Goal: Task Accomplishment & Management: Complete application form

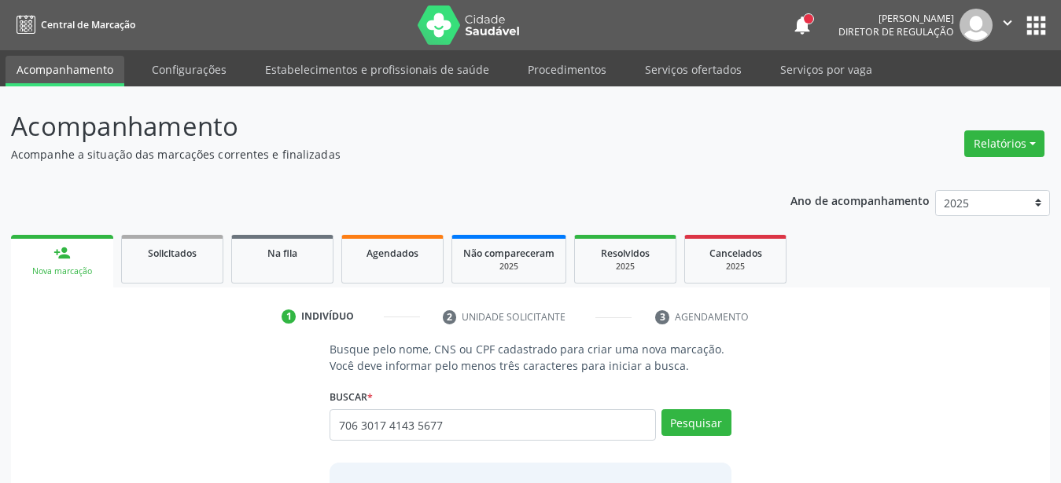
type input "706 3017 4143 5677"
click at [680, 417] on button "Pesquisar" at bounding box center [696, 423] width 70 height 27
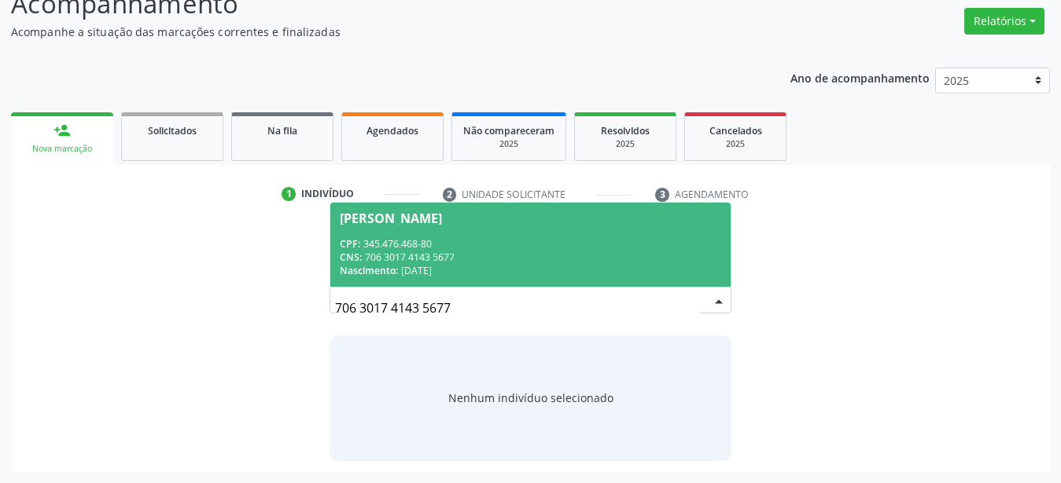
scroll to position [122, 0]
drag, startPoint x: 500, startPoint y: 251, endPoint x: 490, endPoint y: 267, distance: 18.8
click at [498, 255] on div "CPF: 345.476.468-80 CNS: 706 3017 4143 5677 Nascimento: 13/01/1993" at bounding box center [530, 258] width 381 height 40
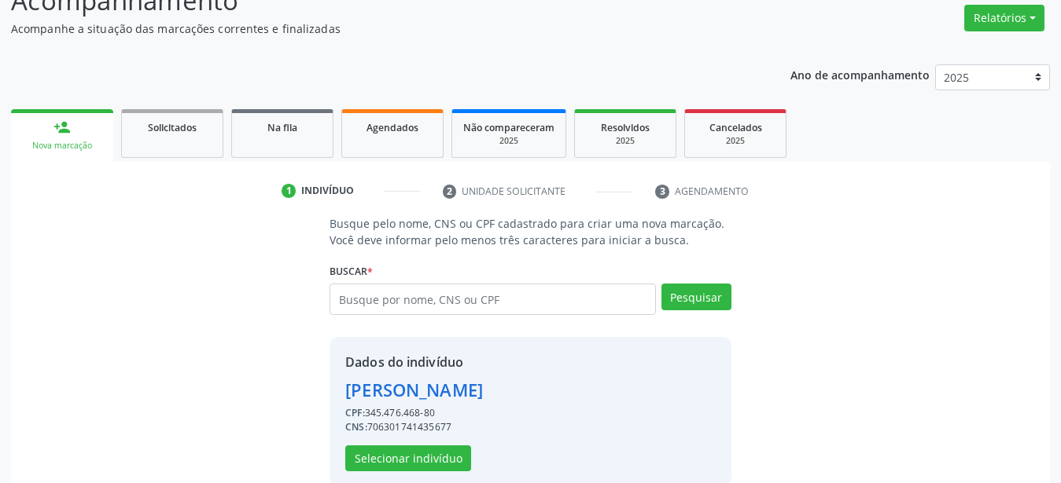
scroll to position [152, 0]
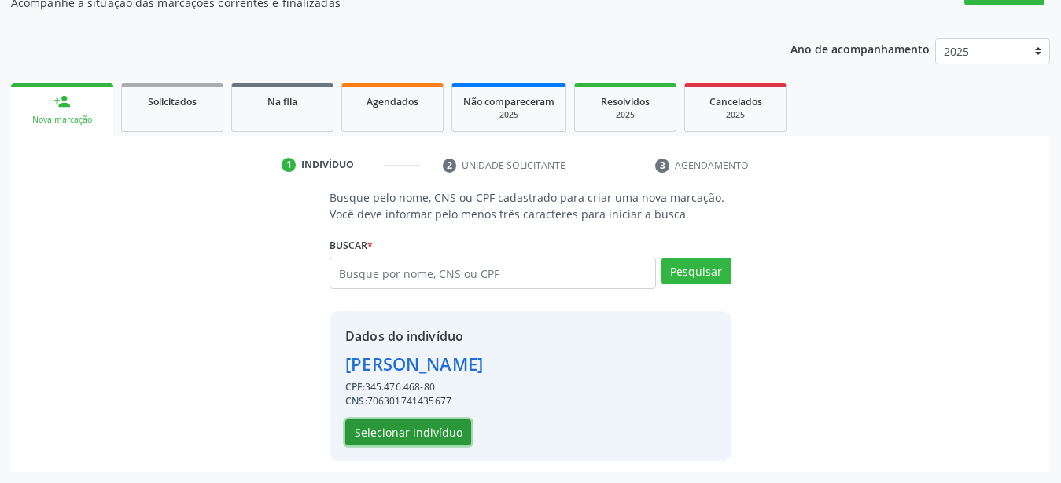
click at [425, 423] on button "Selecionar indivíduo" at bounding box center [408, 433] width 126 height 27
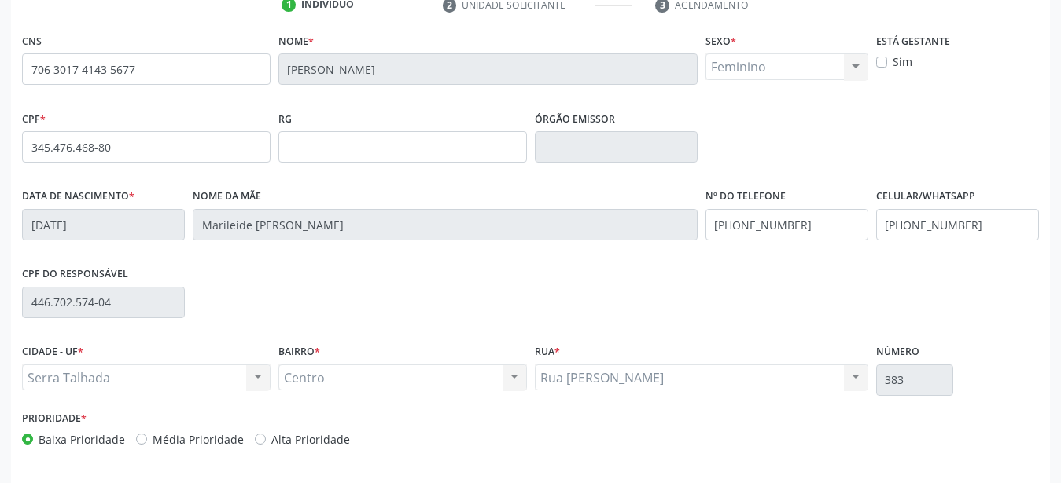
scroll to position [369, 0]
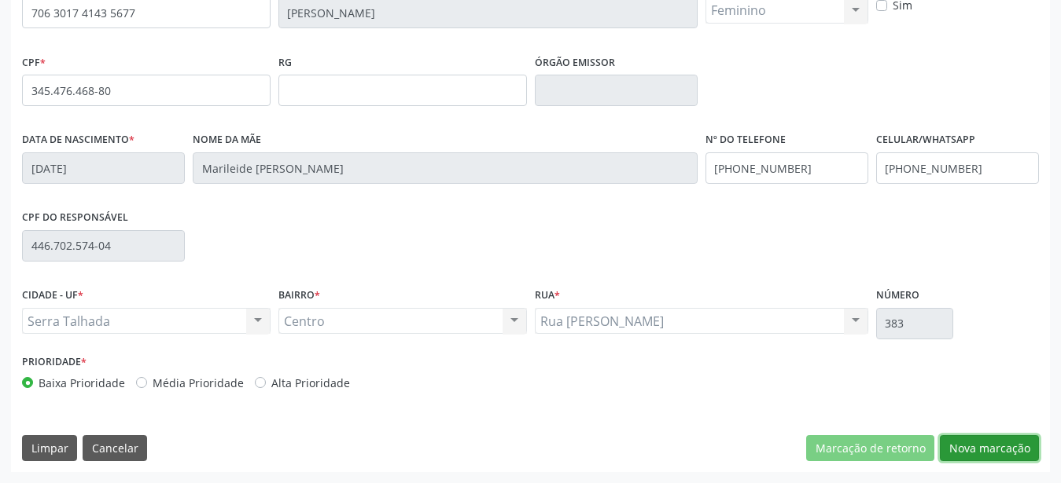
click at [1021, 447] on button "Nova marcação" at bounding box center [988, 449] width 99 height 27
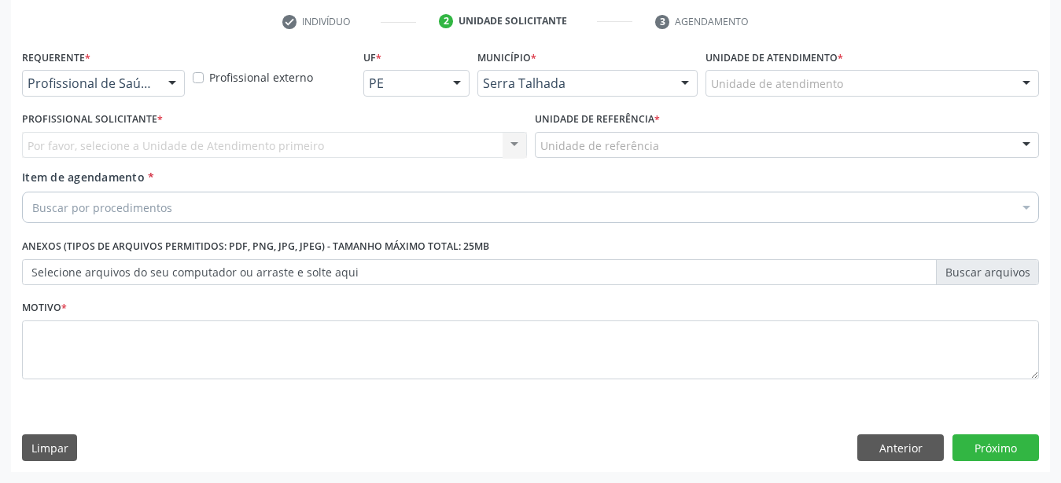
scroll to position [308, 0]
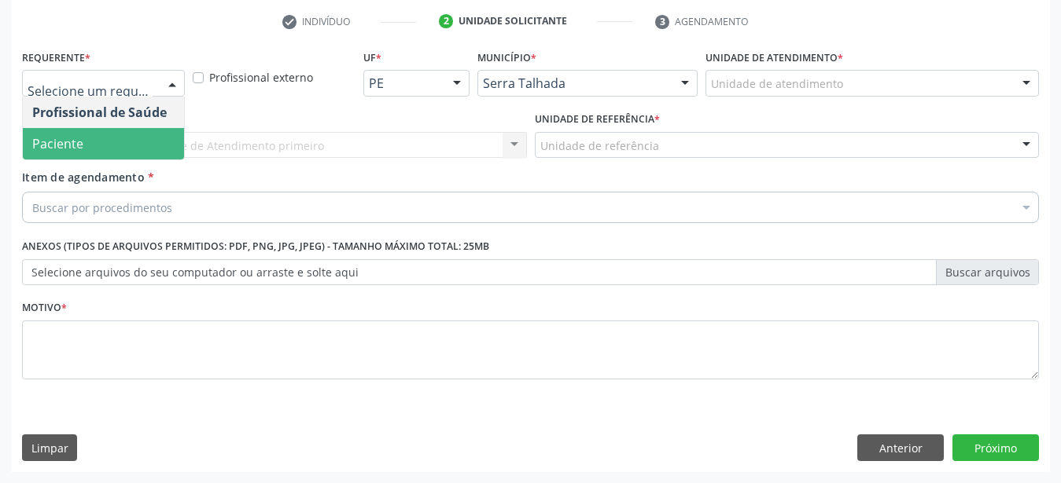
click at [73, 149] on div "Requerente * Profissional de Saúde Paciente Nenhum resultado encontrado para: "…" at bounding box center [530, 224] width 1016 height 356
click at [74, 135] on span "Paciente" at bounding box center [57, 143] width 51 height 17
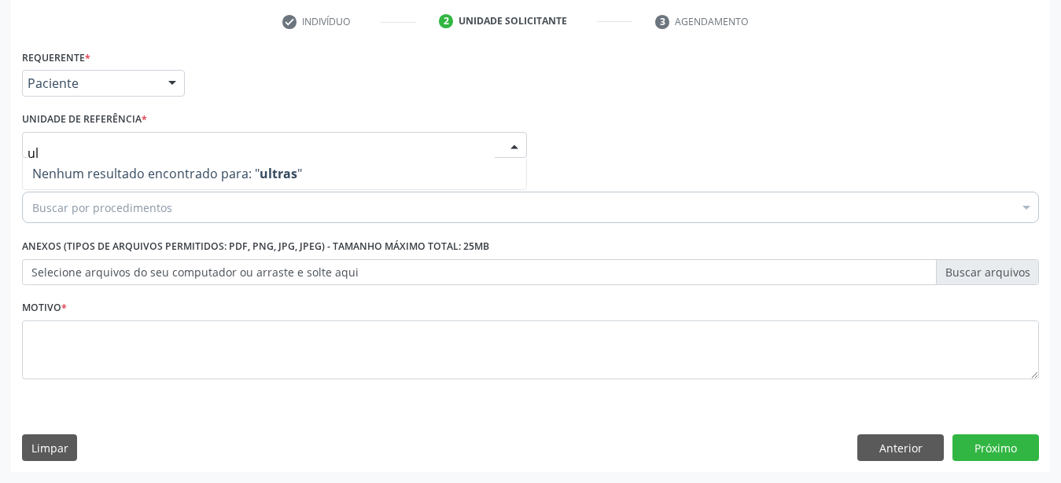
type input "u"
type input "centro reabi"
drag, startPoint x: 300, startPoint y: 68, endPoint x: 273, endPoint y: 79, distance: 28.9
click at [299, 72] on div "Requerente * Paciente Profissional de Saúde Paciente Nenhum resultado encontrad…" at bounding box center [530, 76] width 1024 height 61
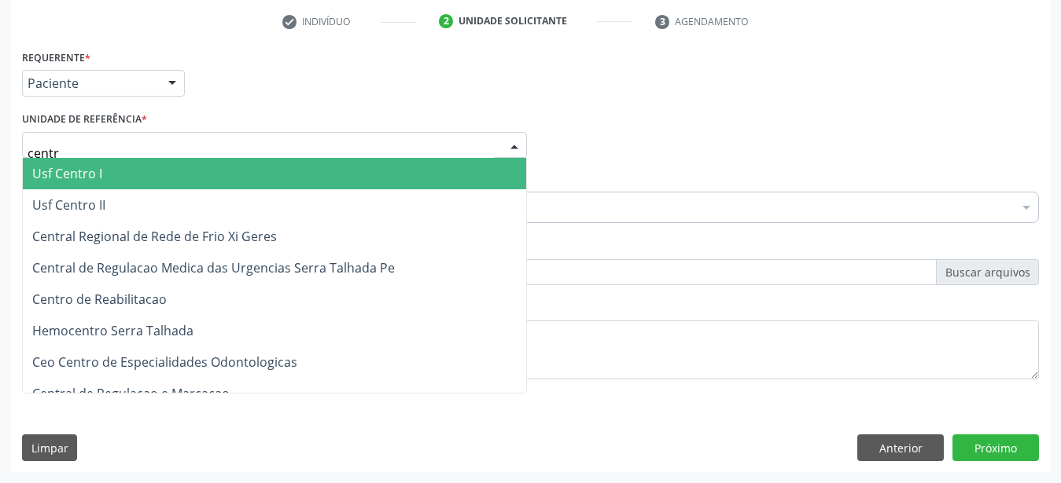
type input "centro"
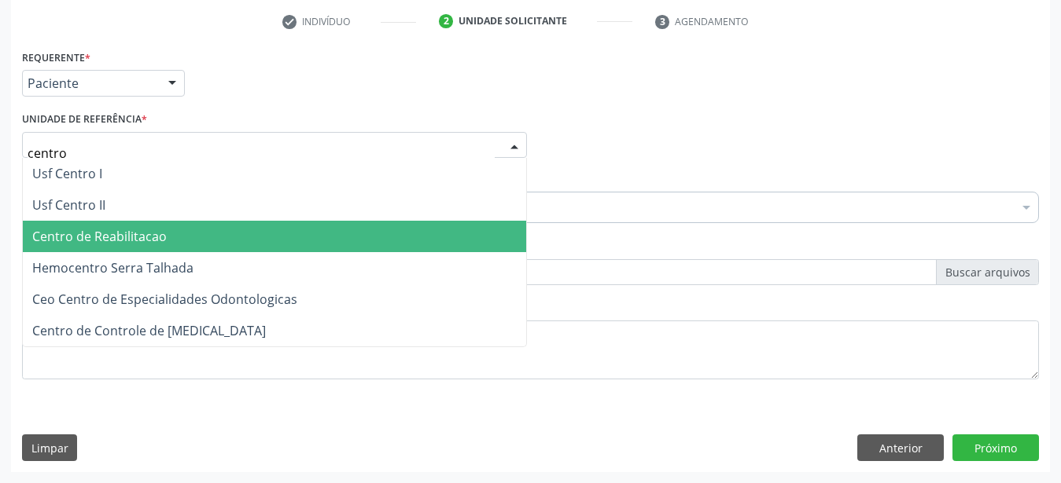
click at [129, 231] on span "Centro de Reabilitacao" at bounding box center [99, 236] width 134 height 17
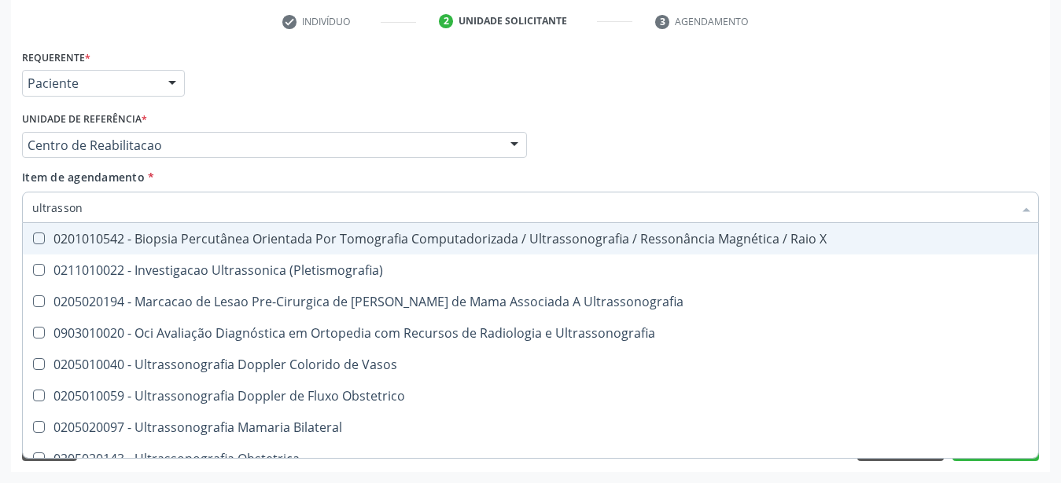
type input "ultrassono"
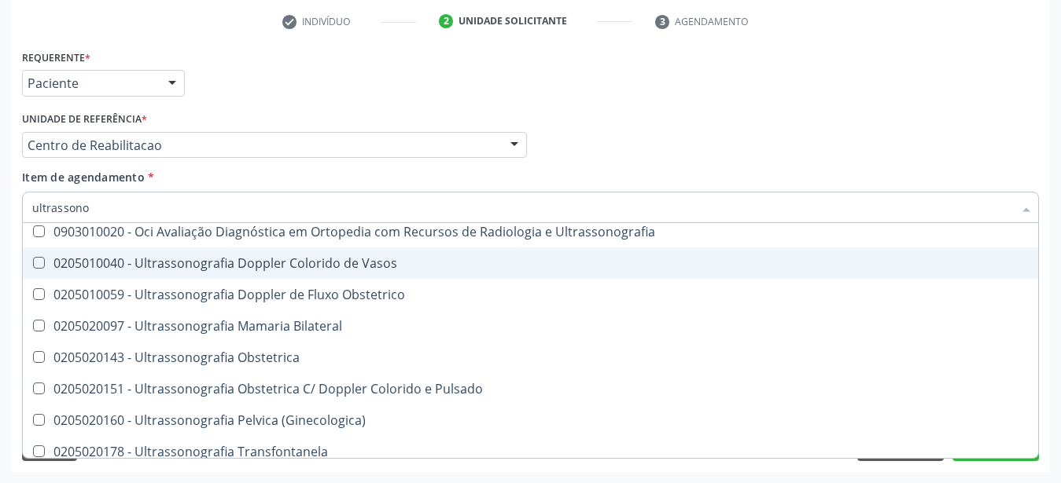
scroll to position [208, 0]
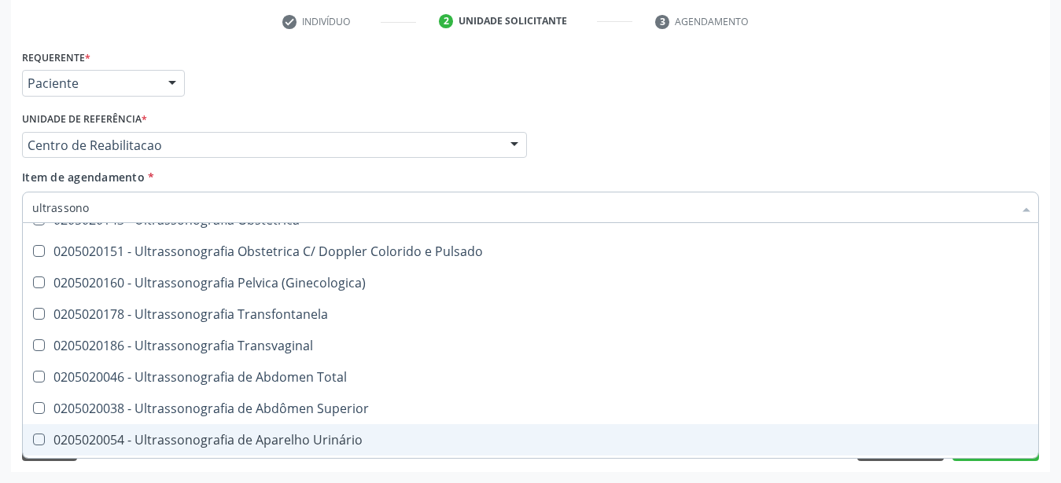
click at [344, 434] on div "0205020054 - Ultrassonografia de Aparelho Urinário" at bounding box center [530, 440] width 996 height 13
checkbox Urinário "true"
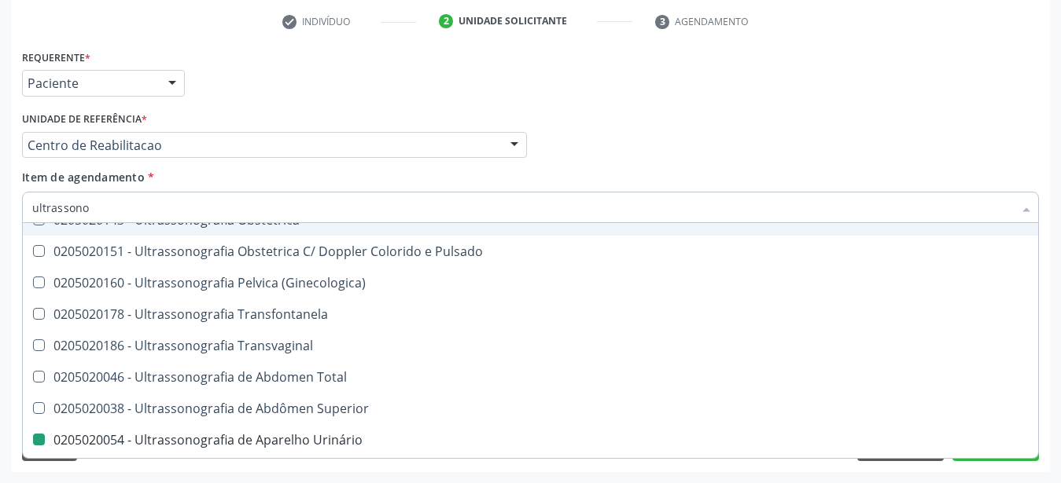
click at [689, 153] on div "Profissional Solicitante Por favor, selecione a Unidade de Atendimento primeiro…" at bounding box center [530, 138] width 1024 height 61
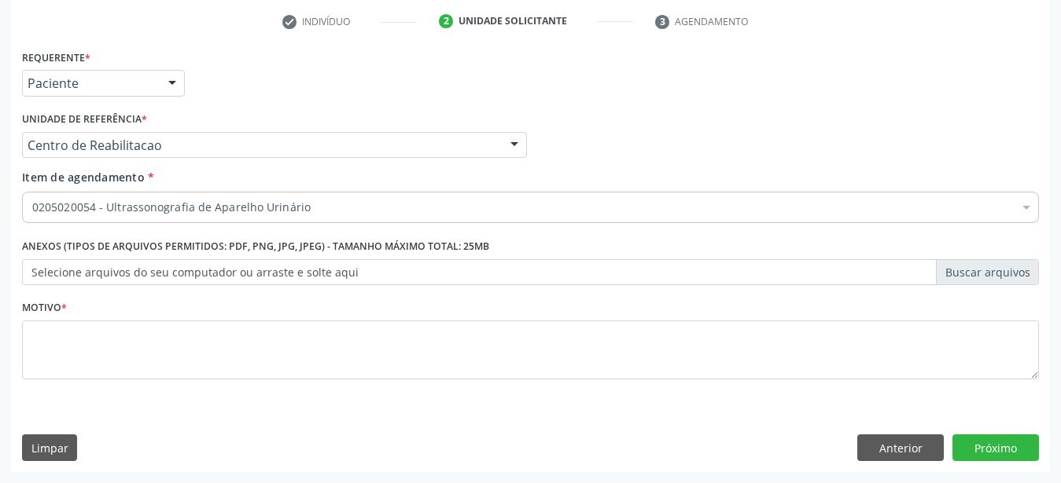
scroll to position [0, 0]
drag, startPoint x: 227, startPoint y: 299, endPoint x: 216, endPoint y: 318, distance: 22.5
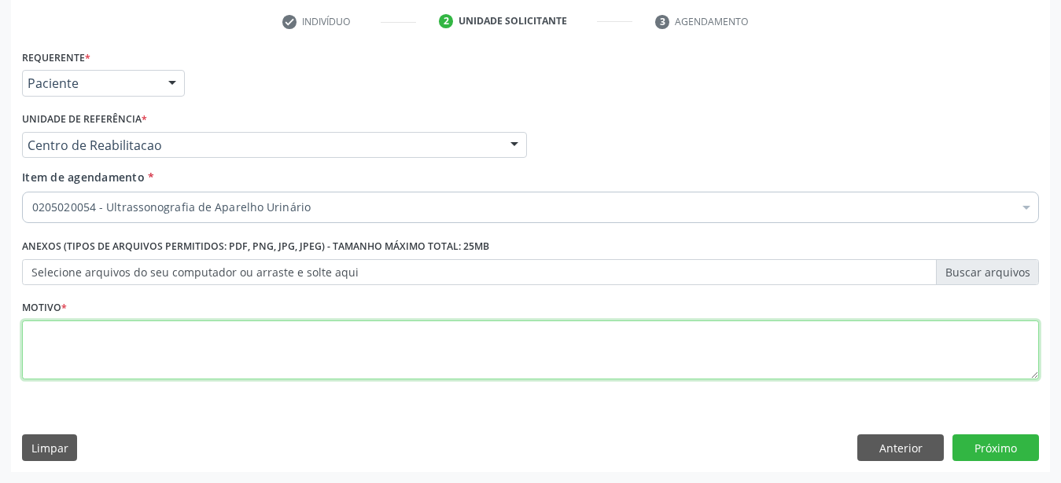
click at [204, 336] on textarea at bounding box center [530, 351] width 1016 height 60
type textarea "..."
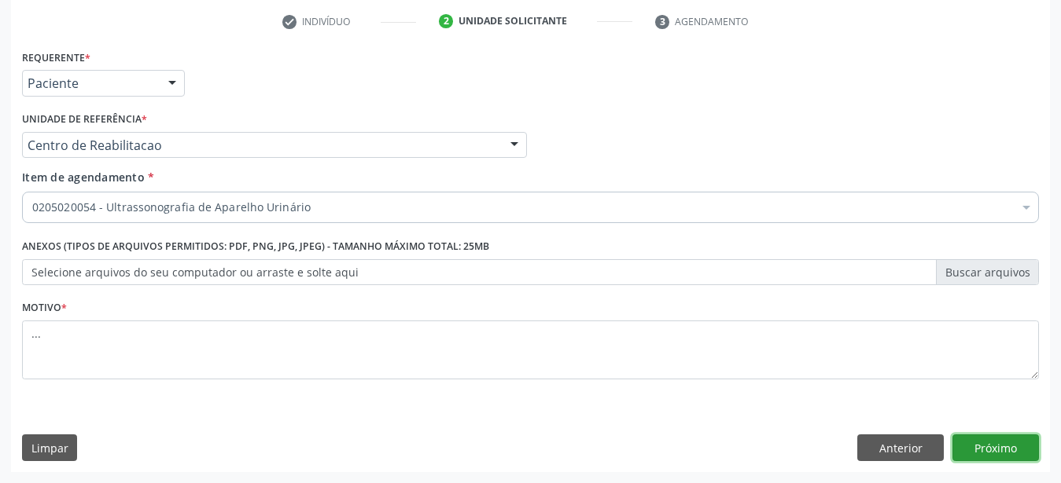
click at [1009, 451] on button "Próximo" at bounding box center [995, 448] width 86 height 27
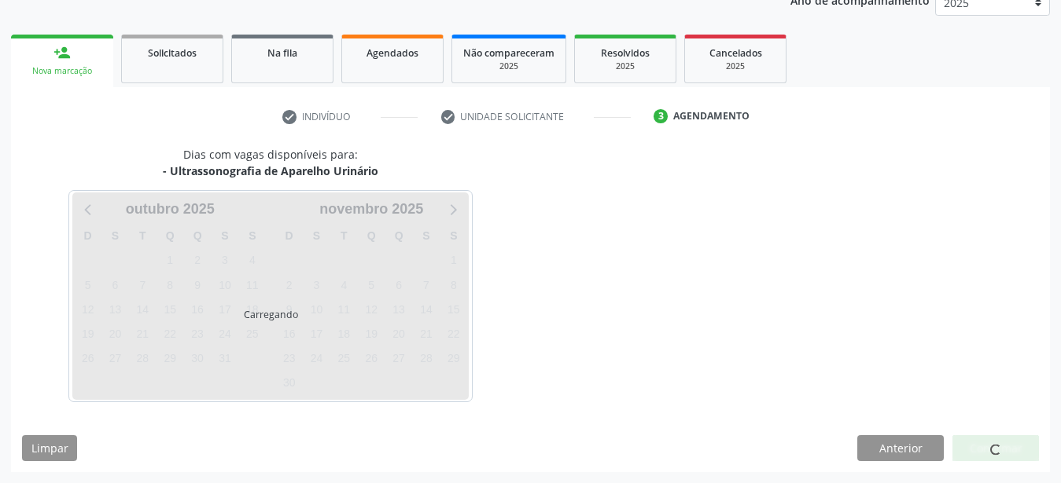
scroll to position [200, 0]
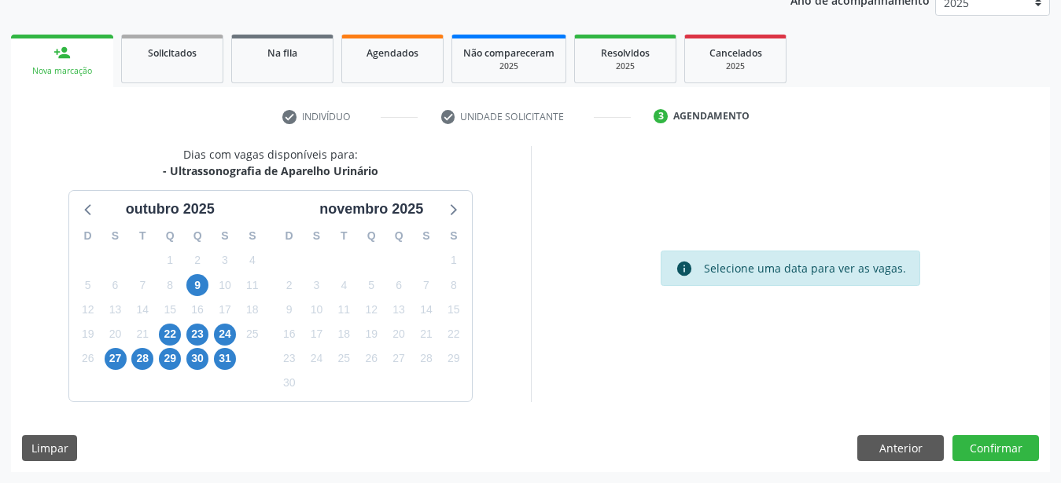
click at [188, 278] on div "9" at bounding box center [197, 286] width 22 height 24
click at [193, 283] on span "9" at bounding box center [197, 285] width 22 height 22
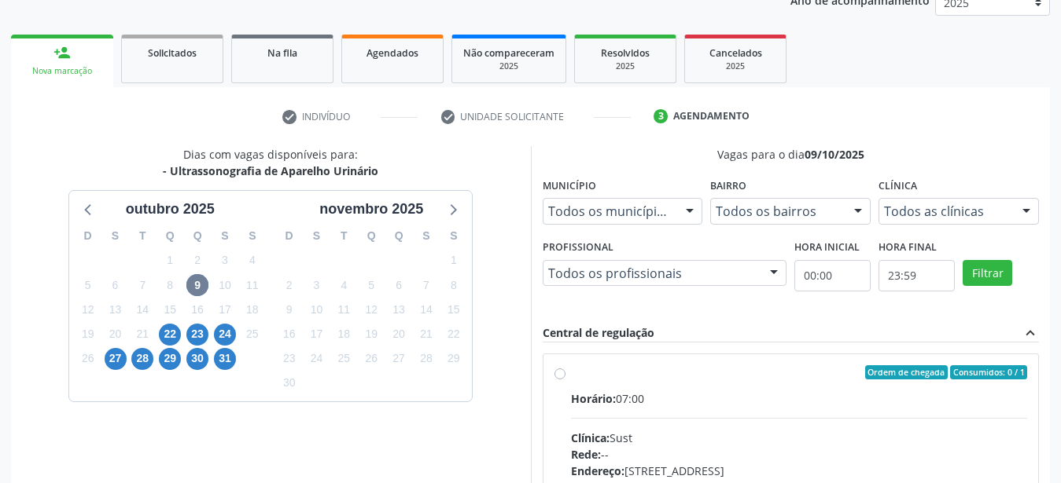
drag, startPoint x: 556, startPoint y: 375, endPoint x: 638, endPoint y: 372, distance: 82.6
click at [571, 375] on label "Ordem de chegada Consumidos: 0 / 1 Horário: 07:00 Clínica: Sust Rede: -- Endere…" at bounding box center [799, 486] width 457 height 241
click at [557, 375] on input "Ordem de chegada Consumidos: 0 / 1 Horário: 07:00 Clínica: Sust Rede: -- Endere…" at bounding box center [559, 373] width 11 height 14
radio input "true"
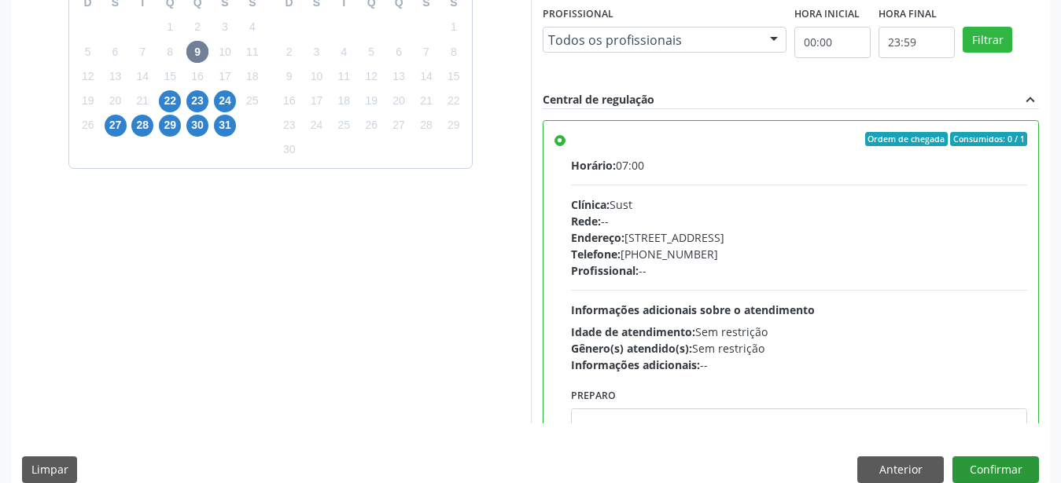
scroll to position [455, 0]
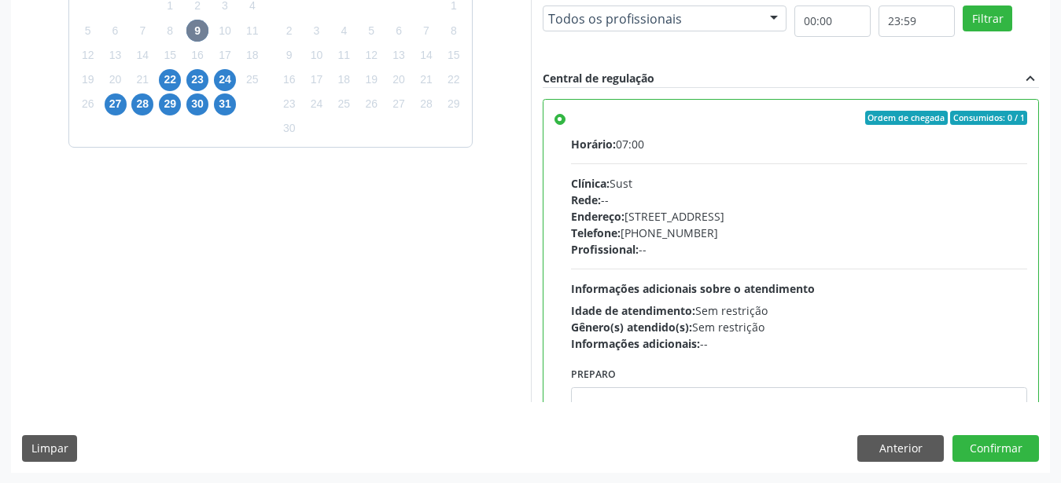
click at [1005, 467] on div "Dias com vagas disponíveis para: - Ultrassonografia de Aparelho Urinário outubr…" at bounding box center [530, 182] width 1038 height 581
drag, startPoint x: 999, startPoint y: 442, endPoint x: 750, endPoint y: 379, distance: 257.0
click at [999, 441] on button "Confirmar" at bounding box center [995, 449] width 86 height 27
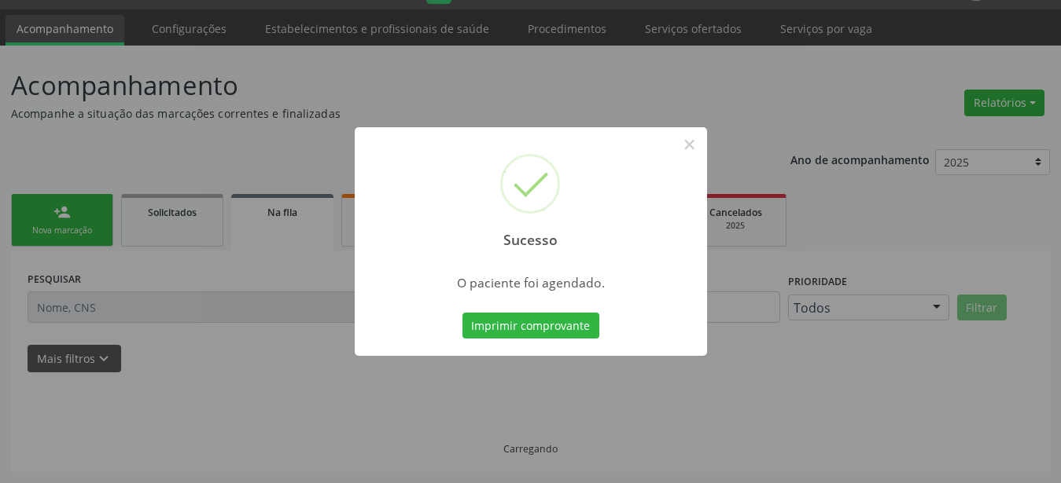
scroll to position [40, 0]
click at [578, 324] on button "Imprimir comprovante" at bounding box center [530, 326] width 137 height 27
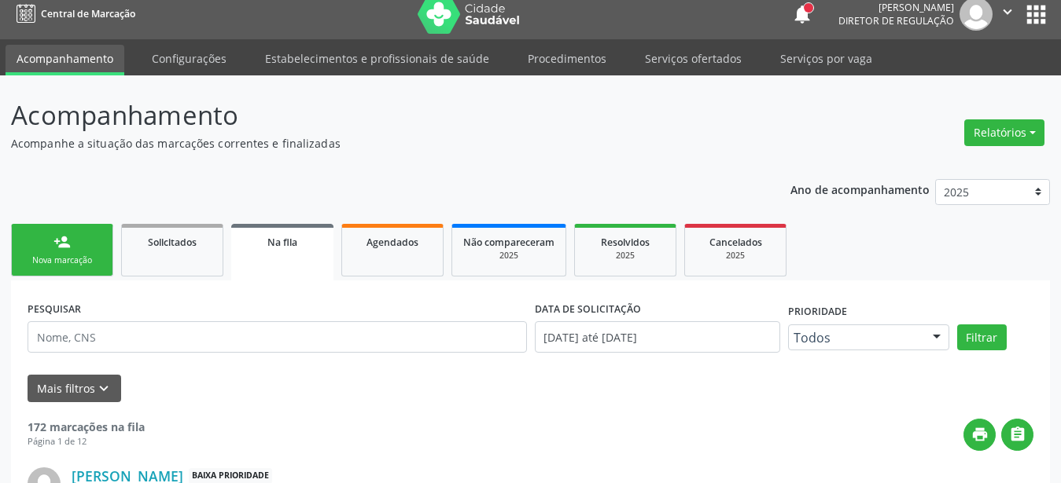
scroll to position [0, 0]
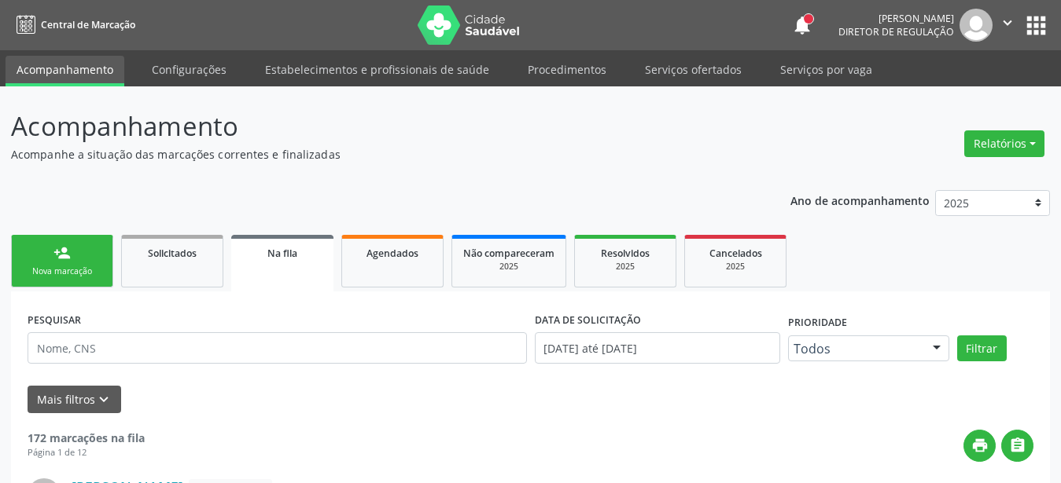
click at [1049, 25] on button "apps" at bounding box center [1036, 26] width 28 height 28
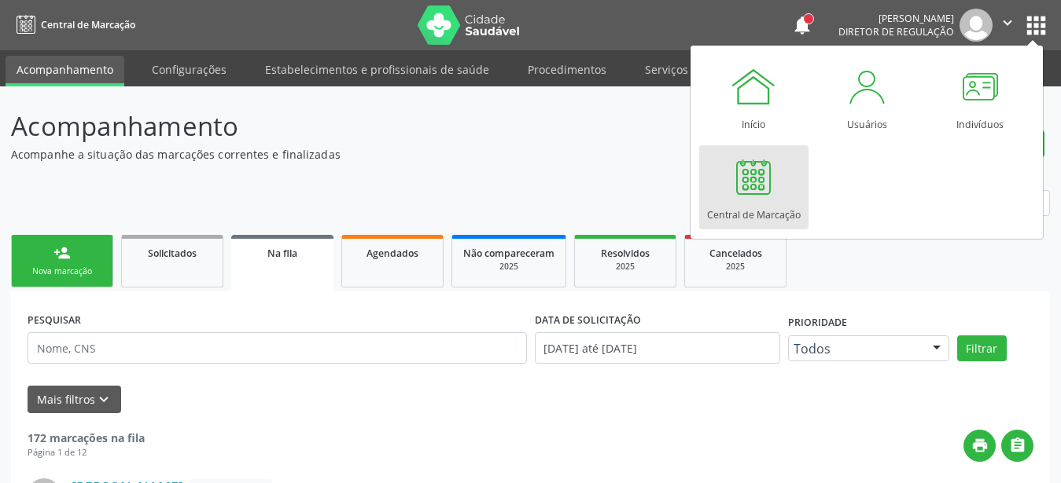
click at [792, 180] on link "Central de Marcação" at bounding box center [753, 187] width 109 height 84
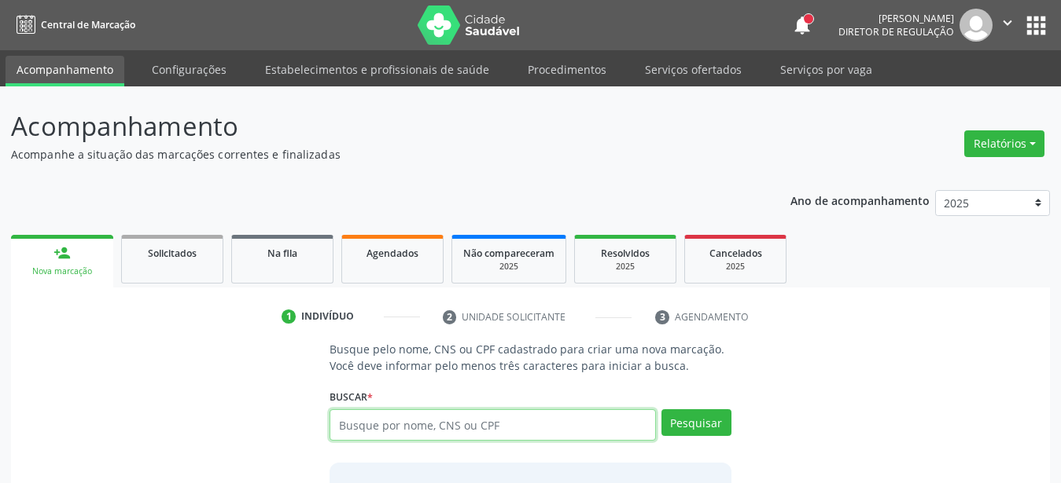
paste input "898004049421609"
type input "898004049421609"
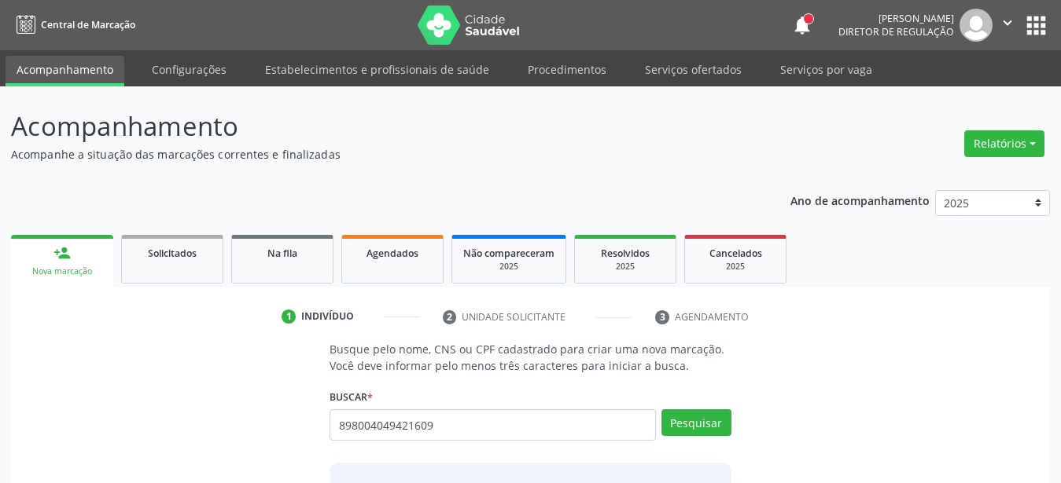
click at [704, 408] on div "Buscar * Busque por nome, CNS ou CPF Nenhum resultado encontrado para: " " Não …" at bounding box center [530, 418] width 402 height 67
click at [704, 412] on button "Pesquisar" at bounding box center [696, 423] width 70 height 27
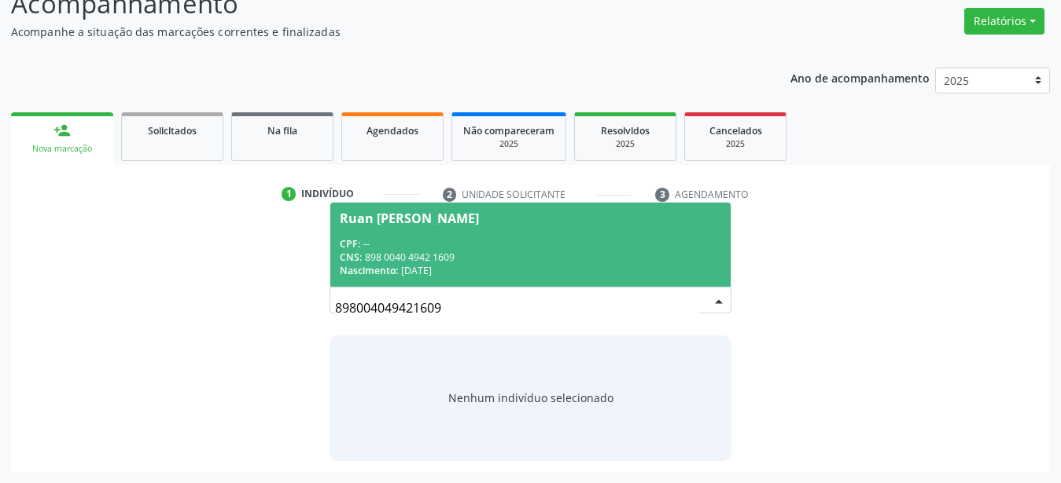
scroll to position [122, 0]
click at [544, 248] on div "CPF: --" at bounding box center [530, 244] width 381 height 13
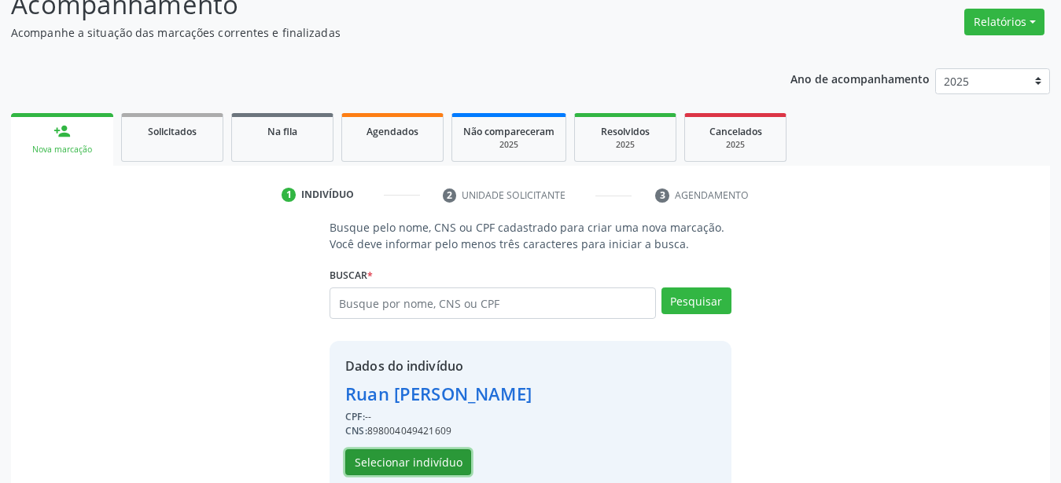
click at [420, 450] on button "Selecionar indivíduo" at bounding box center [408, 463] width 126 height 27
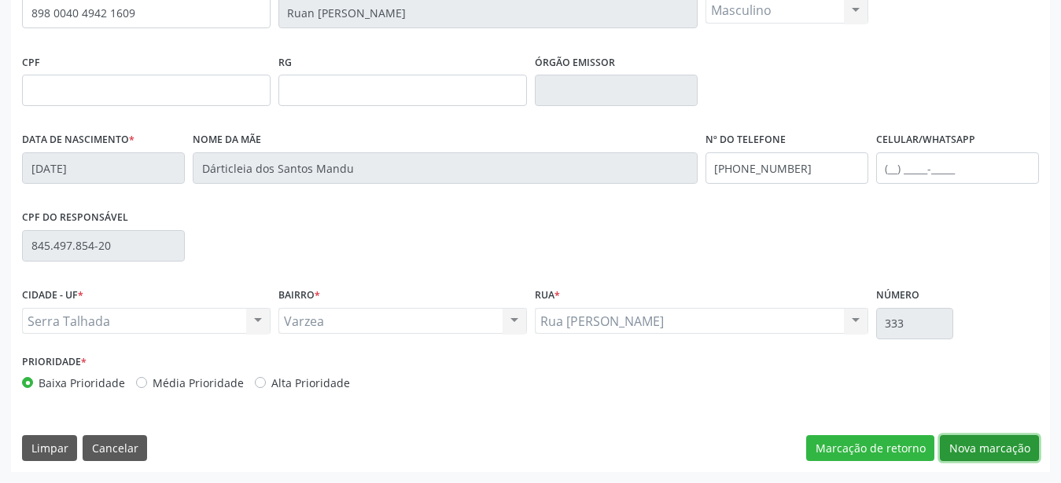
click at [980, 456] on button "Nova marcação" at bounding box center [988, 449] width 99 height 27
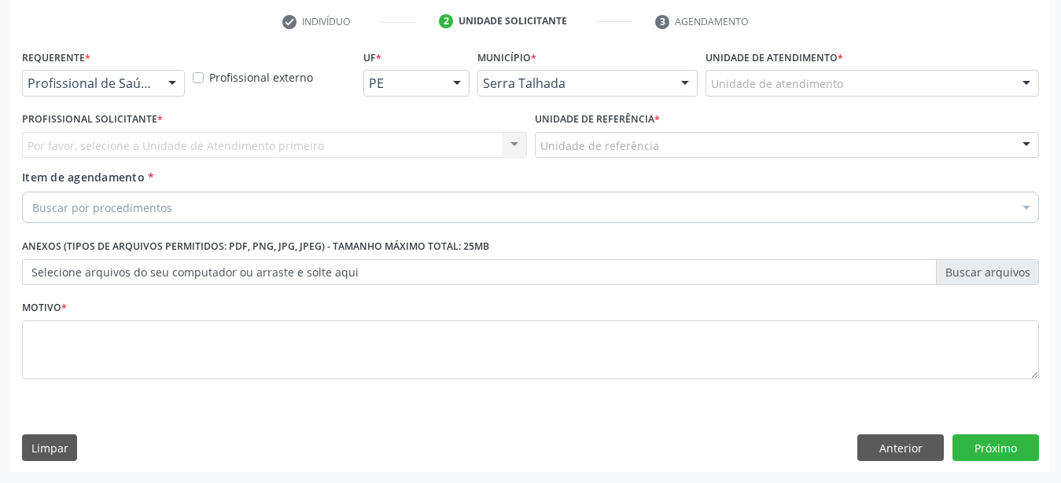
scroll to position [308, 0]
click at [159, 76] on div "Profissional de Saúde Profissional de Saúde Paciente Nenhum resultado encontrad…" at bounding box center [103, 83] width 163 height 27
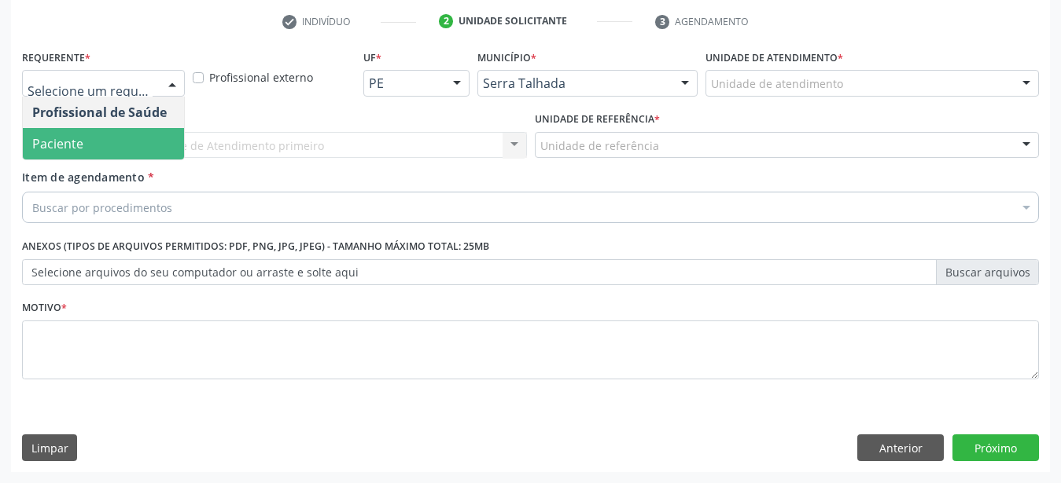
click at [134, 128] on span "Paciente" at bounding box center [103, 143] width 161 height 31
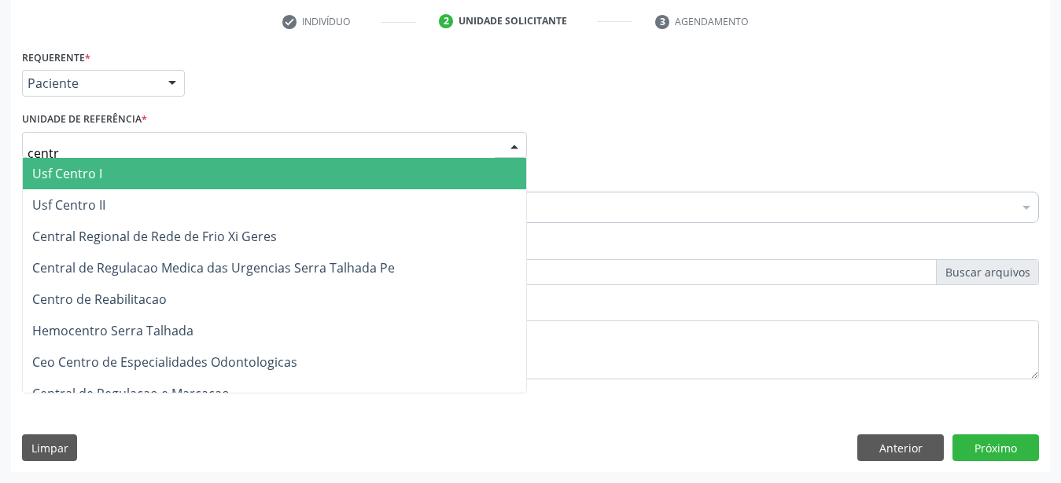
type input "centro"
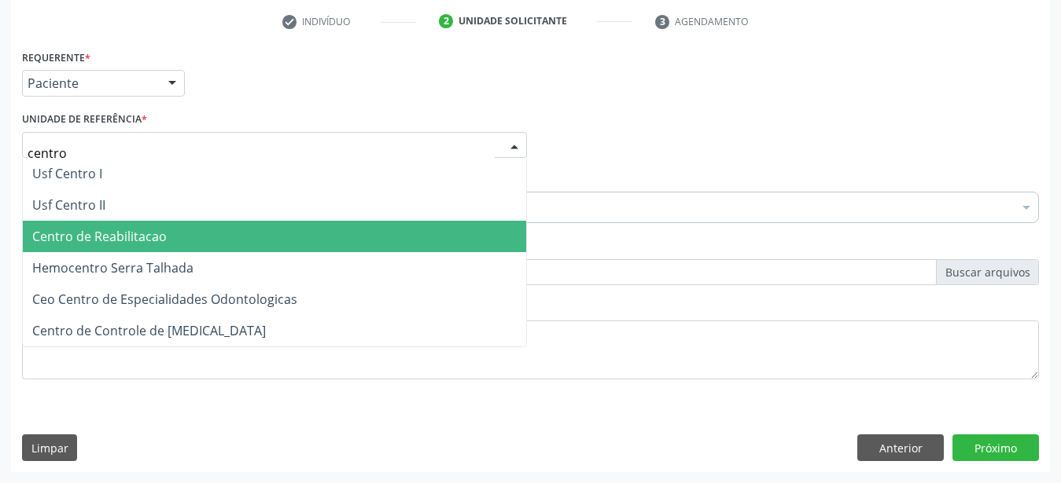
click at [134, 229] on span "Centro de Reabilitacao" at bounding box center [99, 236] width 134 height 17
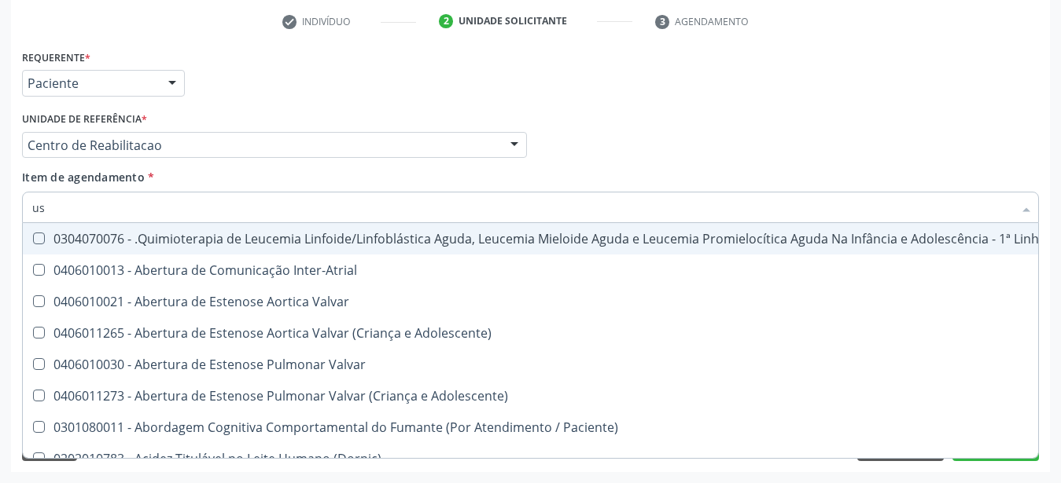
type input "usg"
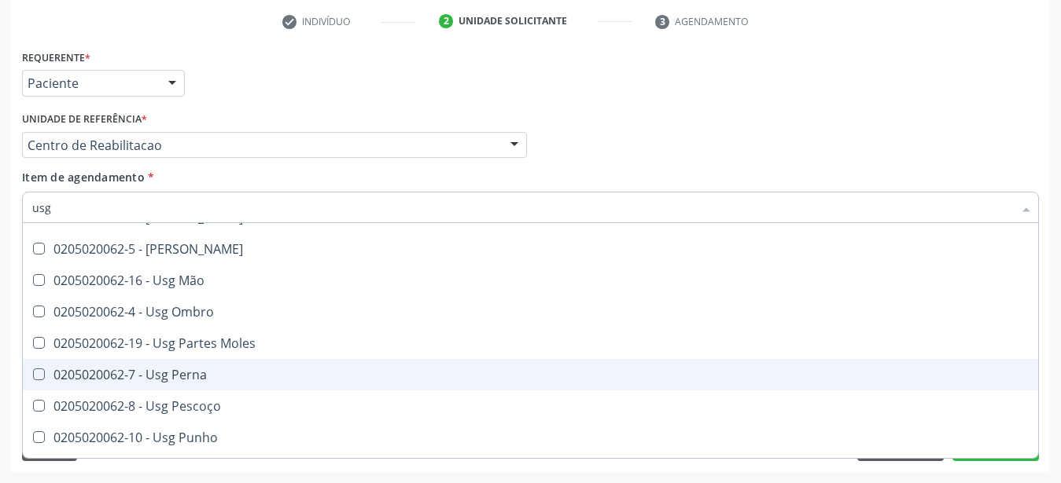
scroll to position [208, 0]
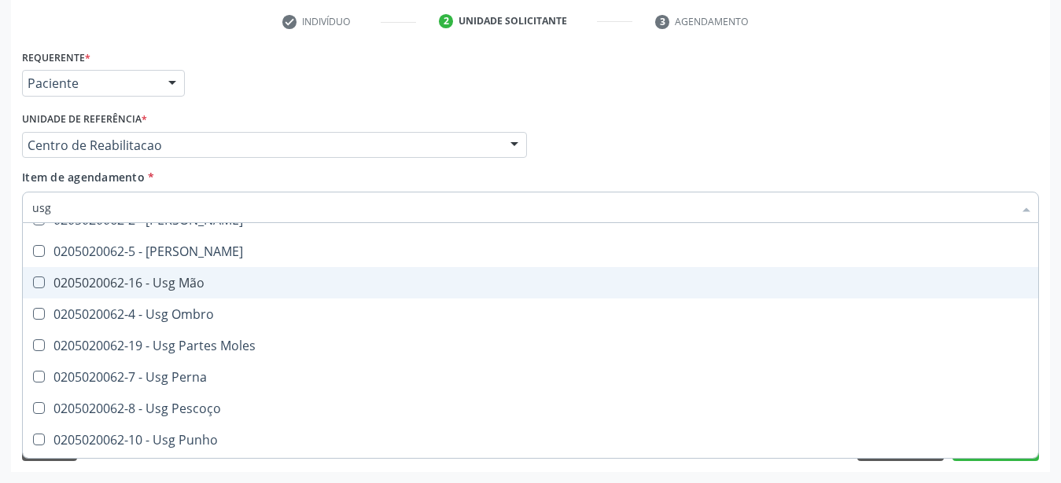
click at [251, 277] on div "0205020062-16 - Usg Mão" at bounding box center [530, 283] width 996 height 13
click at [247, 277] on div "0205020062-16 - Usg Mão" at bounding box center [530, 283] width 996 height 13
checkbox Mão "false"
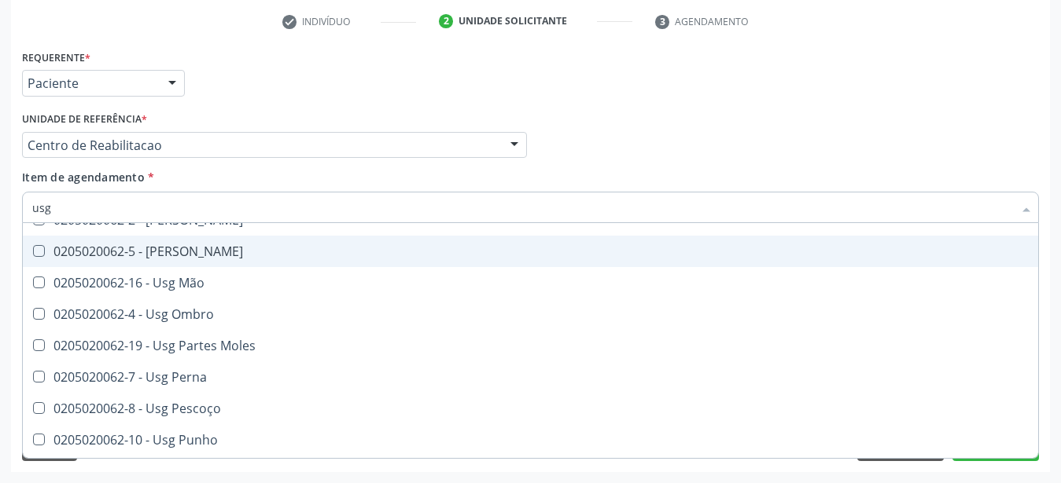
click at [231, 248] on span "0205020062-5 - Usg Joelho" at bounding box center [530, 251] width 1015 height 31
checkbox Joelho "true"
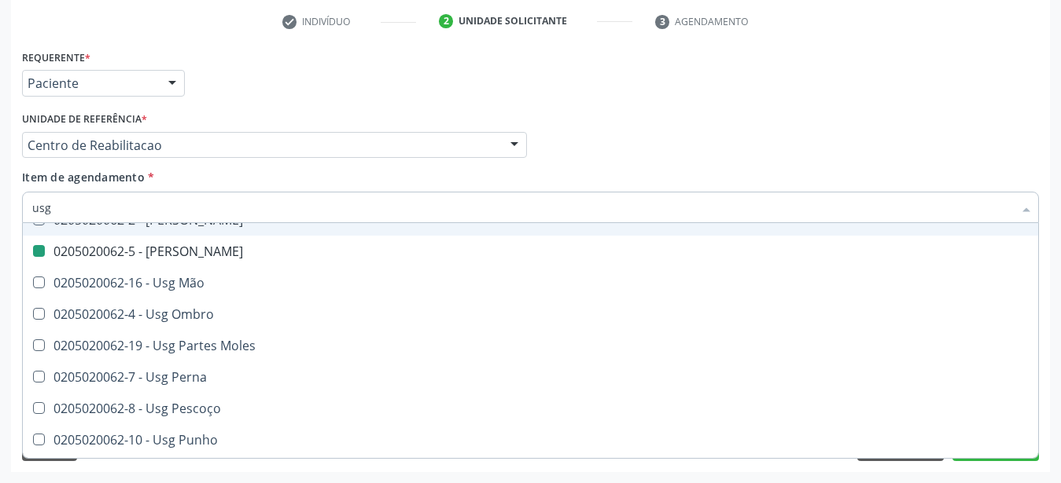
click at [594, 108] on div "Profissional Solicitante Por favor, selecione a Unidade de Atendimento primeiro…" at bounding box center [530, 138] width 1024 height 61
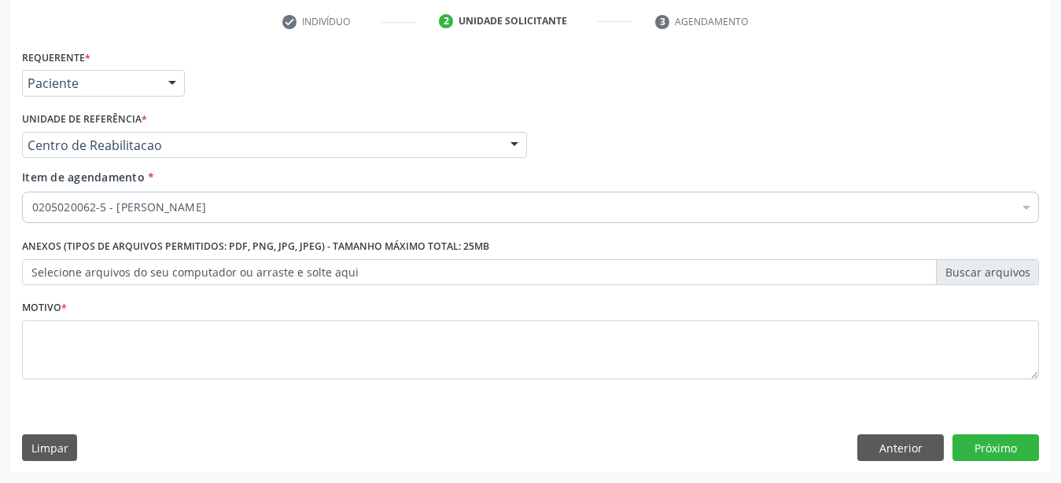
scroll to position [0, 0]
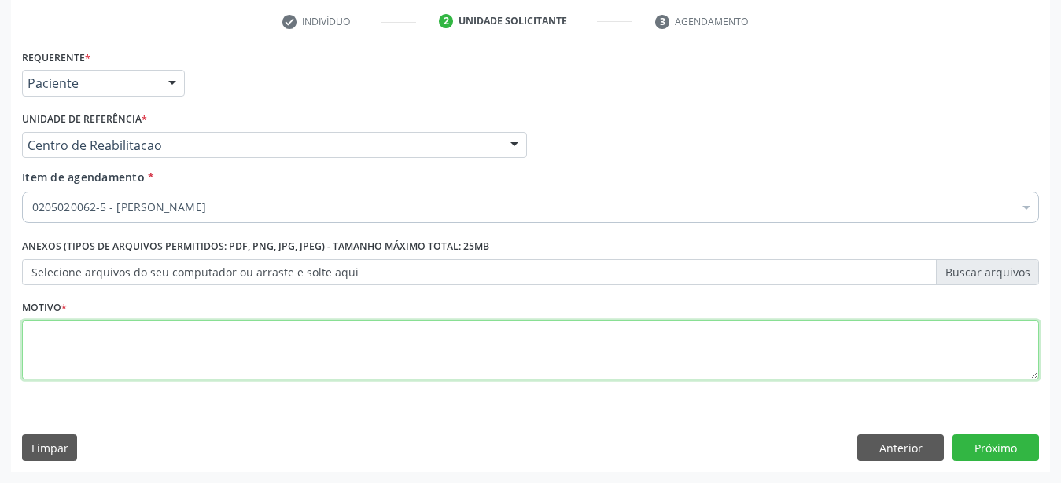
click at [290, 357] on textarea at bounding box center [530, 351] width 1016 height 60
type textarea "..."
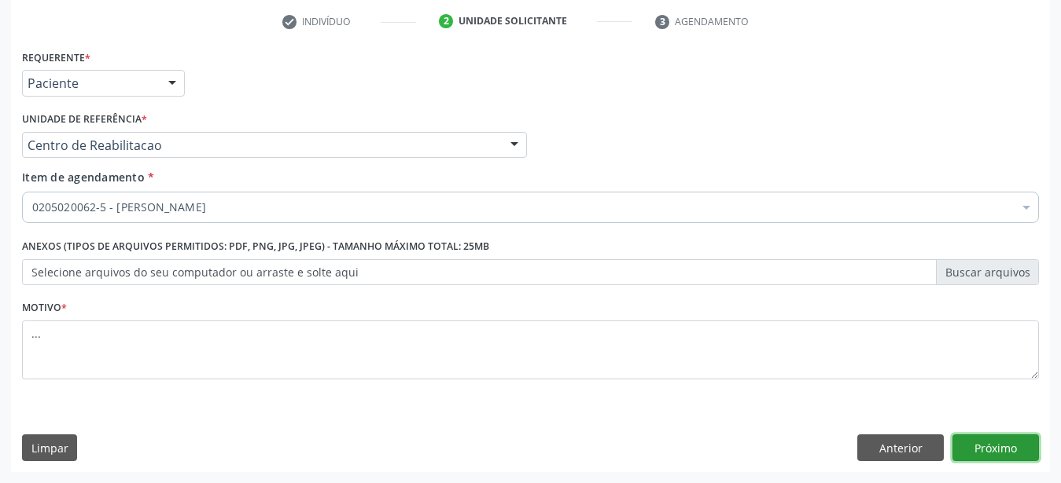
click at [1016, 452] on button "Próximo" at bounding box center [995, 448] width 86 height 27
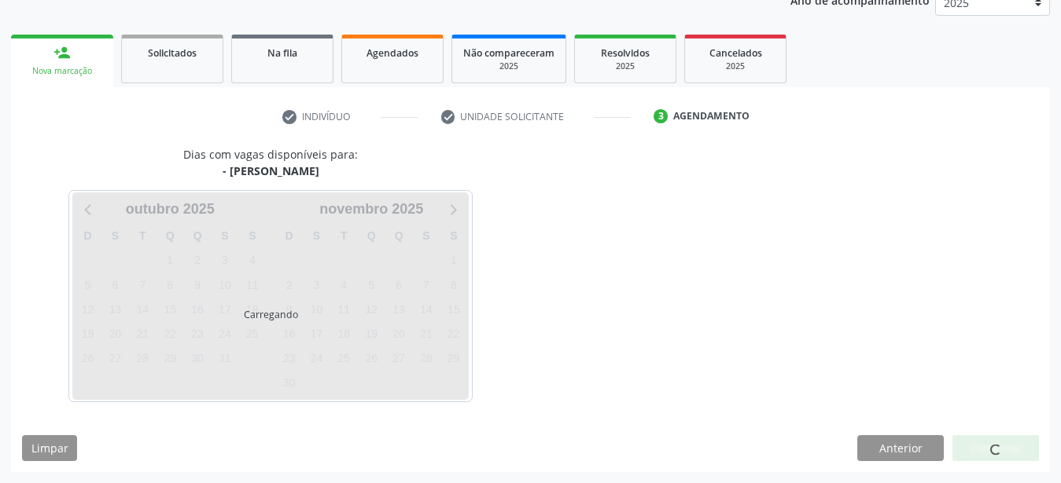
scroll to position [200, 0]
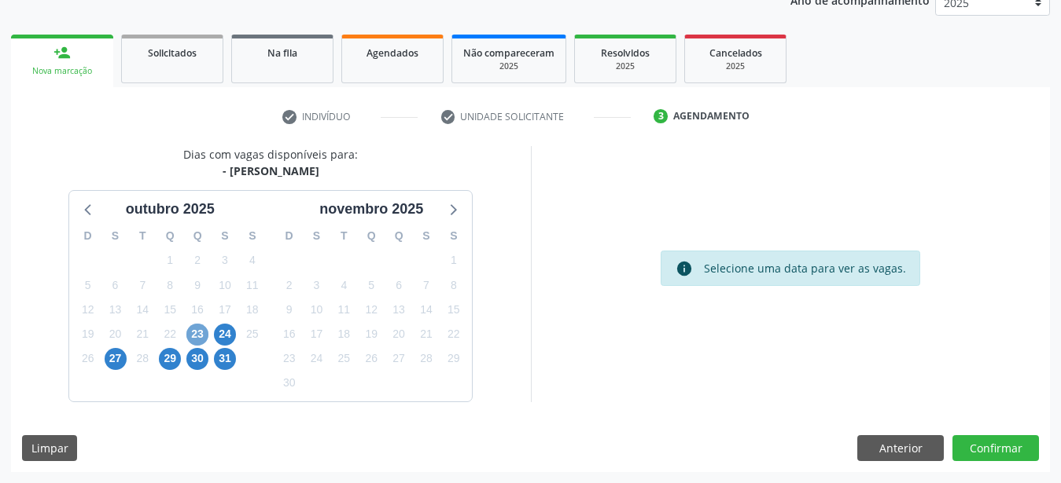
click at [194, 336] on span "23" at bounding box center [197, 335] width 22 height 22
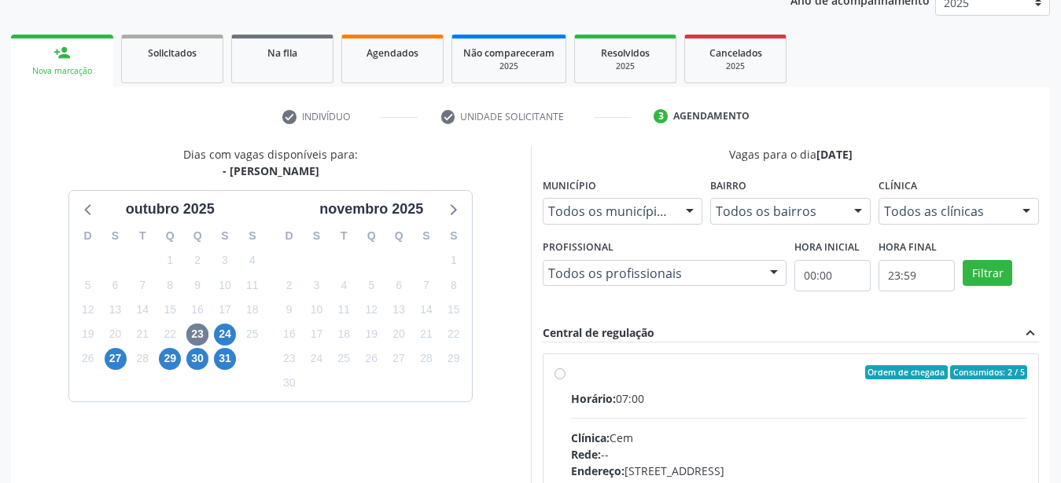
click at [571, 370] on label "Ordem de chegada Consumidos: 2 / 5 Horário: 07:00 Clínica: Cem Rede: -- Endereç…" at bounding box center [799, 486] width 457 height 241
click at [562, 370] on input "Ordem de chegada Consumidos: 2 / 5 Horário: 07:00 Clínica: Cem Rede: -- Endereç…" at bounding box center [559, 373] width 11 height 14
radio input "true"
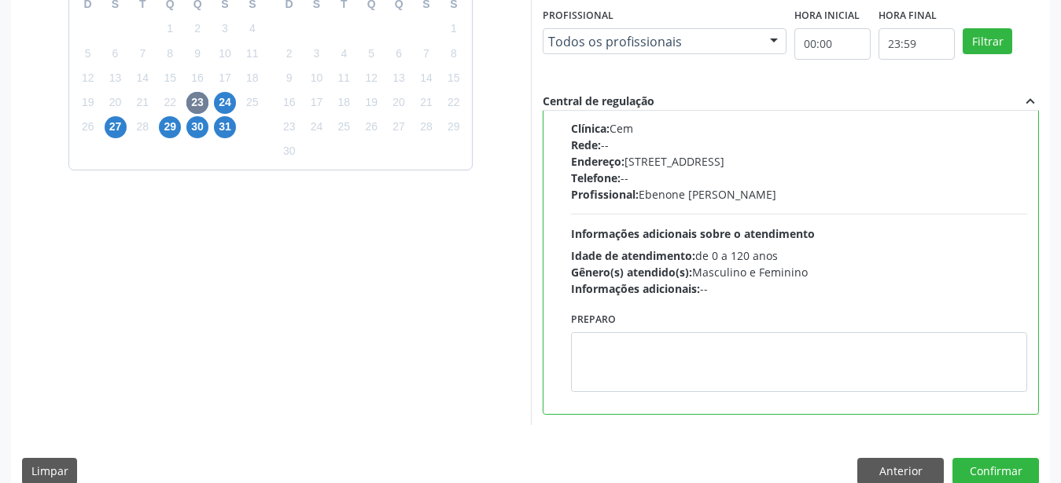
scroll to position [455, 0]
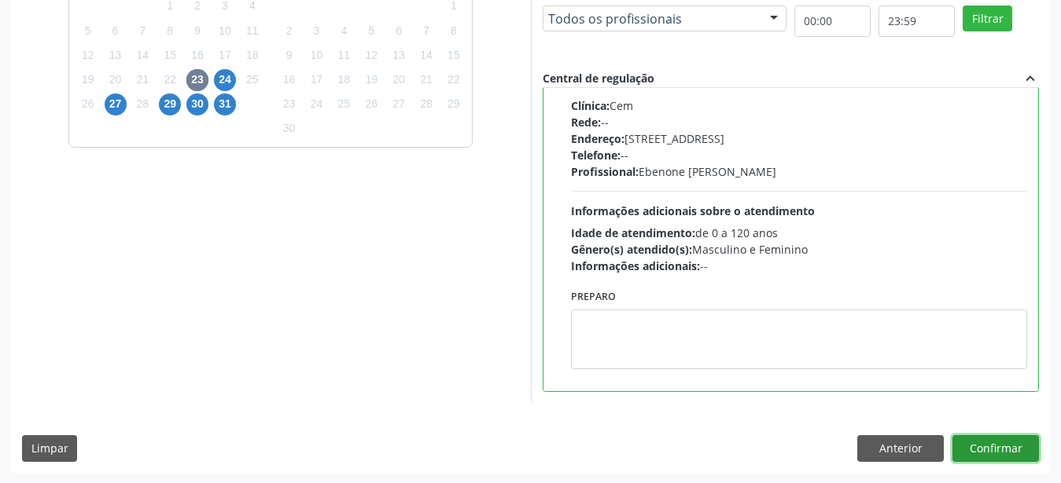
click at [998, 453] on button "Confirmar" at bounding box center [995, 449] width 86 height 27
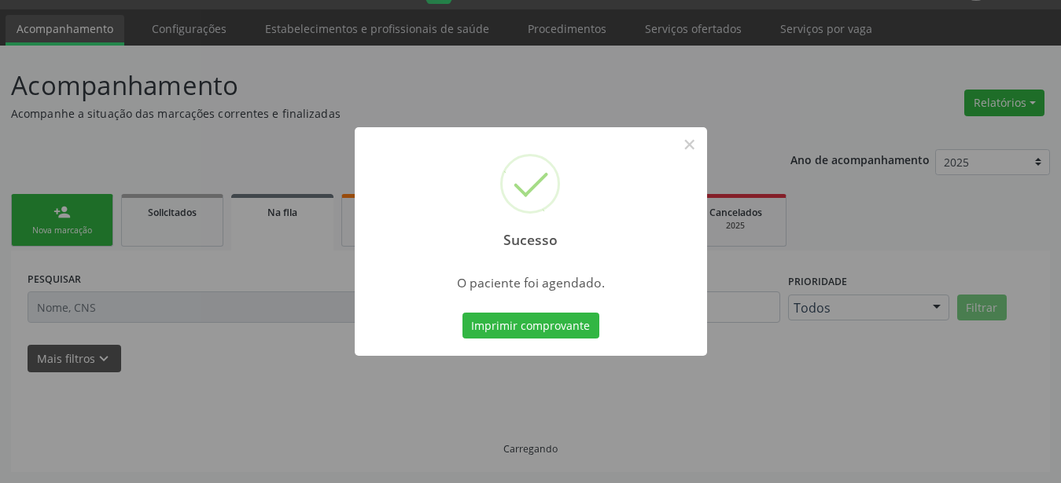
scroll to position [40, 0]
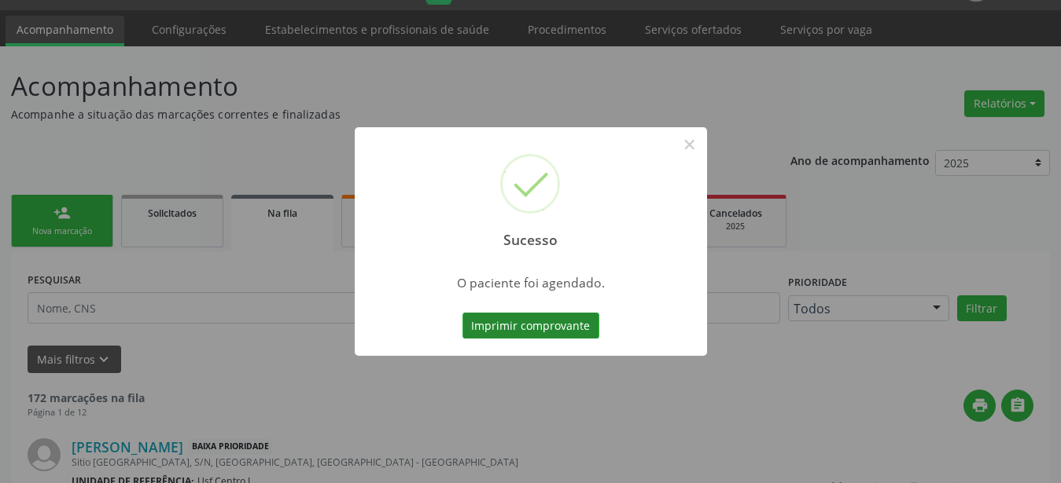
click at [535, 329] on button "Imprimir comprovante" at bounding box center [530, 326] width 137 height 27
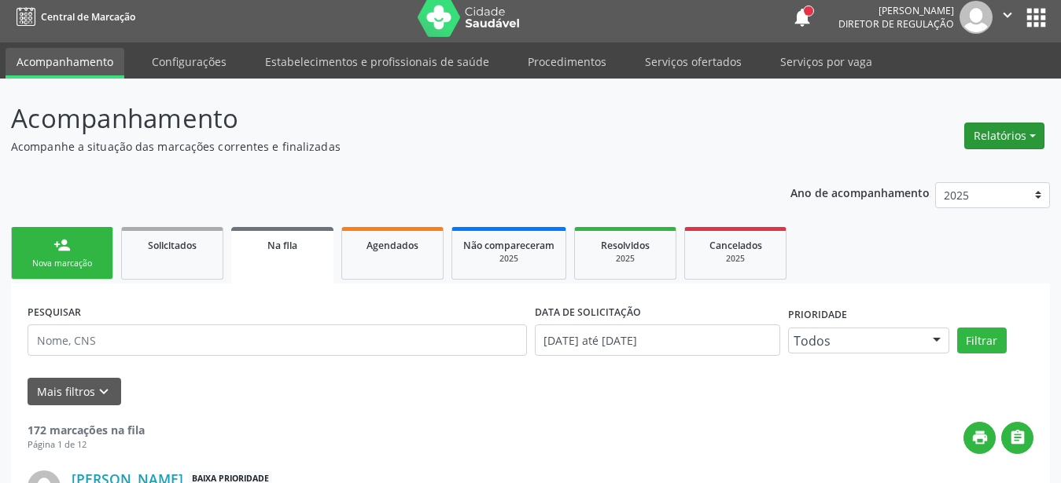
scroll to position [0, 0]
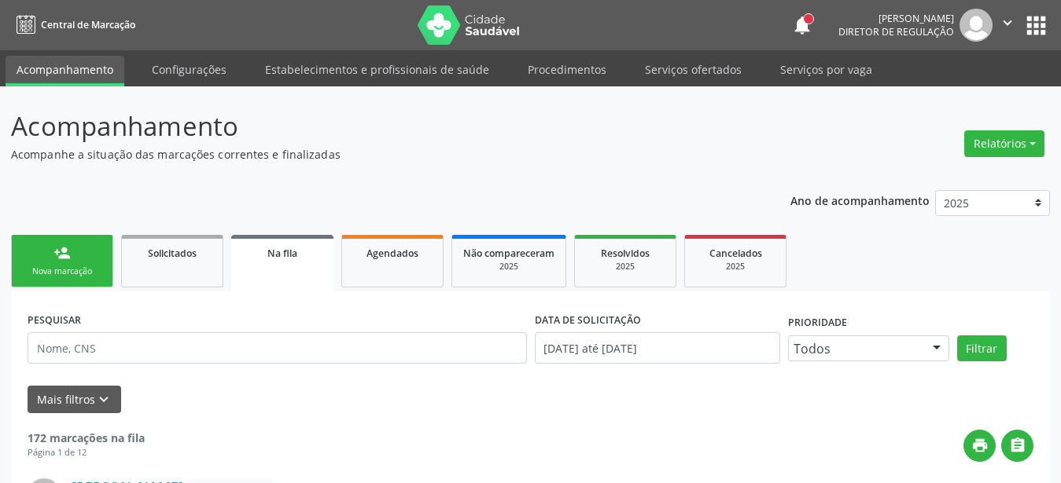
click at [1037, 20] on button "apps" at bounding box center [1036, 26] width 28 height 28
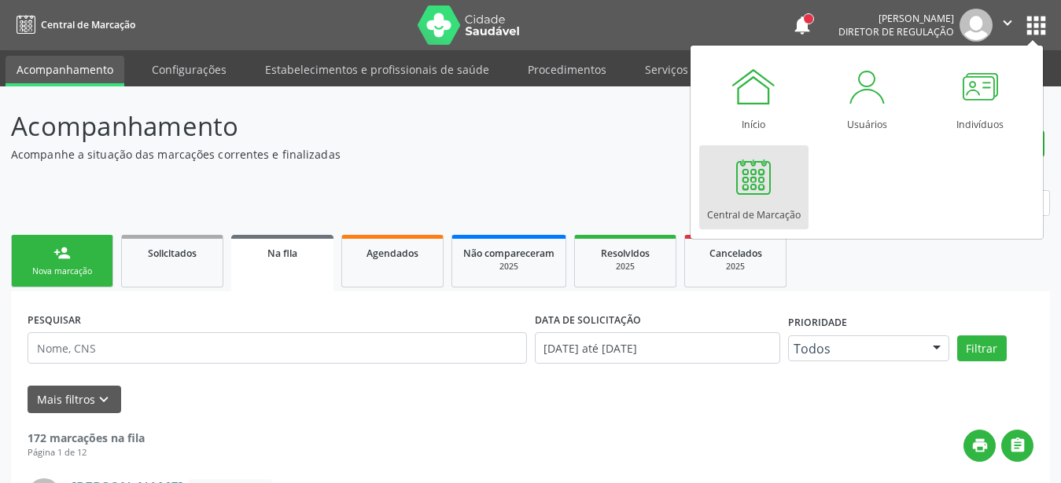
click at [774, 191] on div at bounding box center [753, 176] width 47 height 47
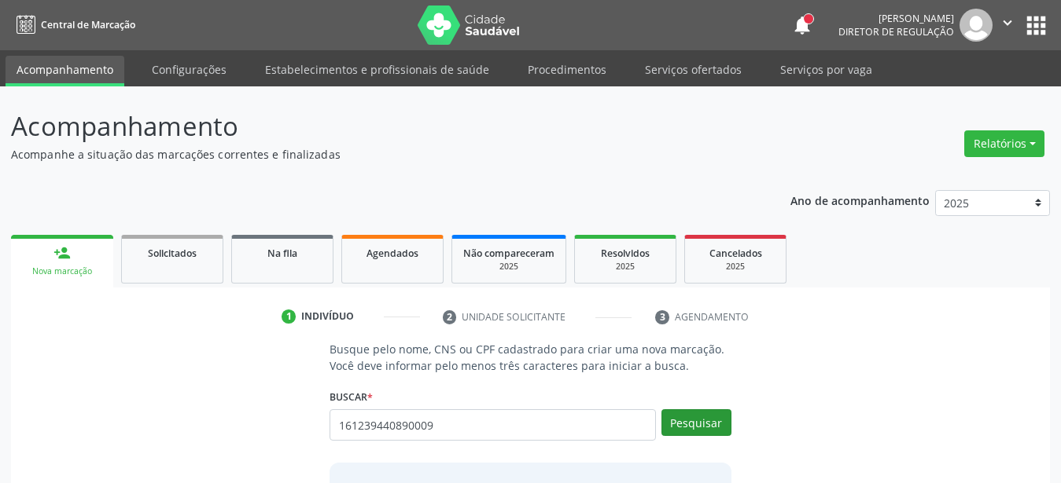
type input "161239440890009"
click at [715, 431] on button "Pesquisar" at bounding box center [696, 423] width 70 height 27
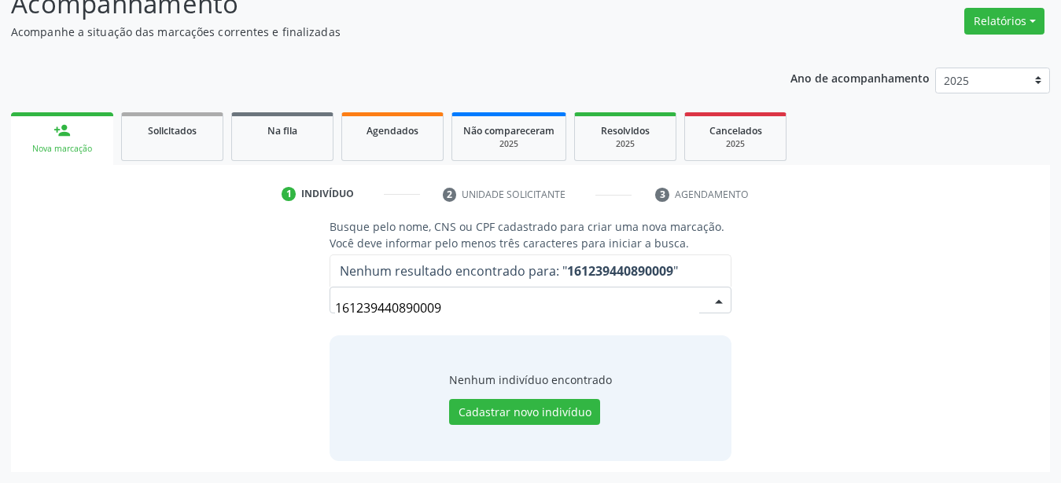
scroll to position [122, 0]
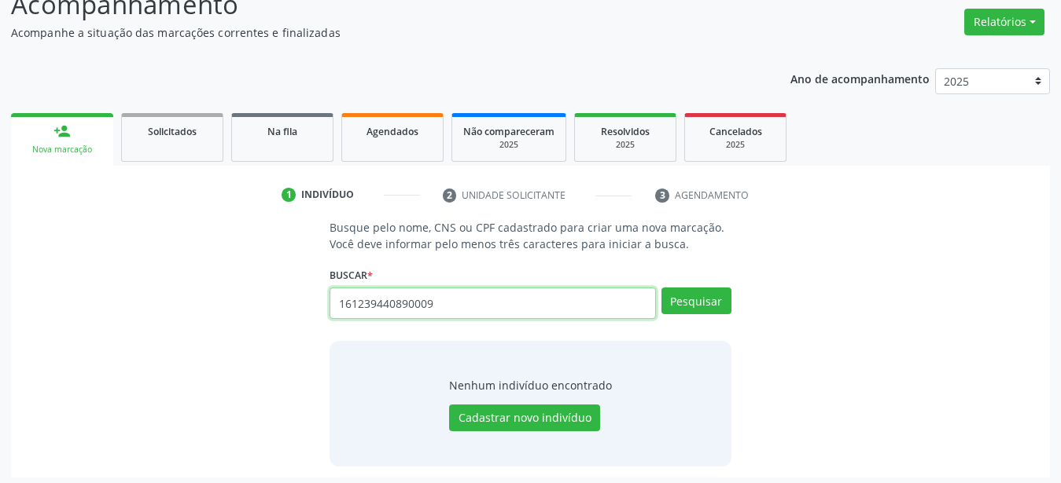
drag, startPoint x: 435, startPoint y: 297, endPoint x: 314, endPoint y: 284, distance: 121.0
click at [329, 288] on input "161239440890009" at bounding box center [492, 303] width 326 height 31
type input "anderson magalhães"
click at [710, 292] on button "Pesquisar" at bounding box center [696, 301] width 70 height 27
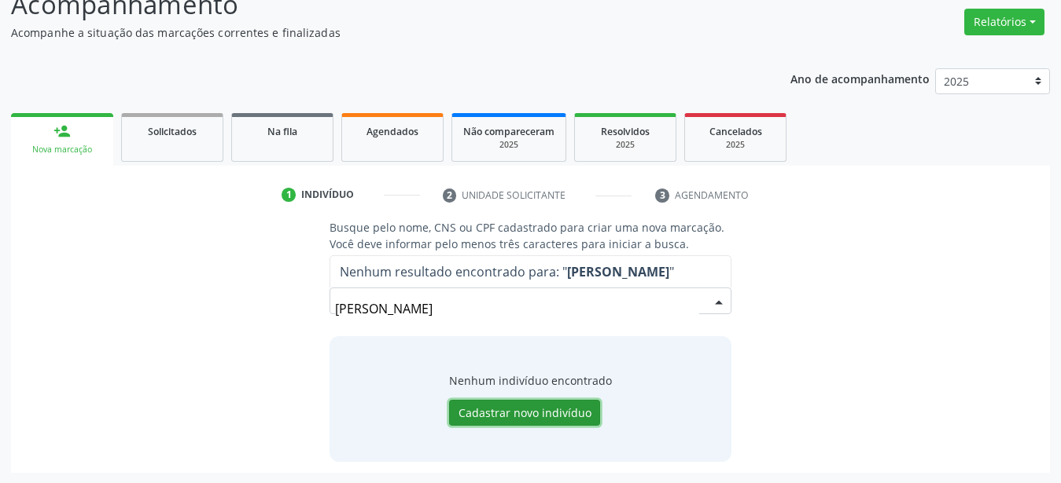
click at [510, 413] on button "Cadastrar novo indivíduo" at bounding box center [524, 413] width 151 height 27
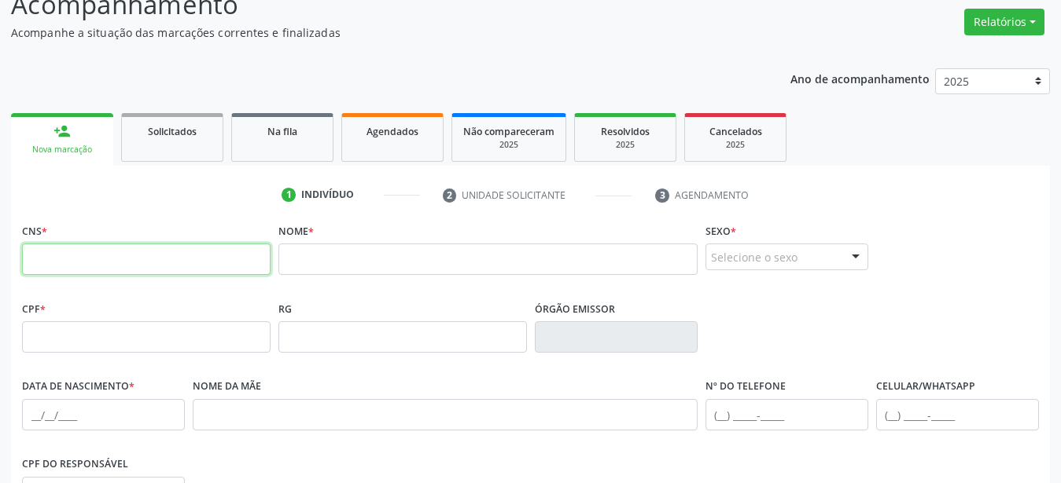
click at [109, 262] on input "text" at bounding box center [146, 259] width 248 height 31
type input "161 2394 4089 0009"
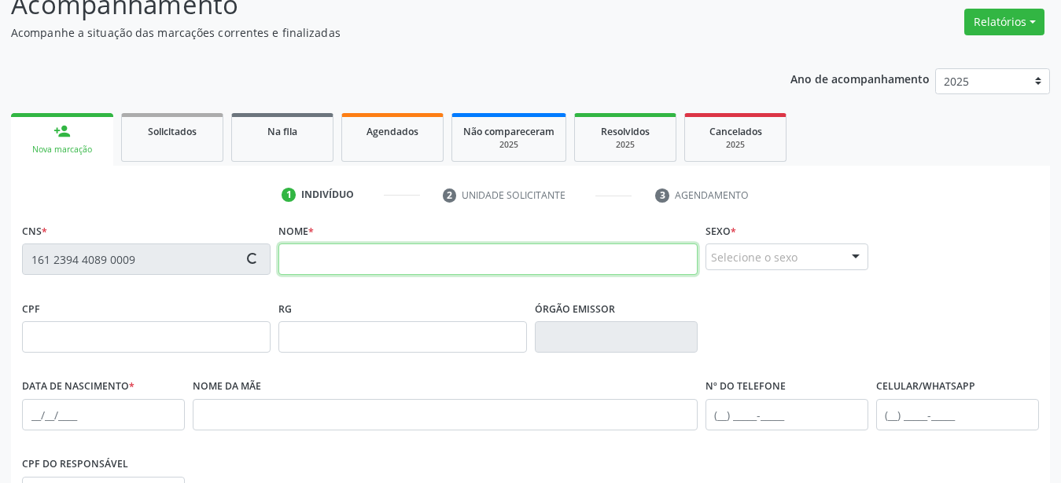
click at [333, 259] on input "text" at bounding box center [487, 259] width 419 height 31
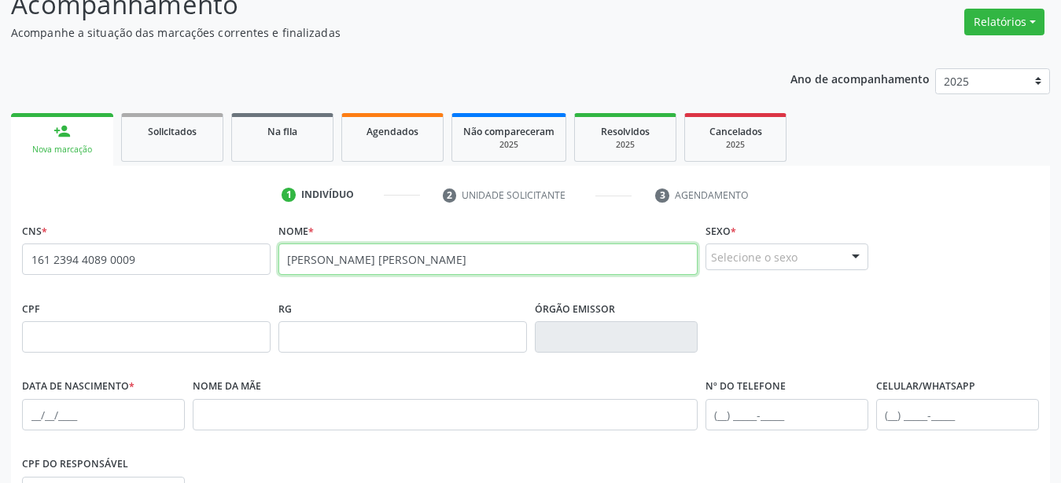
type input "Anderson magalhães dos santos"
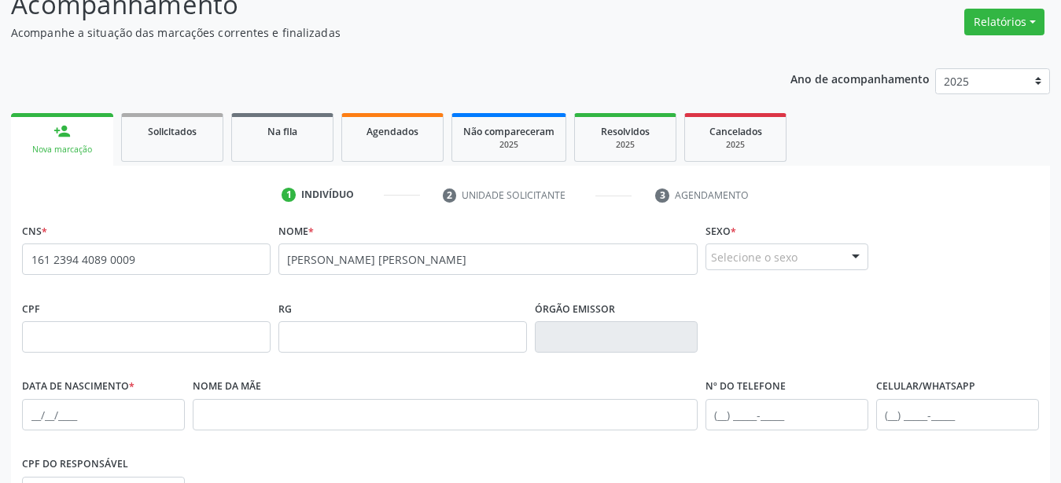
click at [780, 268] on div "Selecione o sexo" at bounding box center [786, 257] width 163 height 27
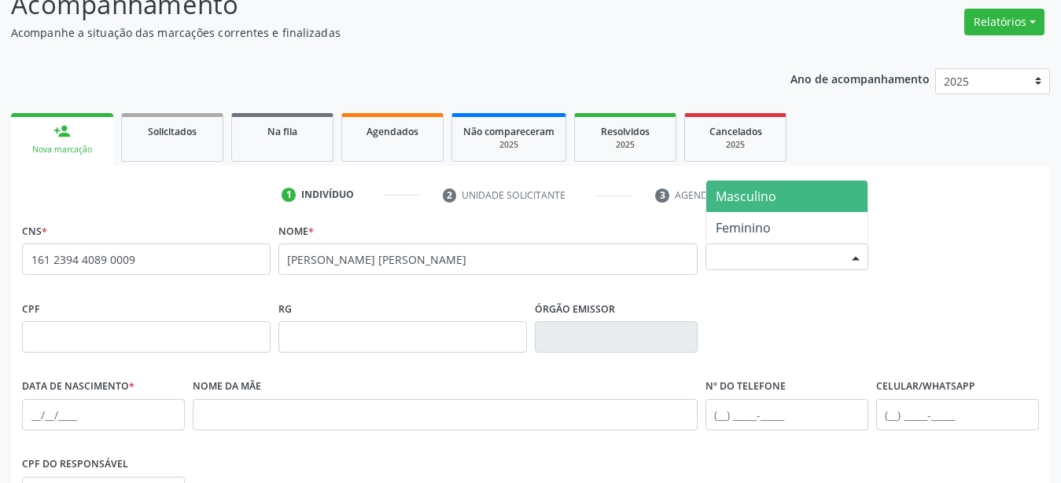
click at [777, 200] on span "Masculino" at bounding box center [786, 196] width 161 height 31
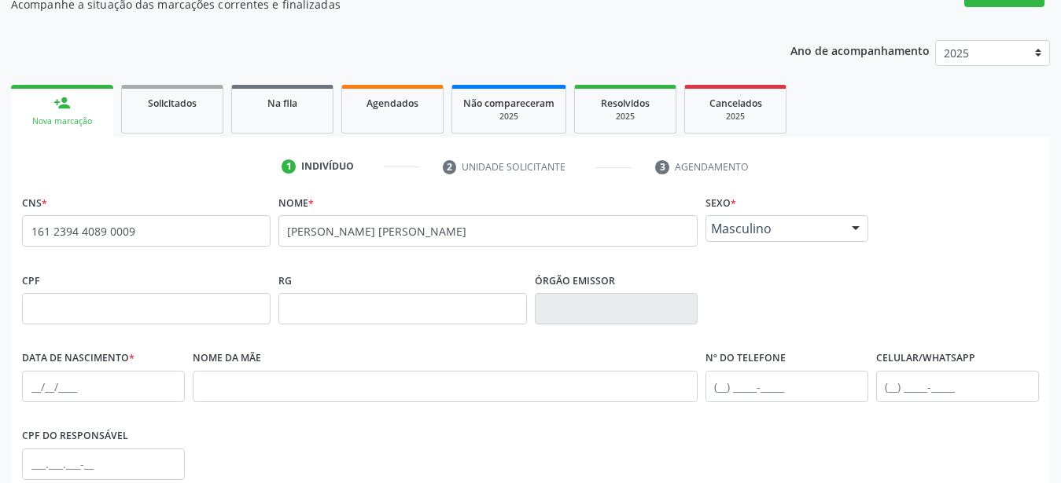
scroll to position [282, 0]
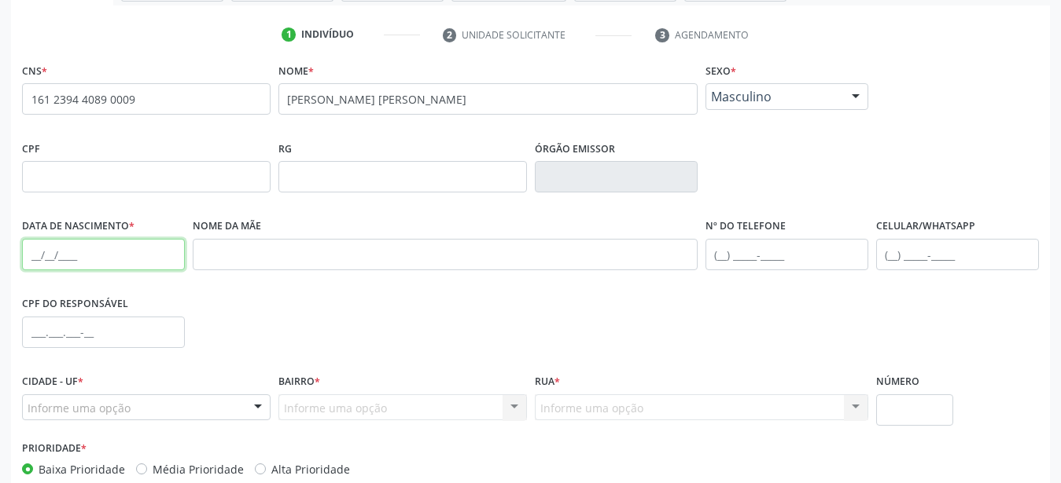
click at [32, 255] on input "text" at bounding box center [103, 254] width 163 height 31
type input "18/03/1995"
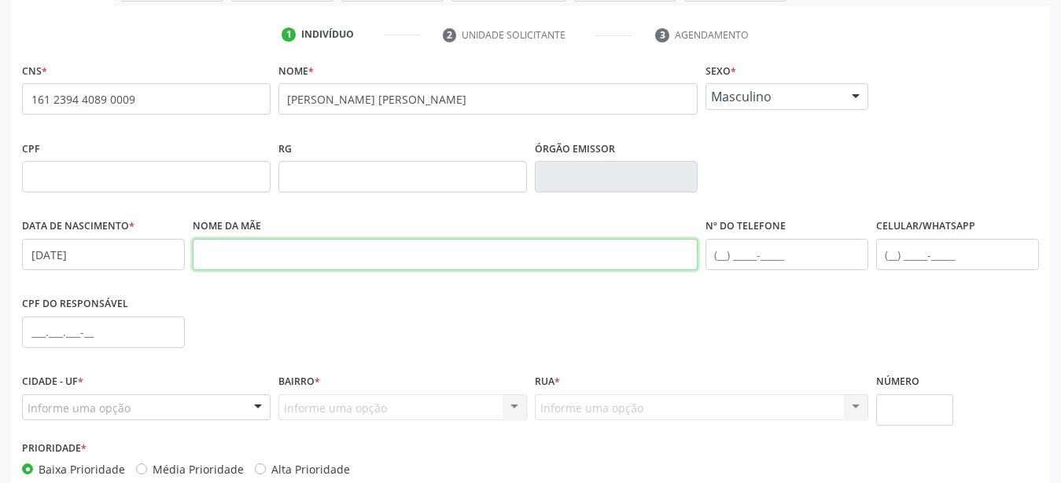
click at [363, 267] on input "text" at bounding box center [445, 254] width 505 height 31
click at [295, 256] on input "cristiane lima maglhães" at bounding box center [445, 254] width 505 height 31
click at [357, 259] on input "cristiane lima magalhães" at bounding box center [445, 254] width 505 height 31
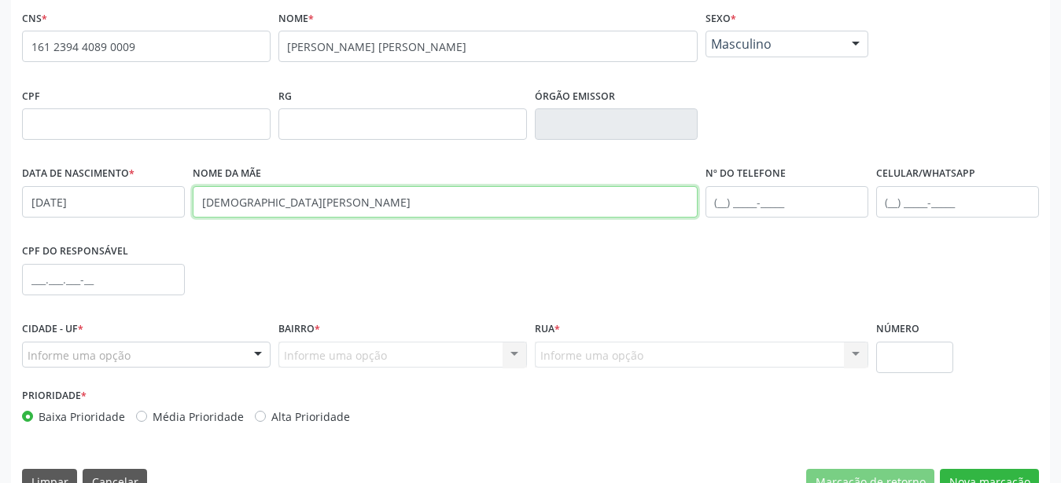
scroll to position [369, 0]
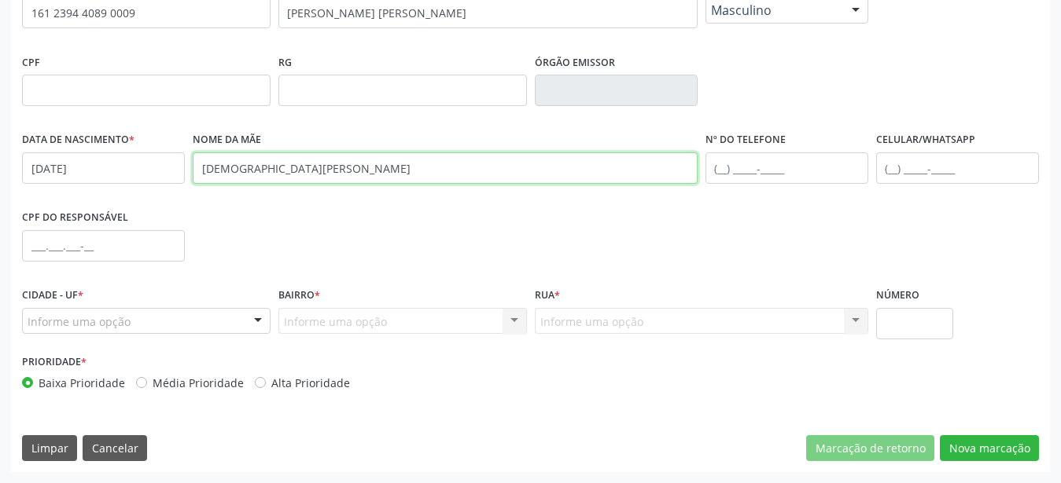
type input "cristiane lima magalhães"
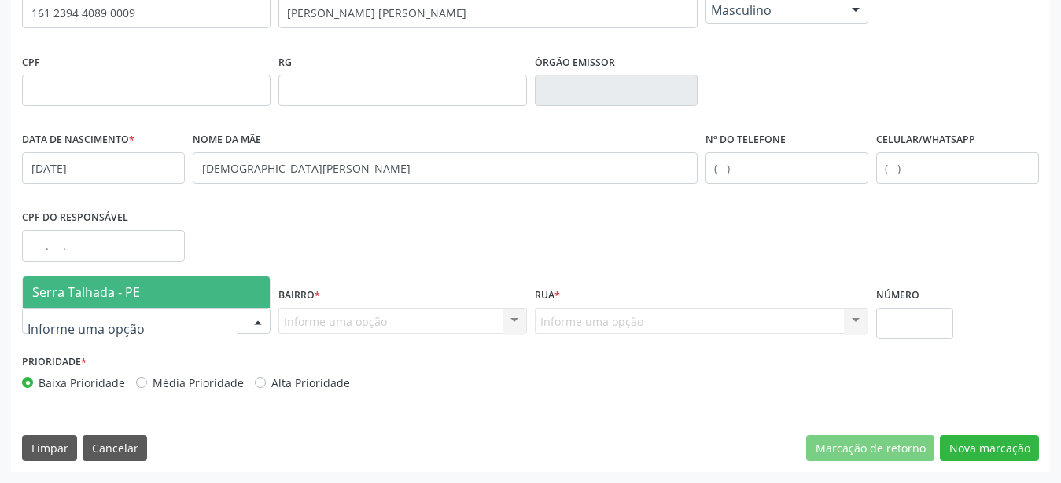
click at [184, 284] on span "Serra Talhada - PE" at bounding box center [146, 292] width 247 height 31
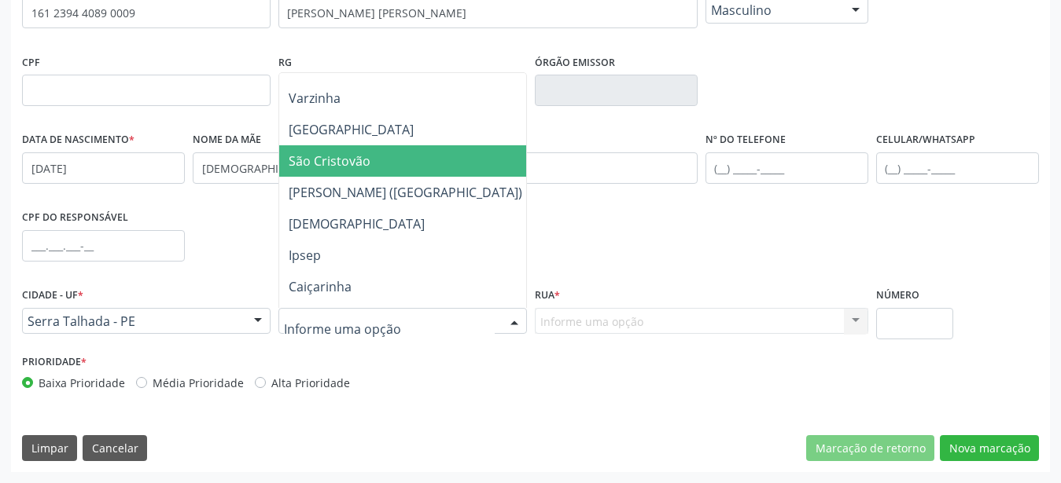
scroll to position [311, 0]
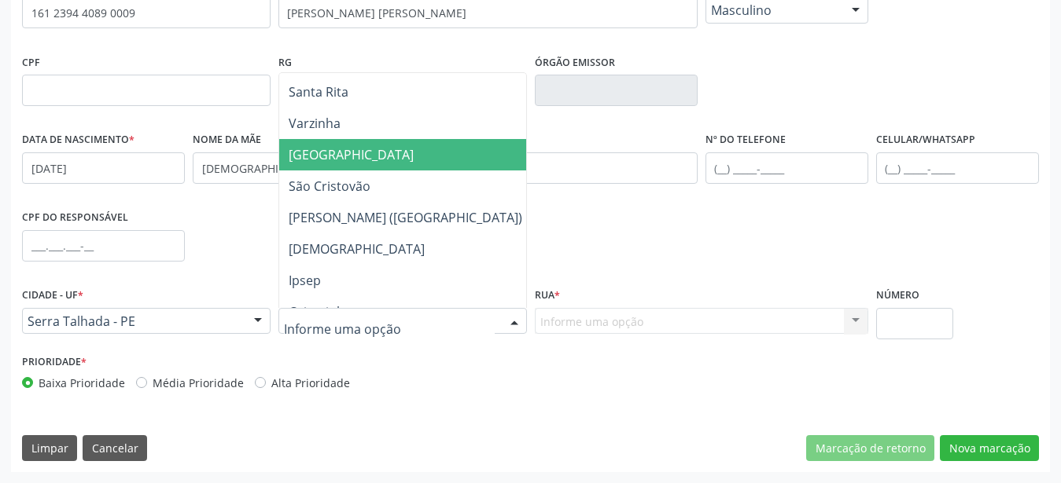
click at [390, 142] on span "Vila Bela" at bounding box center [405, 154] width 252 height 31
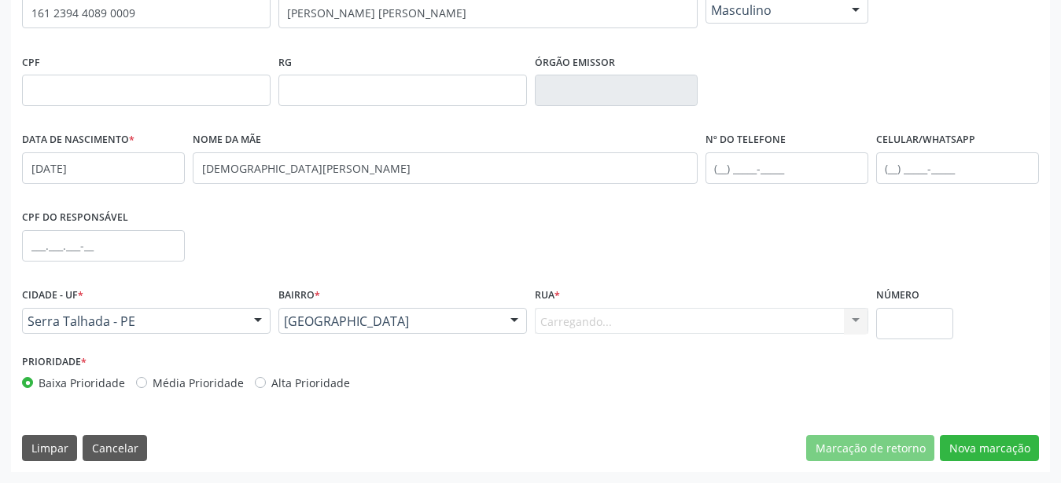
click at [652, 325] on div "Carregando... Nenhum resultado encontrado para: " " Nenhuma opção encontrada. D…" at bounding box center [701, 321] width 333 height 27
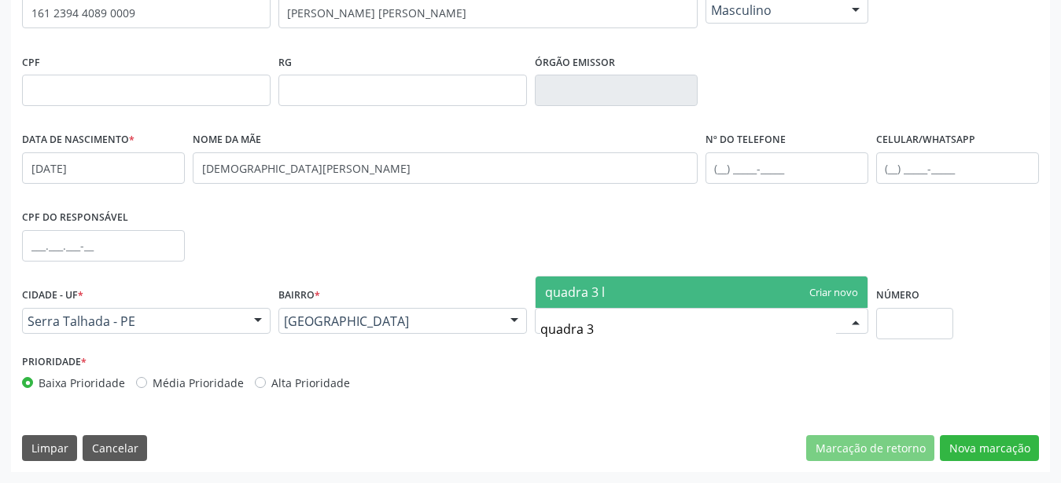
type input "quadra 3"
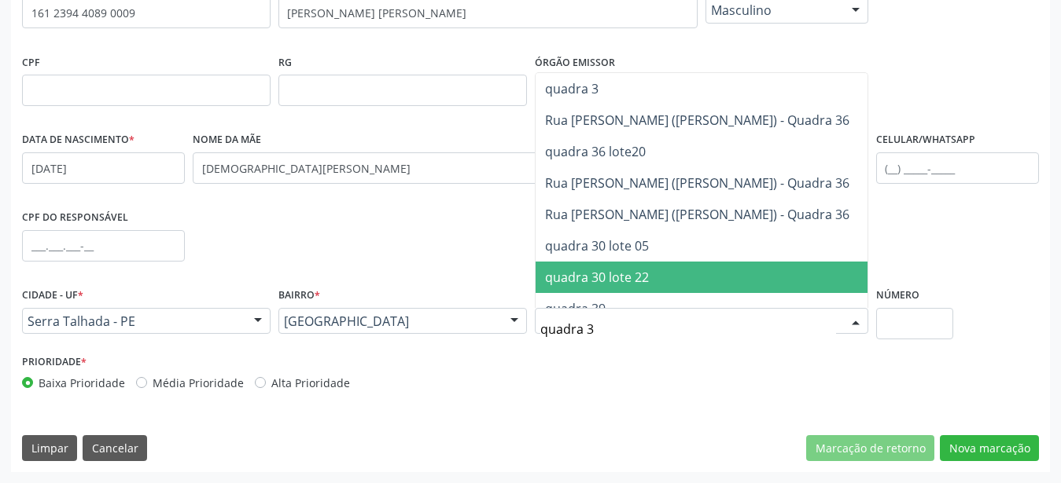
click at [636, 283] on span "quadra 30 lote 22" at bounding box center [597, 277] width 104 height 17
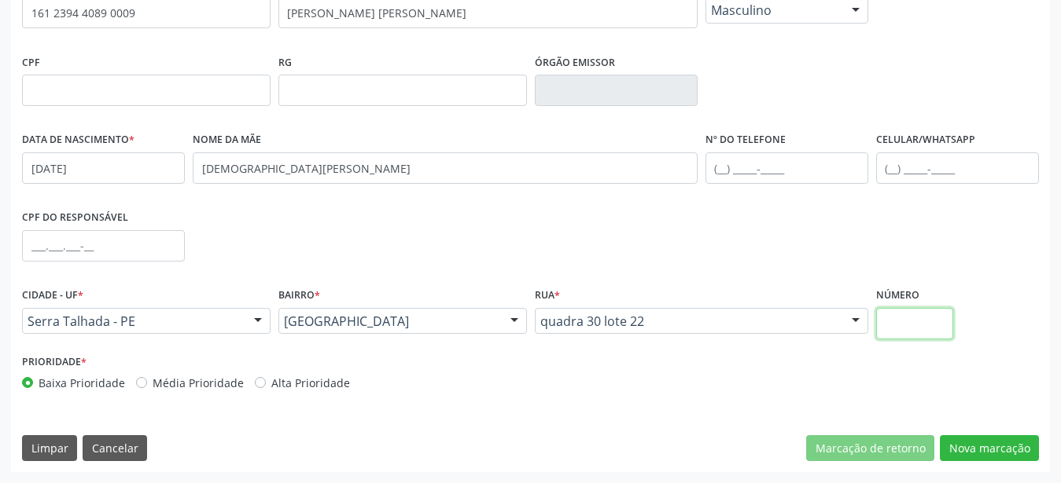
drag, startPoint x: 921, startPoint y: 315, endPoint x: 917, endPoint y: 325, distance: 10.7
click at [921, 315] on input "text" at bounding box center [915, 323] width 78 height 31
type input "00"
click at [997, 447] on button "Nova marcação" at bounding box center [988, 449] width 99 height 27
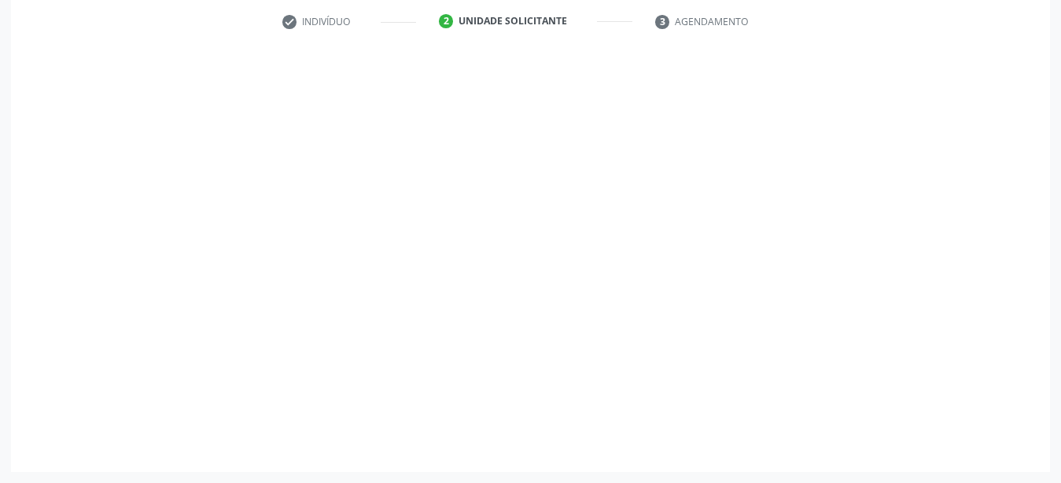
scroll to position [308, 0]
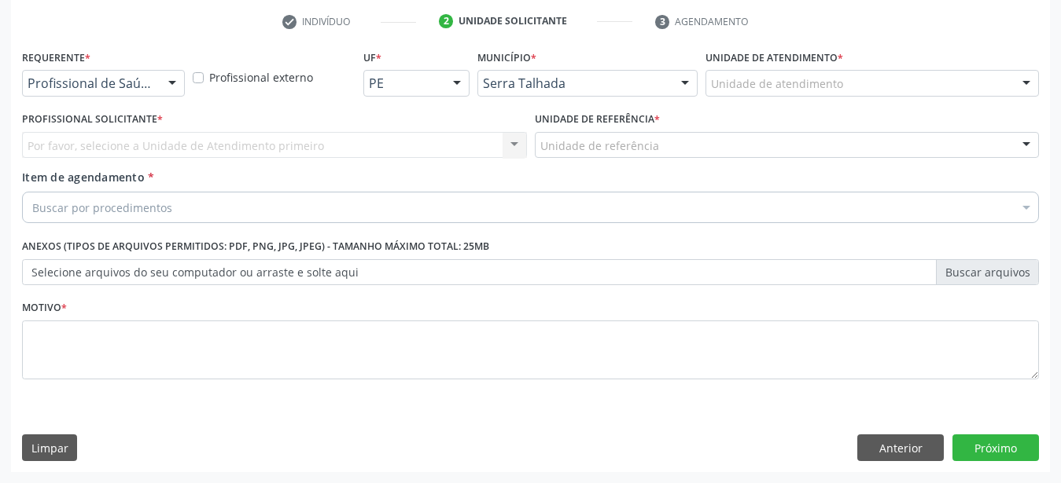
click at [157, 70] on div "Profissional de Saúde Profissional de Saúde Paciente Nenhum resultado encontrad…" at bounding box center [103, 83] width 163 height 27
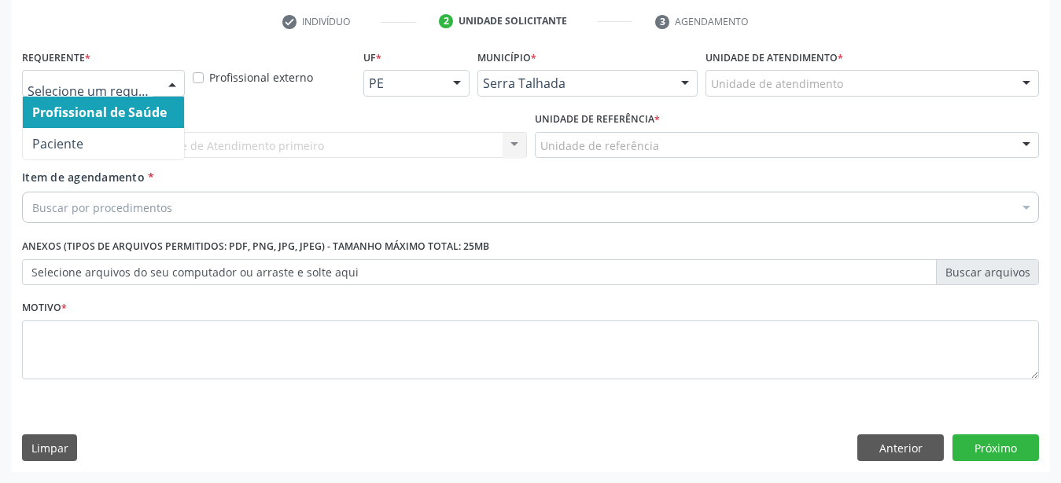
drag, startPoint x: 130, startPoint y: 131, endPoint x: 124, endPoint y: 153, distance: 21.9
click at [129, 131] on span "Paciente" at bounding box center [103, 143] width 161 height 31
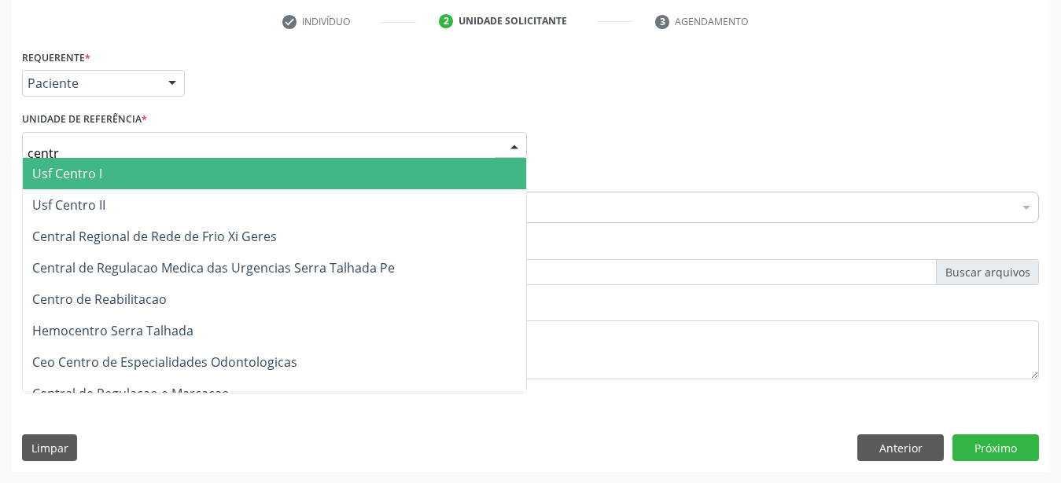
type input "centro"
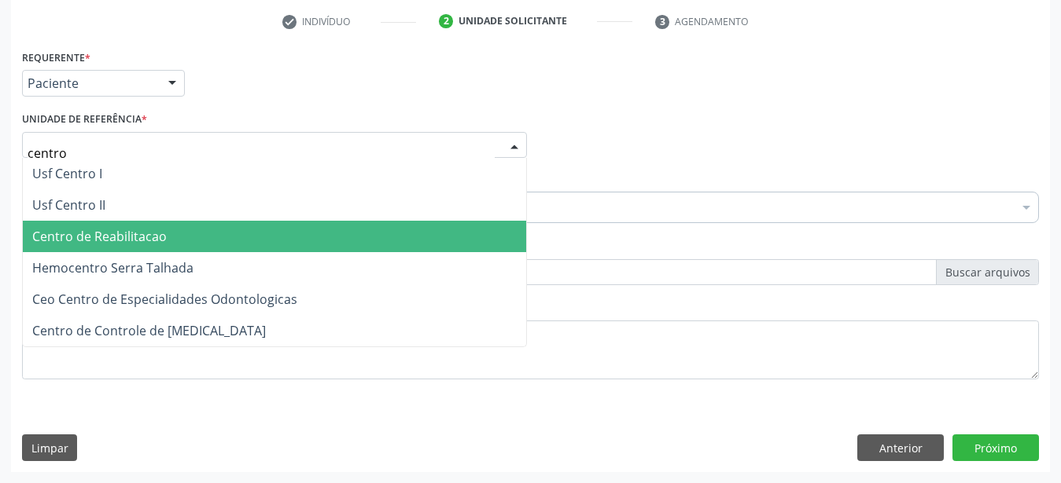
click at [124, 228] on span "Centro de Reabilitacao" at bounding box center [99, 236] width 134 height 17
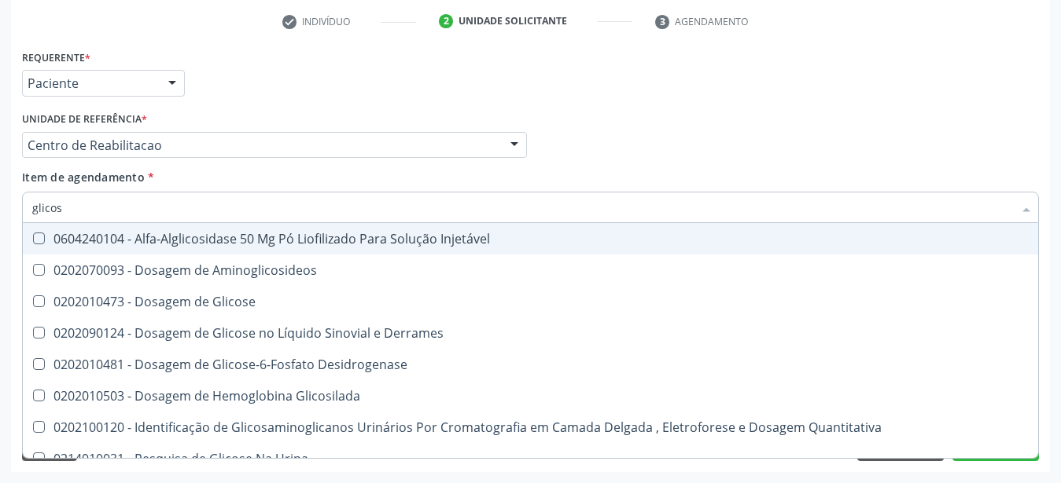
type input "glicose"
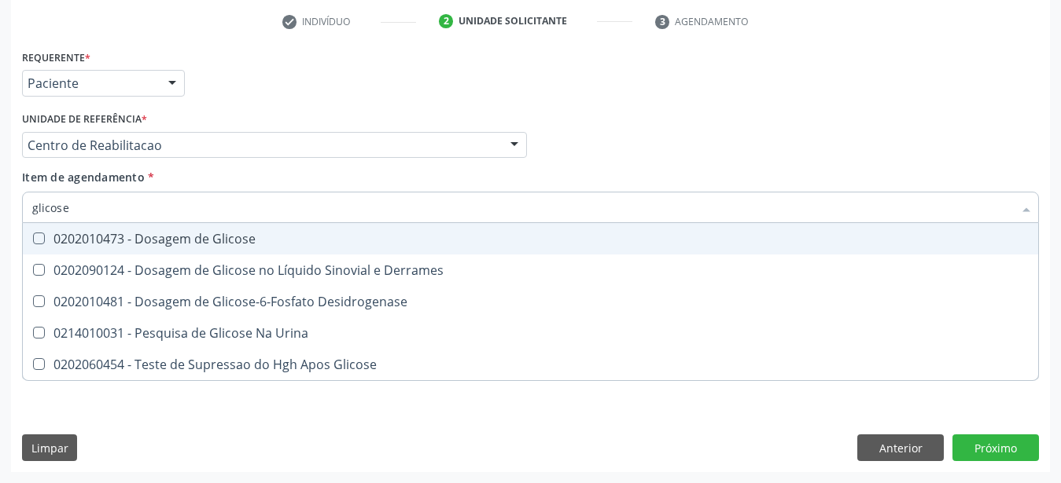
click at [126, 233] on div "0202010473 - Dosagem de Glicose" at bounding box center [530, 239] width 996 height 13
checkbox Glicose "true"
type input "glicos"
checkbox Glicose "false"
checkbox Desidrogenase "true"
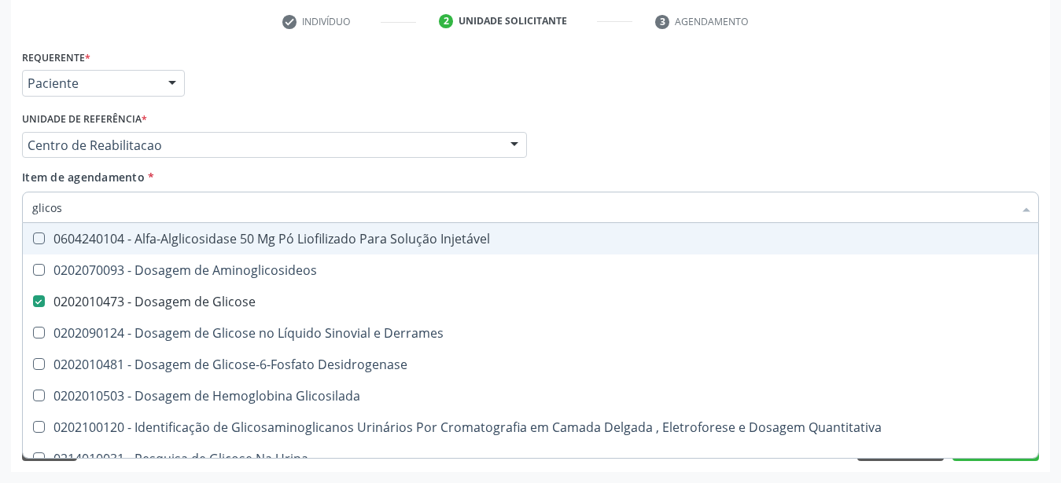
type input "glico"
checkbox Glicose "false"
checkbox Glicosilada "true"
type input "glic"
checkbox Glicosilada "false"
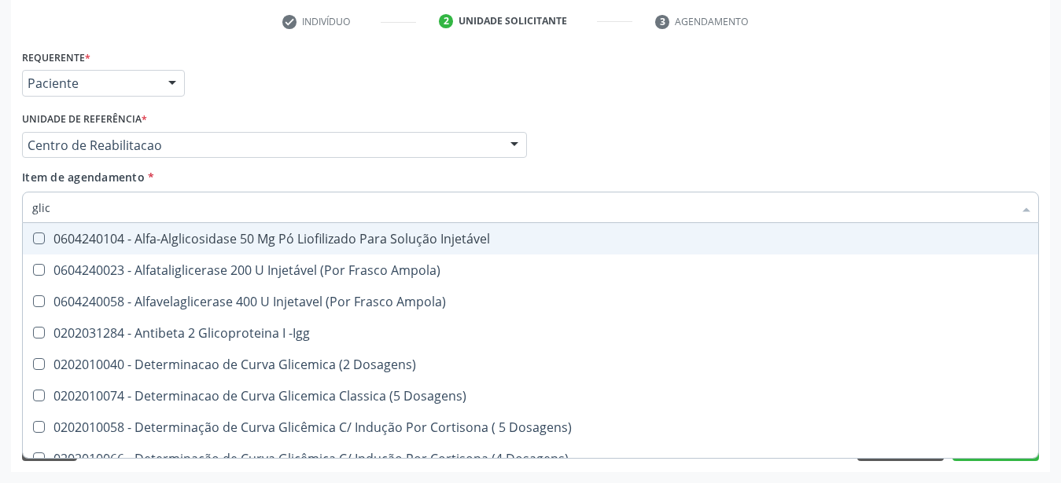
type input "gli"
checkbox Glicose "false"
checkbox Glicosilada "true"
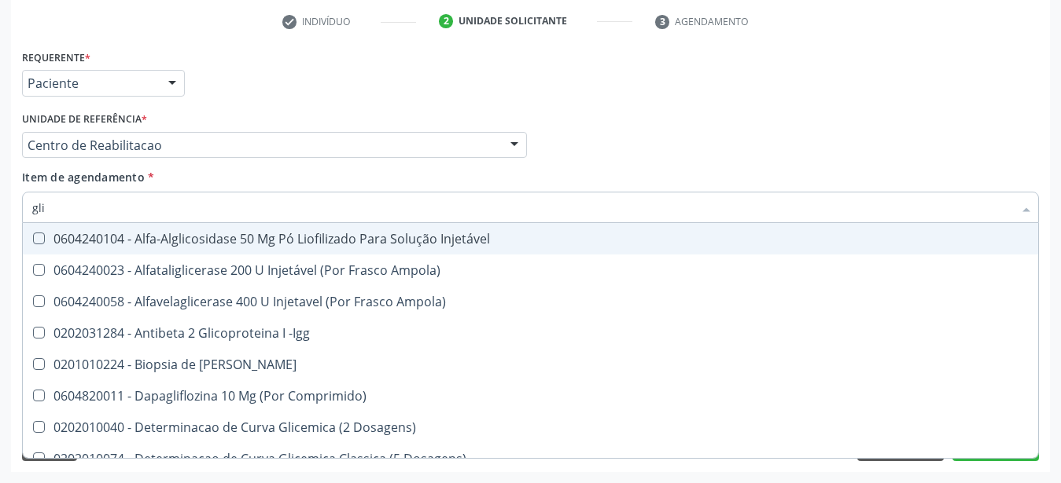
type input "gl"
checkbox Glicose "false"
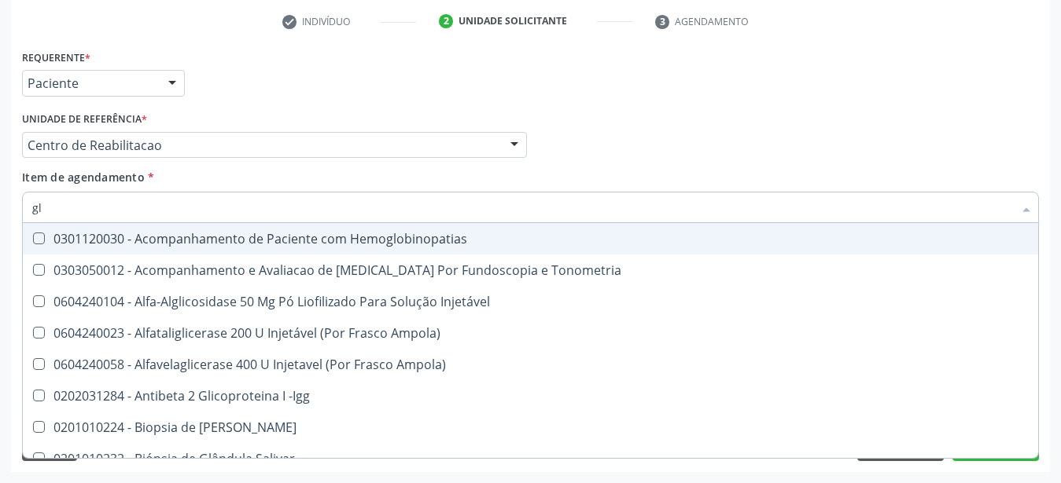
type input "g"
checkbox Glicose "false"
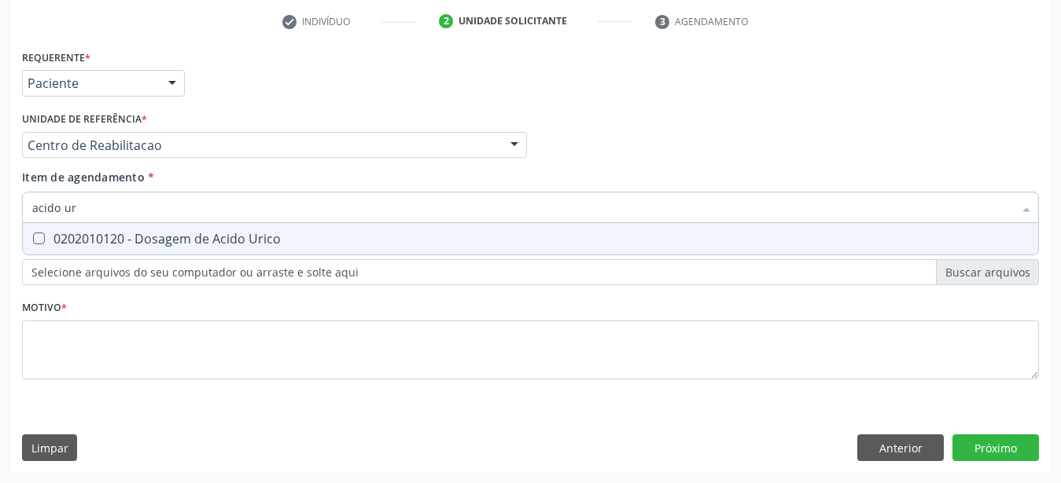
type input "acido uri"
click at [127, 233] on div "0202010120 - Dosagem de Acido Urico" at bounding box center [530, 239] width 996 height 13
checkbox Urico "true"
type input "acido"
checkbox Urico "false"
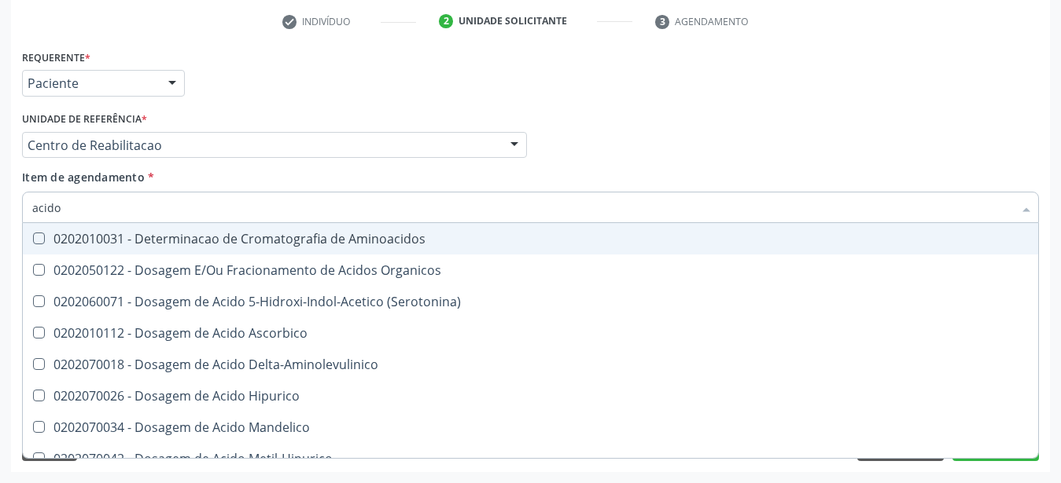
type input "acid"
checkbox Urico "false"
checkbox Cromatografia\) "true"
type input "aci"
checkbox Cromatografia\) "false"
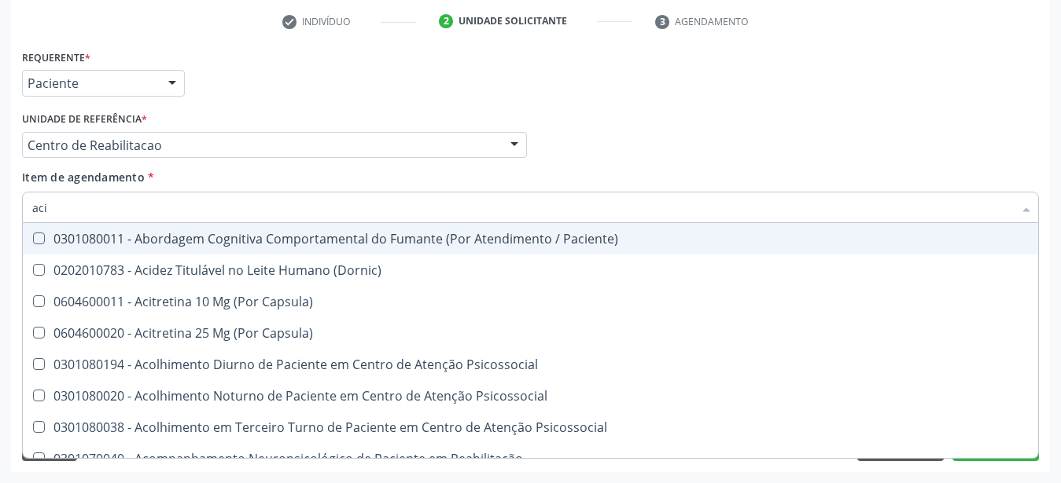
type input "ac"
checkbox Urico "false"
type input "a"
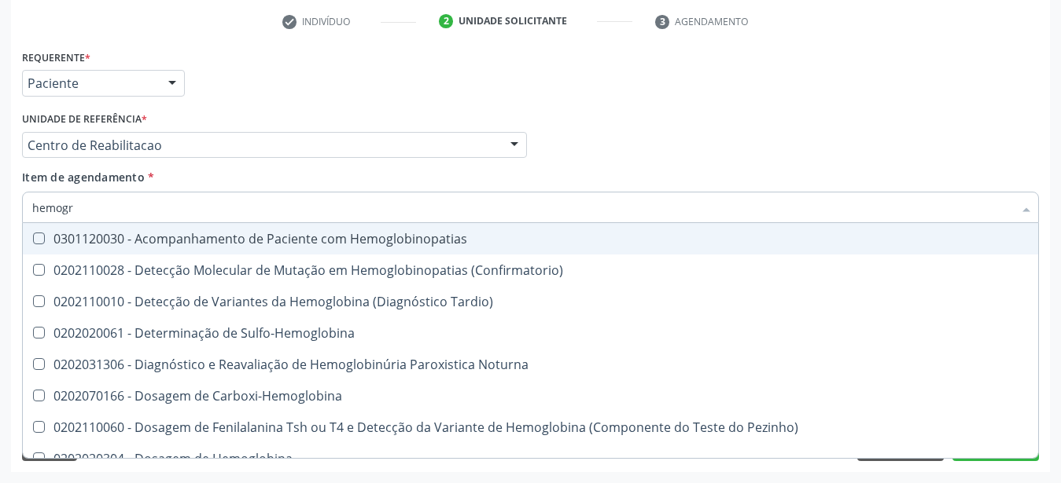
type input "hemogra"
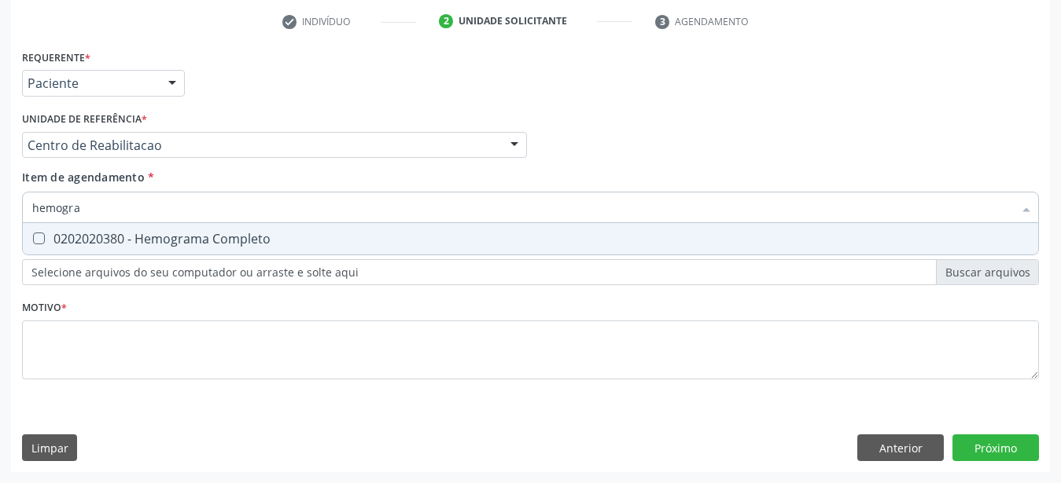
click at [173, 233] on div "0202020380 - Hemograma Completo" at bounding box center [530, 239] width 996 height 13
checkbox Completo "true"
type input "hemog"
checkbox Completo "false"
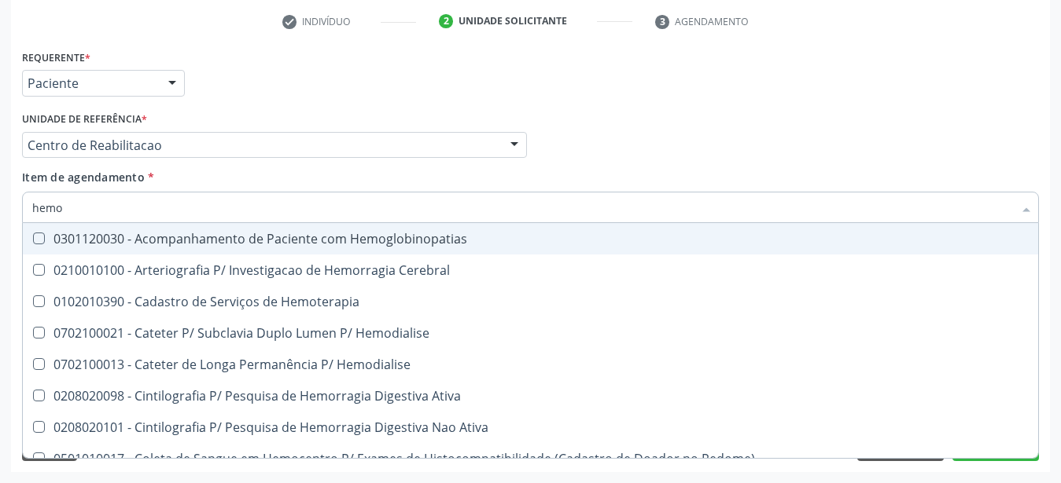
type input "hem"
checkbox Completo "false"
checkbox Elástica "true"
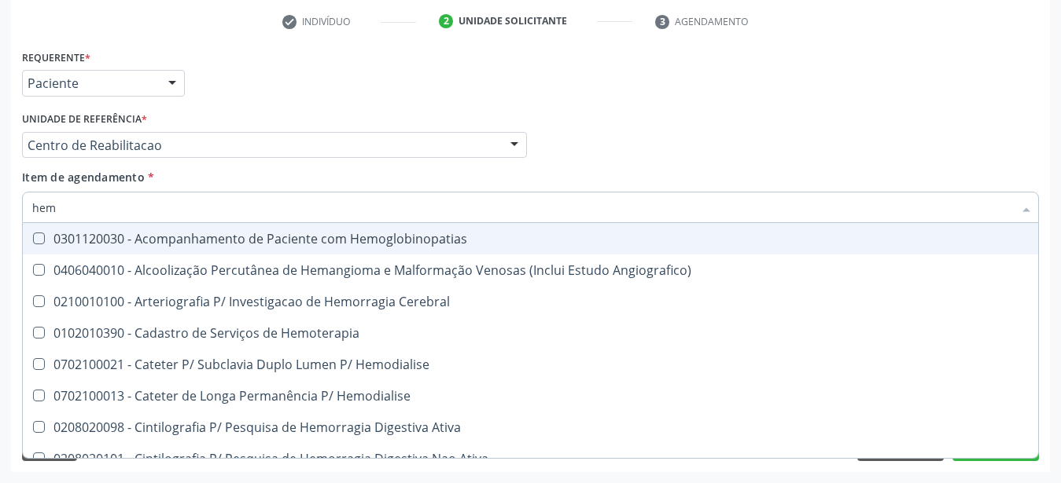
type input "he"
checkbox Completo "false"
checkbox Orgaos "true"
type input "h"
checkbox Orgaos "false"
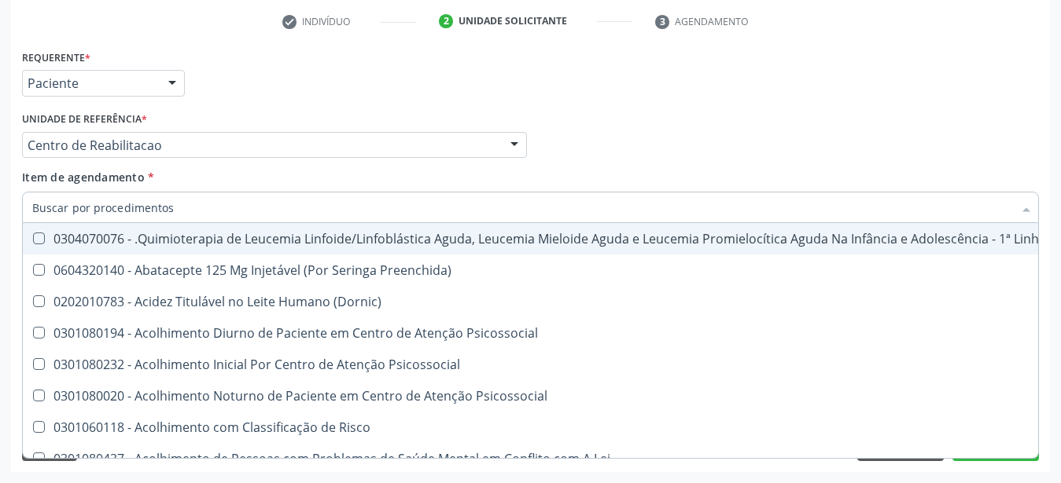
checkbox Completo "false"
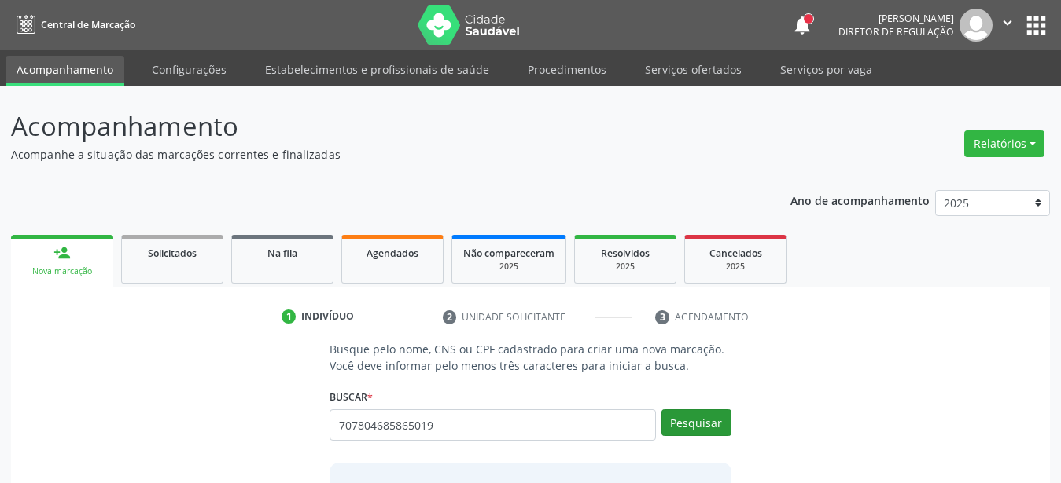
type input "707804685865019"
click at [715, 423] on button "Pesquisar" at bounding box center [696, 423] width 70 height 27
type input "707804685865019"
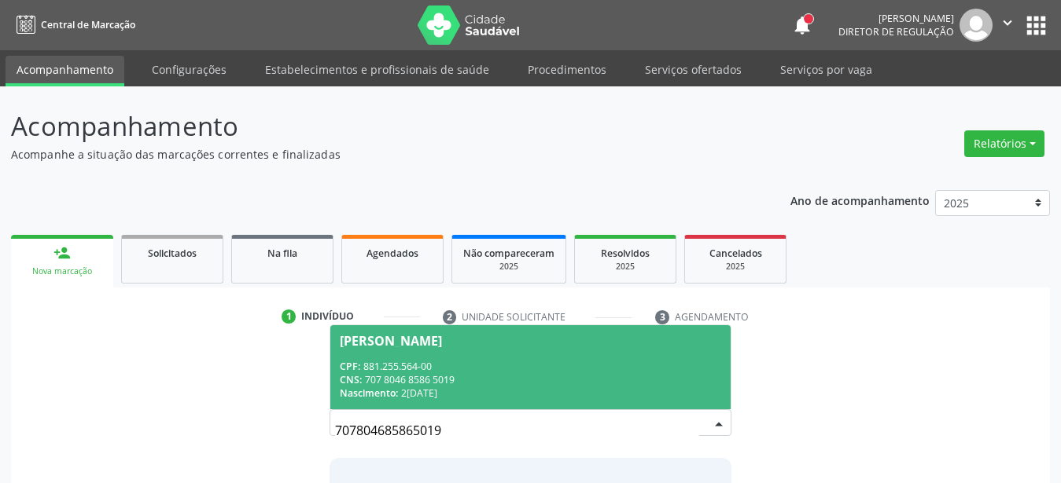
click at [528, 371] on div "CPF: 881.255.564-00" at bounding box center [530, 366] width 381 height 13
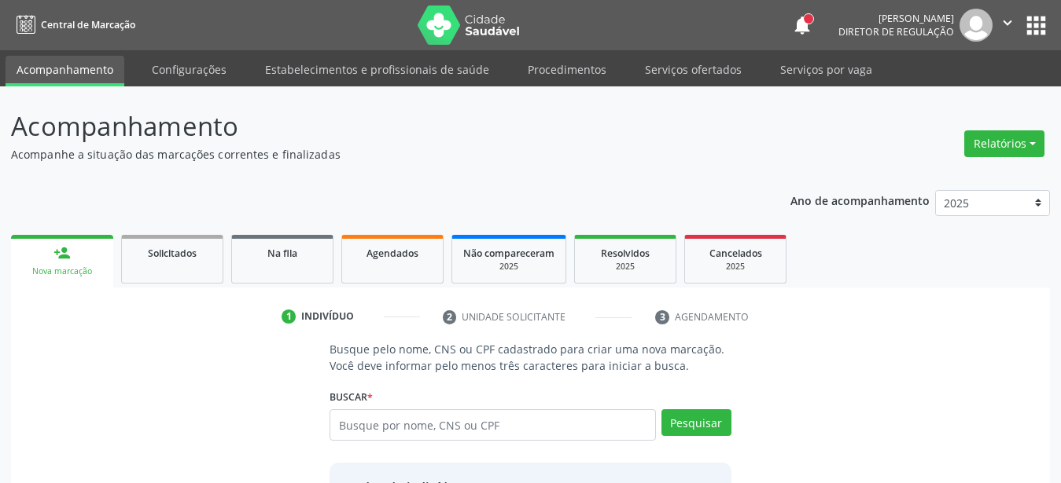
scroll to position [152, 0]
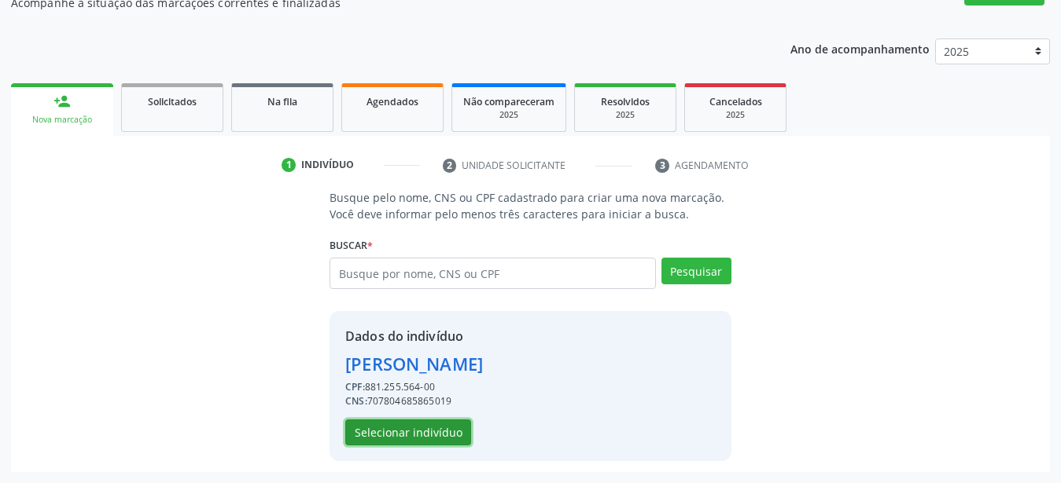
drag, startPoint x: 438, startPoint y: 428, endPoint x: 715, endPoint y: 373, distance: 282.0
click at [438, 428] on button "Selecionar indivíduo" at bounding box center [408, 433] width 126 height 27
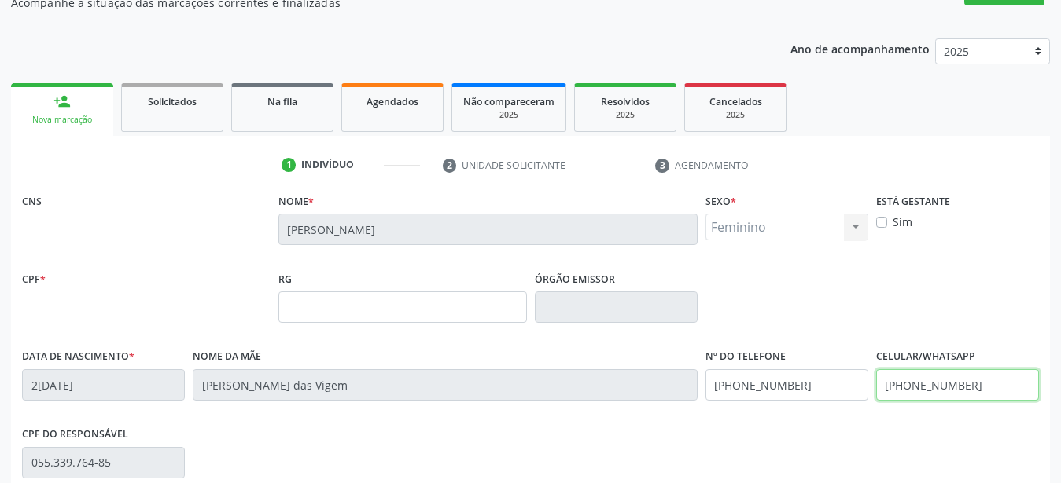
drag, startPoint x: 1001, startPoint y: 392, endPoint x: 500, endPoint y: 404, distance: 500.9
click at [876, 401] on input "(87) 99942-7626" at bounding box center [957, 384] width 163 height 31
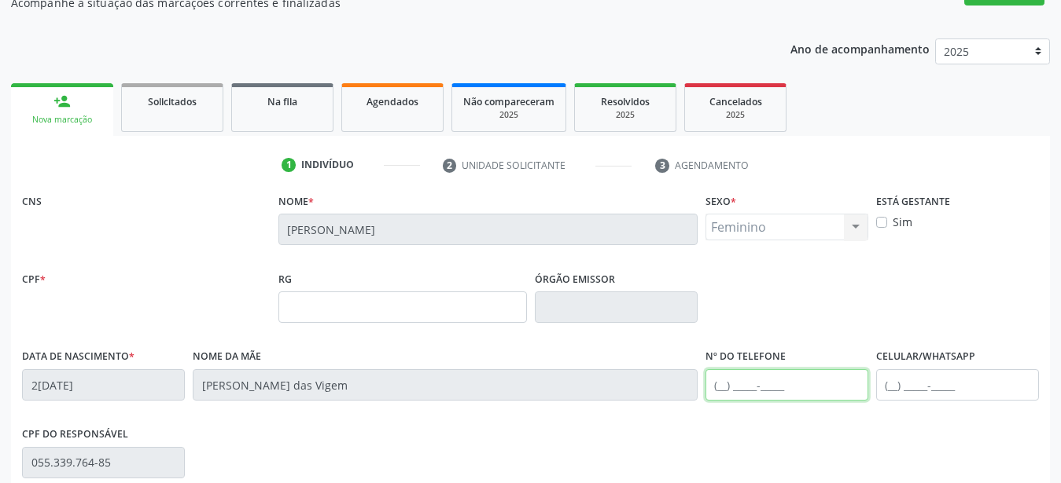
drag, startPoint x: 799, startPoint y: 380, endPoint x: 586, endPoint y: 377, distance: 213.1
click at [705, 377] on input "text" at bounding box center [786, 384] width 163 height 31
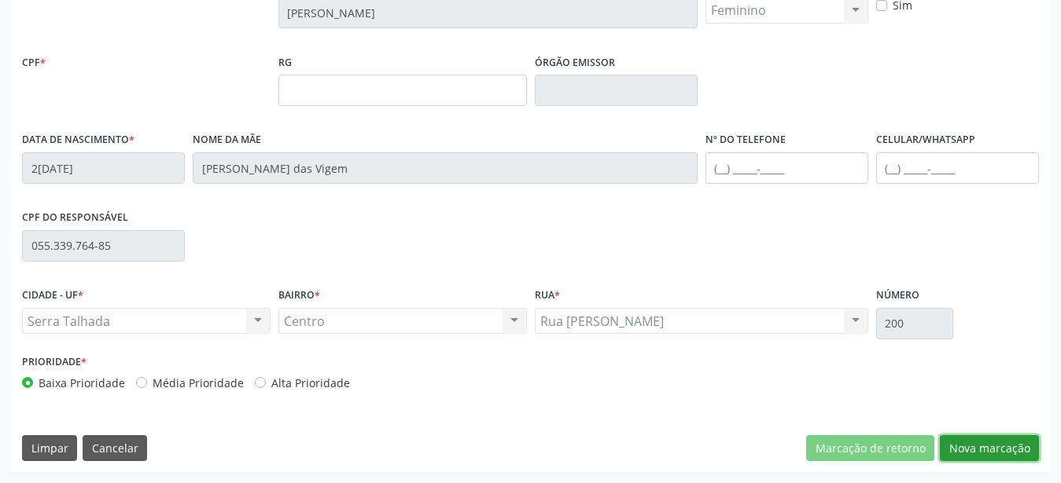
click at [986, 440] on button "Nova marcação" at bounding box center [988, 449] width 99 height 27
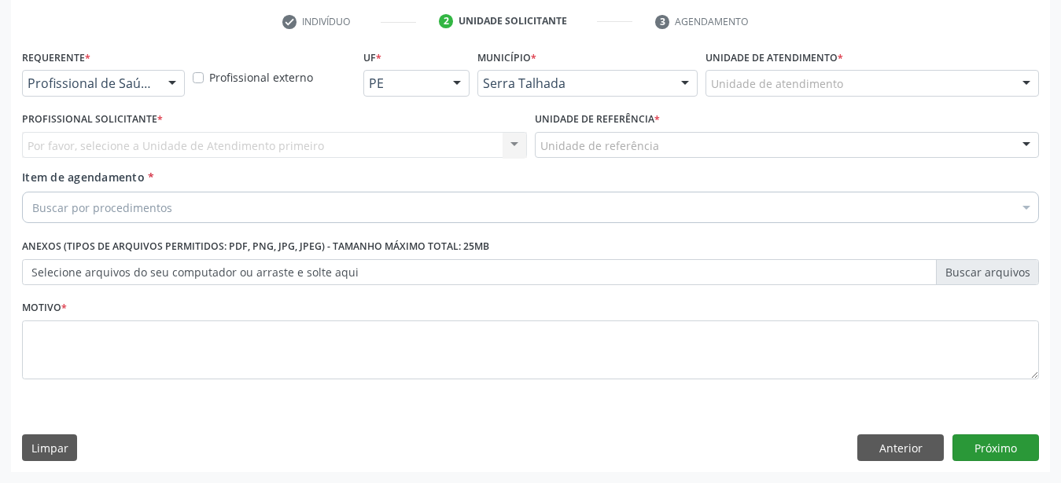
scroll to position [308, 0]
drag, startPoint x: 143, startPoint y: 68, endPoint x: 103, endPoint y: 128, distance: 72.0
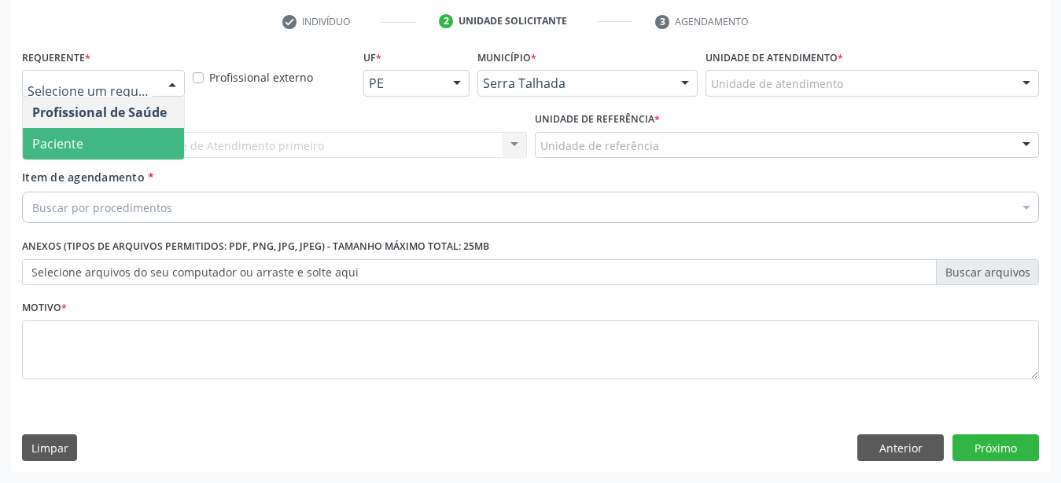
click at [79, 128] on span "Paciente" at bounding box center [103, 143] width 161 height 31
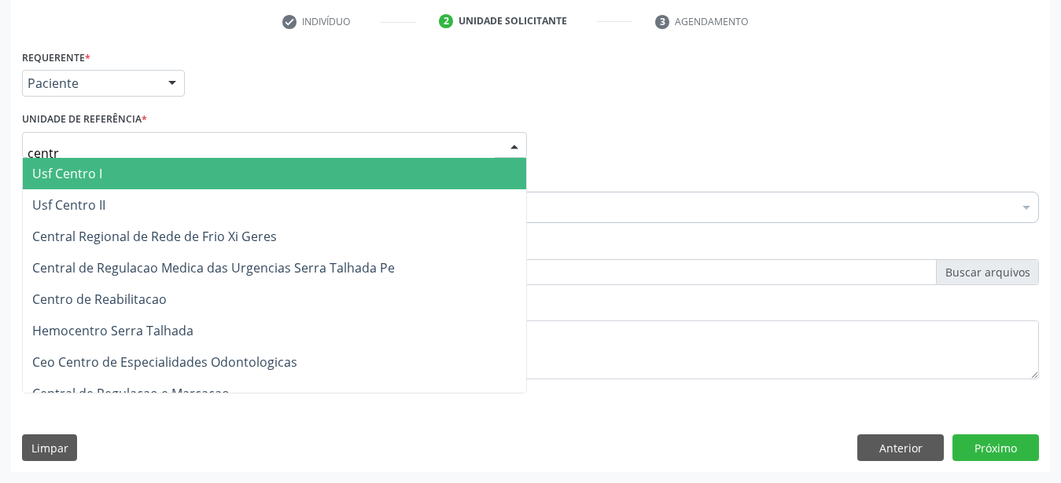
type input "centro"
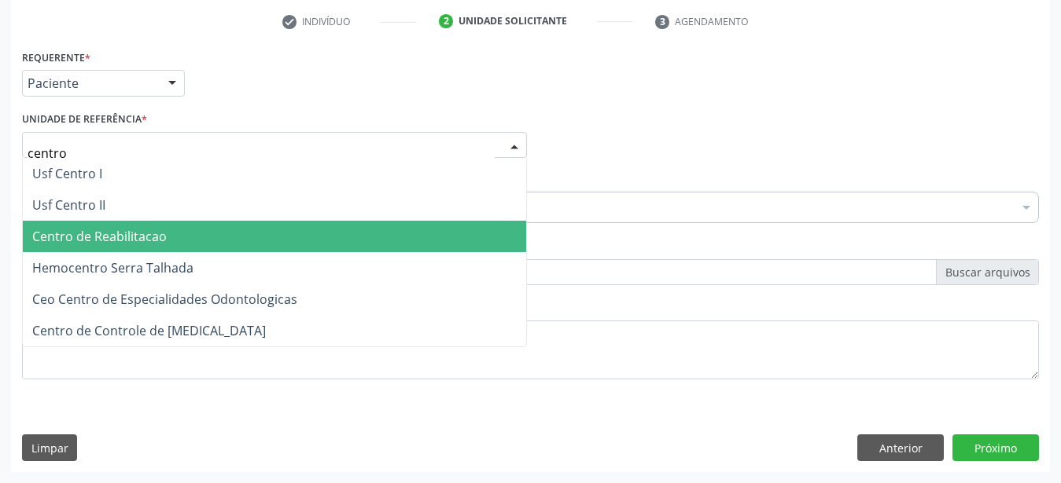
click at [108, 228] on span "Centro de Reabilitacao" at bounding box center [99, 236] width 134 height 17
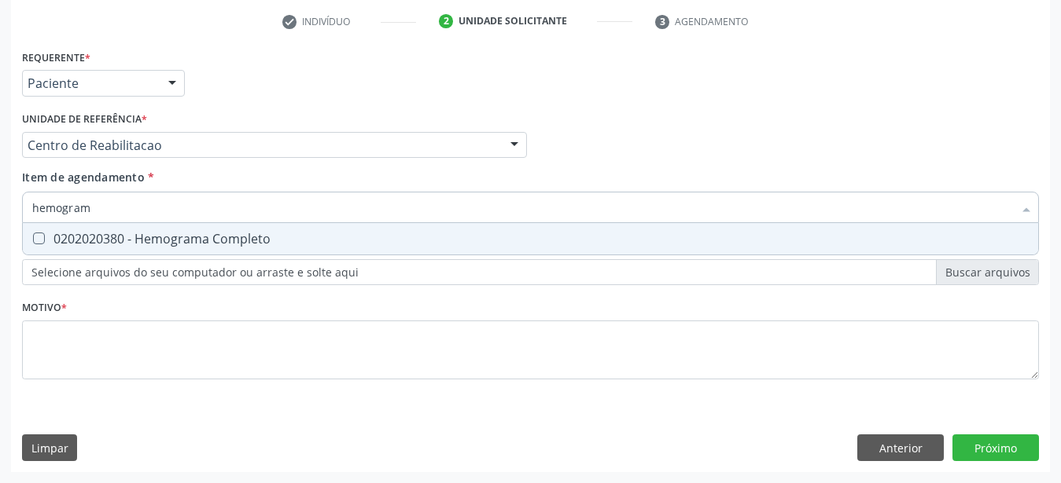
type input "hemograma"
click at [105, 233] on div "0202020380 - Hemograma Completo" at bounding box center [530, 239] width 996 height 13
checkbox Completo "true"
type input "hemog"
checkbox Completo "false"
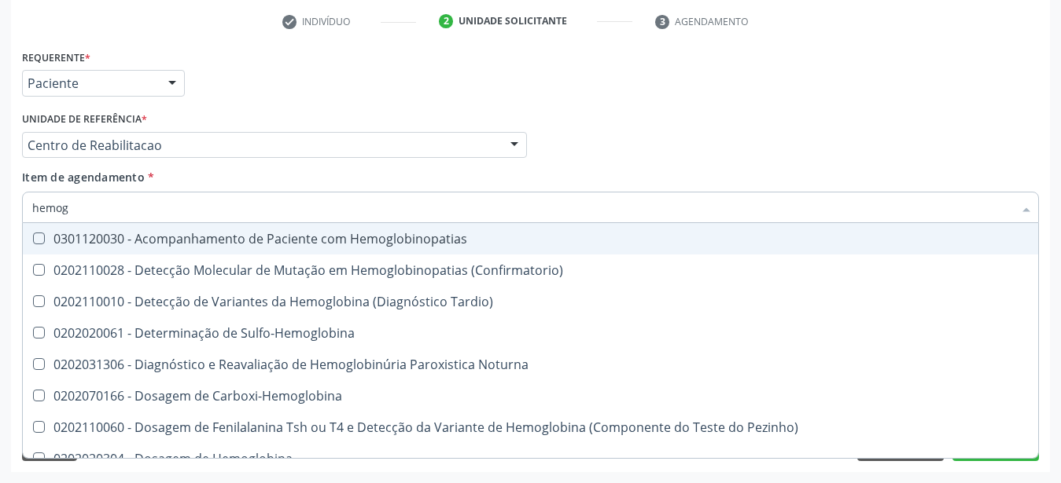
type input "hemo"
checkbox Completo "false"
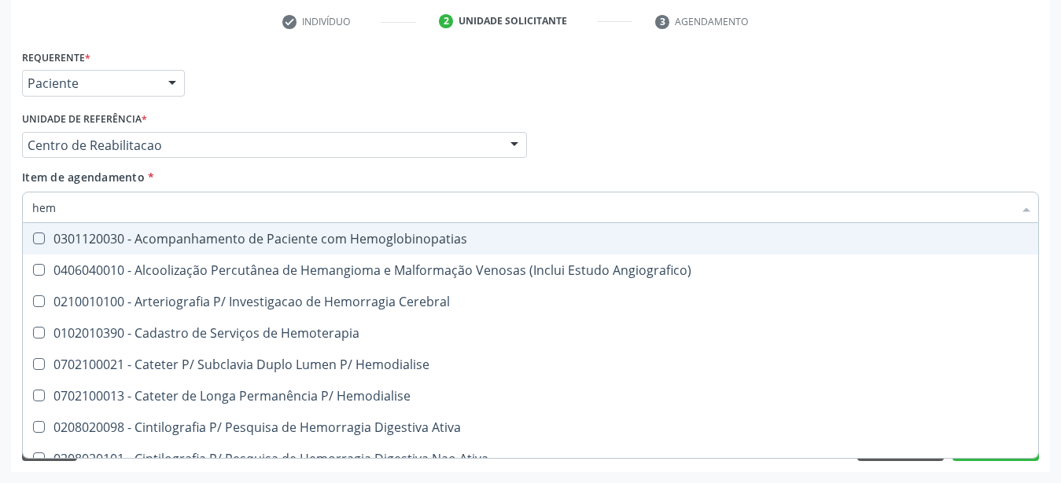
type input "he"
checkbox Completo "false"
checkbox Orgaos "true"
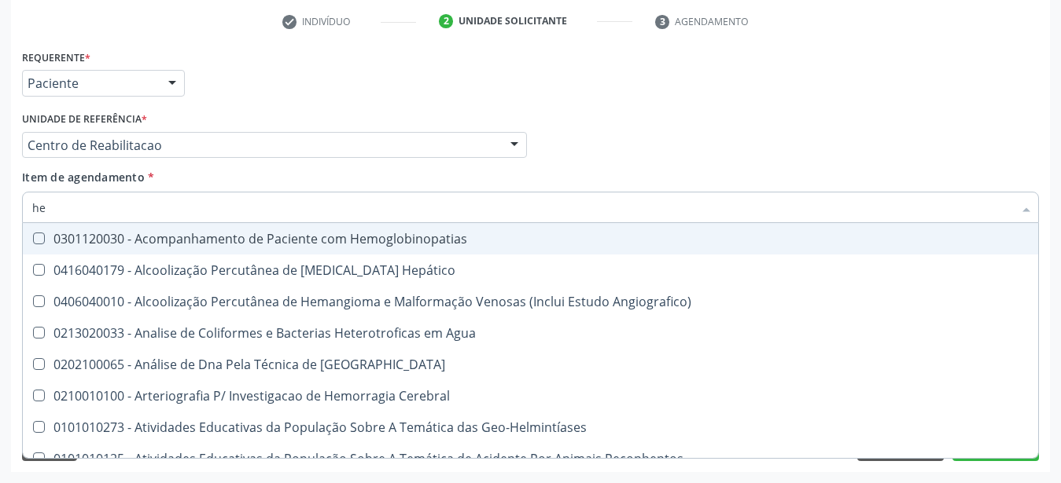
type input "h"
checkbox Completo "false"
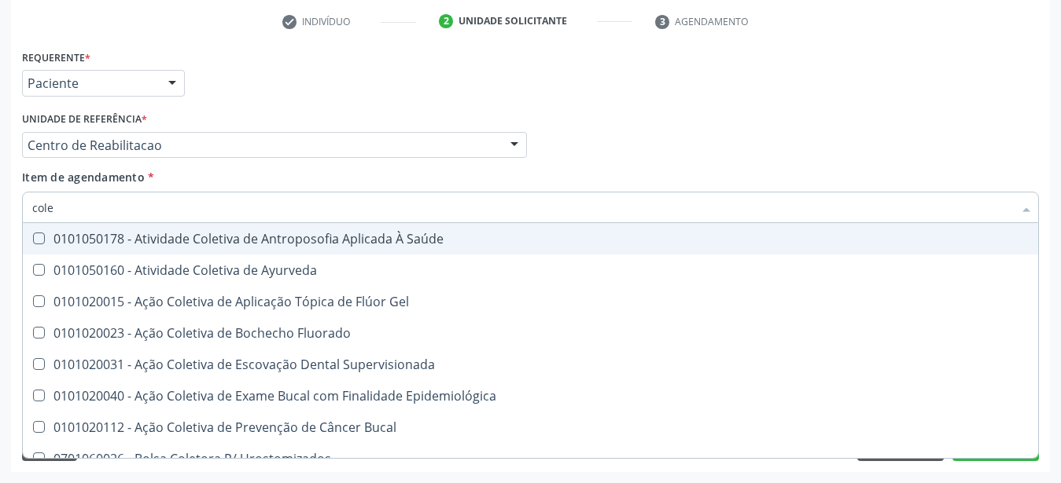
type input "coles"
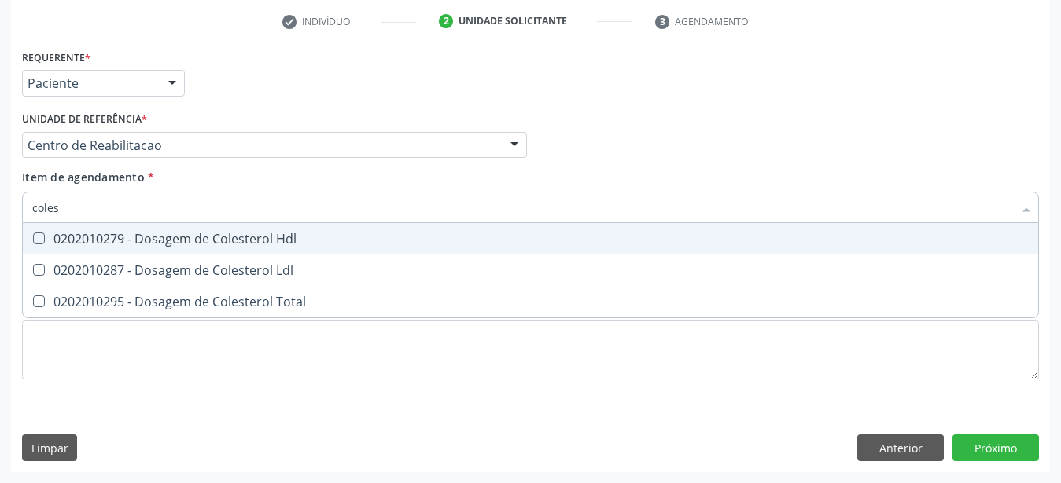
drag, startPoint x: 108, startPoint y: 222, endPoint x: 79, endPoint y: 241, distance: 34.7
click at [92, 233] on div "0202010279 - Dosagem de Colesterol Hdl" at bounding box center [530, 239] width 996 height 13
checkbox Hdl "true"
click at [77, 250] on ul "Desfazer seleção 0202010279 - Dosagem de Colesterol Hdl 0202010287 - Dosagem de…" at bounding box center [530, 270] width 1015 height 94
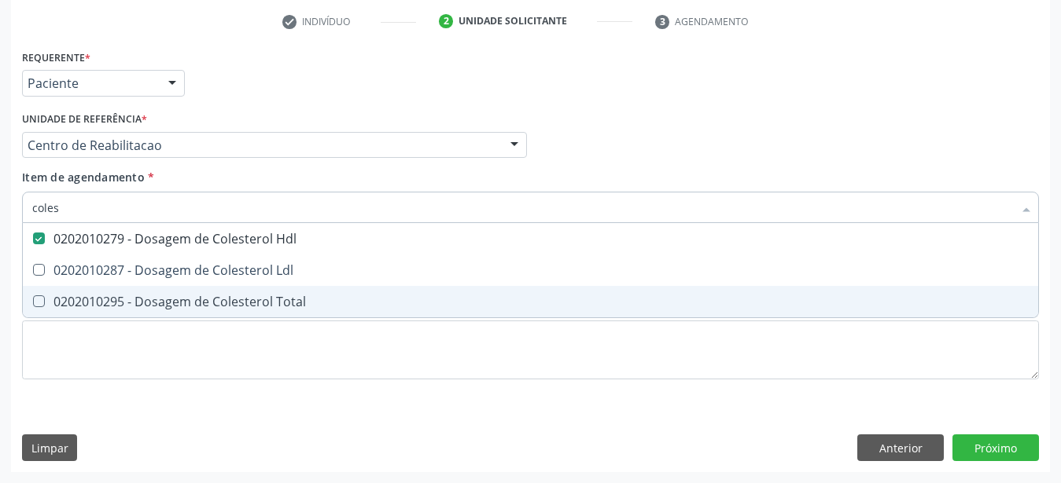
click at [75, 296] on div "0202010295 - Dosagem de Colesterol Total" at bounding box center [530, 302] width 996 height 13
checkbox Total "true"
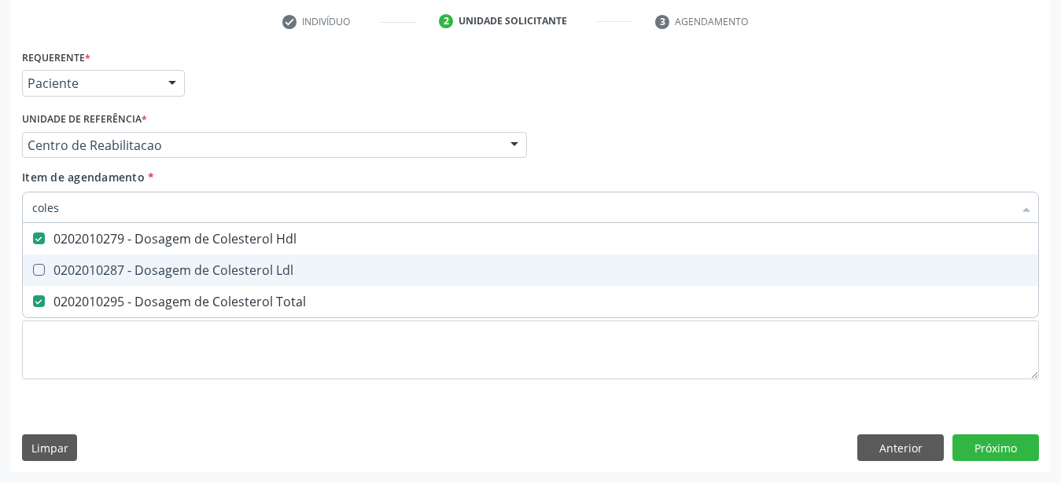
click at [67, 264] on div "0202010287 - Dosagem de Colesterol Ldl" at bounding box center [530, 270] width 996 height 13
checkbox Ldl "true"
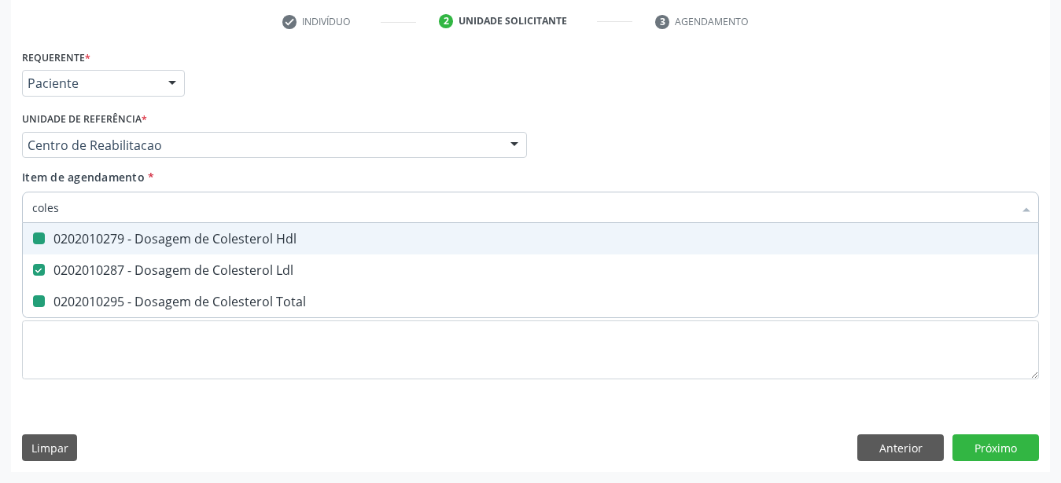
type input "cole"
checkbox Hdl "false"
checkbox Ldl "false"
checkbox Total "false"
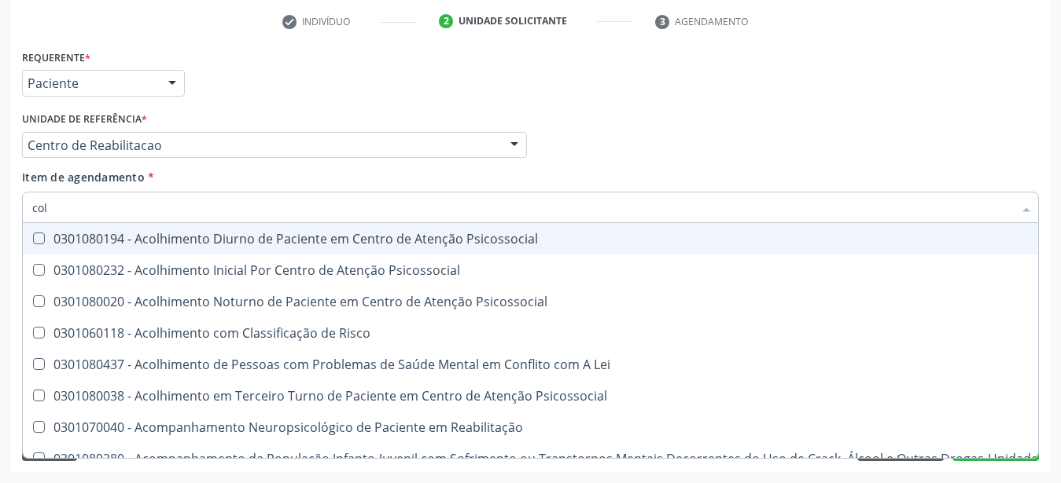
type input "co"
checkbox Hdl "false"
checkbox Ldl "false"
checkbox Total "false"
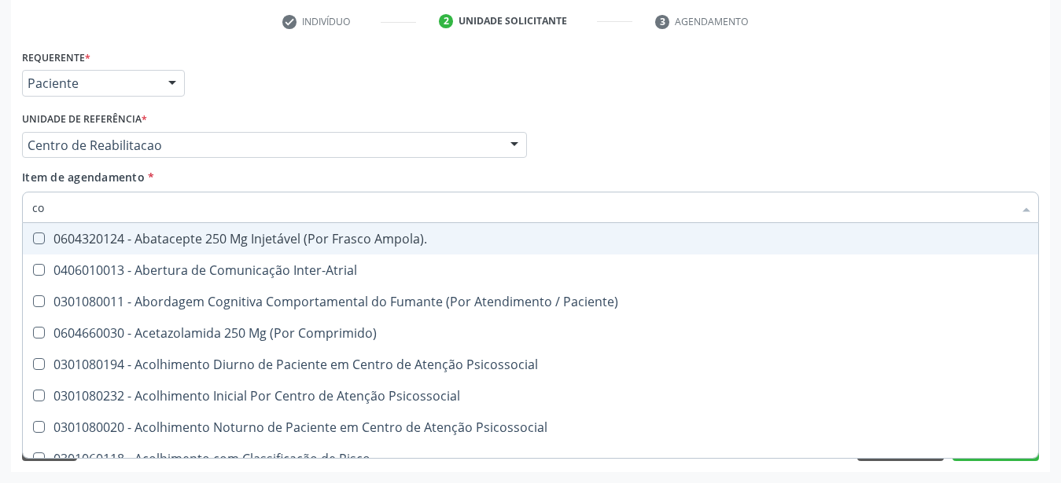
type input "c"
checkbox Hdl "false"
checkbox Ldl "false"
checkbox Total "false"
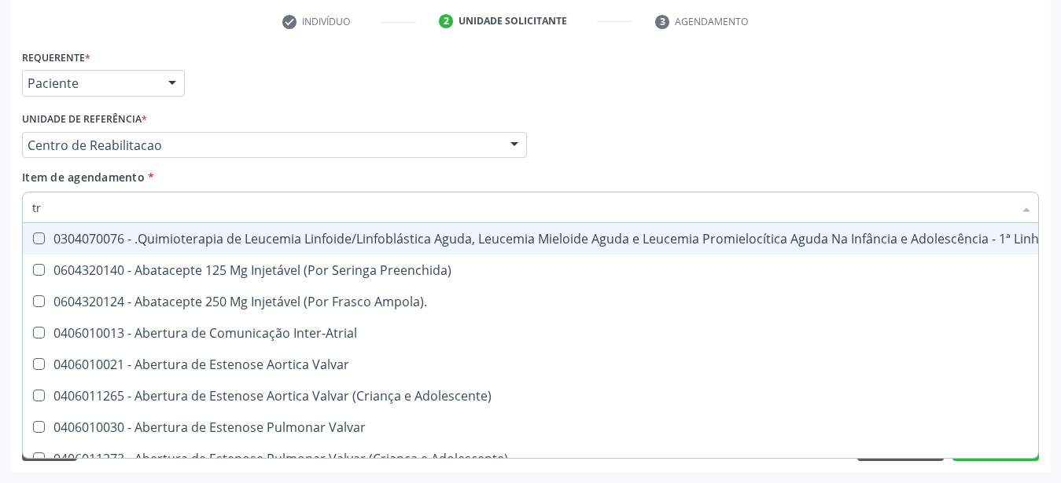
type input "tri"
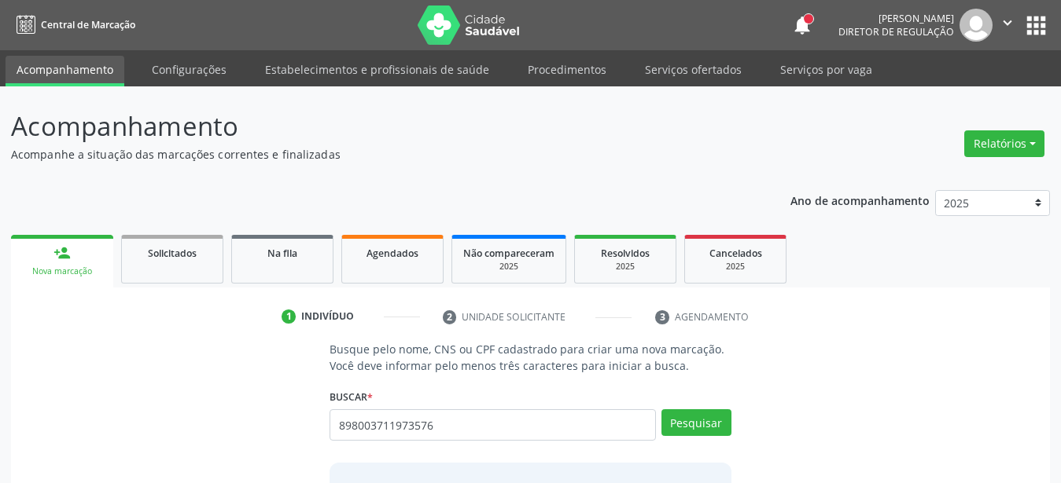
type input "898003711973576"
click at [697, 439] on div "Pesquisar" at bounding box center [693, 431] width 75 height 42
click at [699, 432] on button "Pesquisar" at bounding box center [696, 423] width 70 height 27
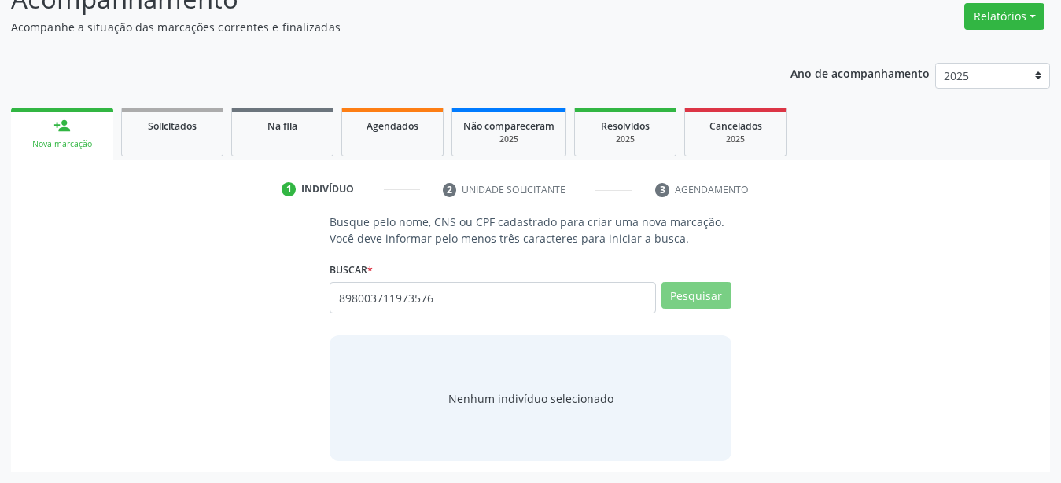
scroll to position [122, 0]
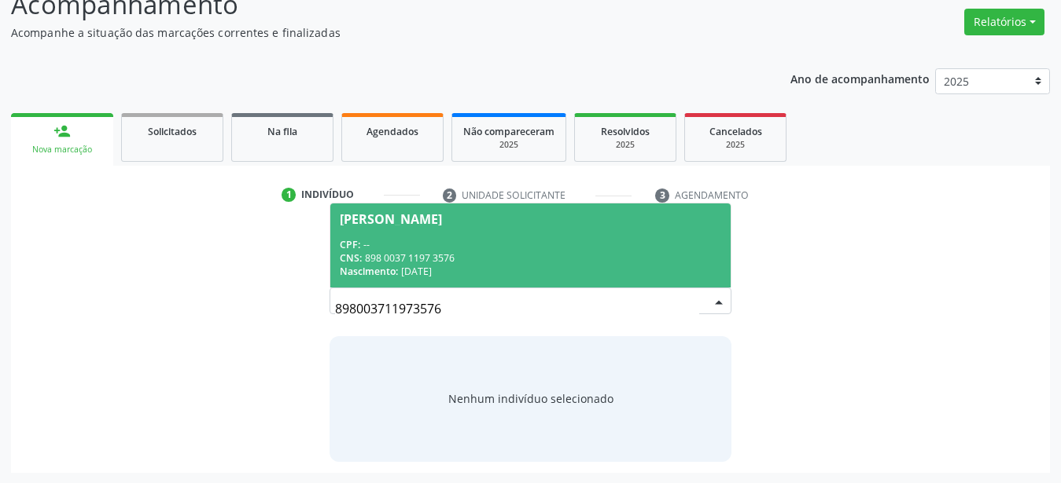
click at [435, 252] on div "CNS: 898 0037 1197 3576" at bounding box center [530, 258] width 381 height 13
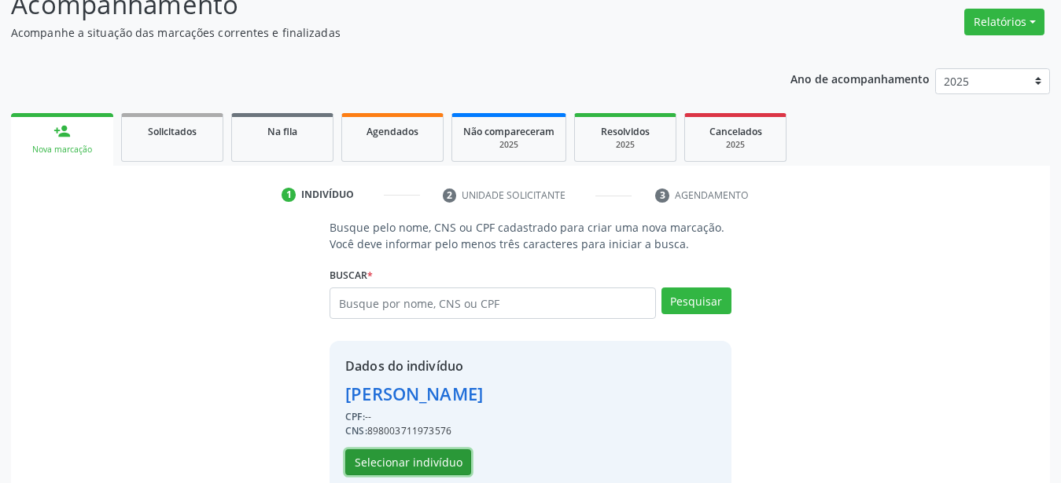
click at [428, 461] on button "Selecionar indivíduo" at bounding box center [408, 463] width 126 height 27
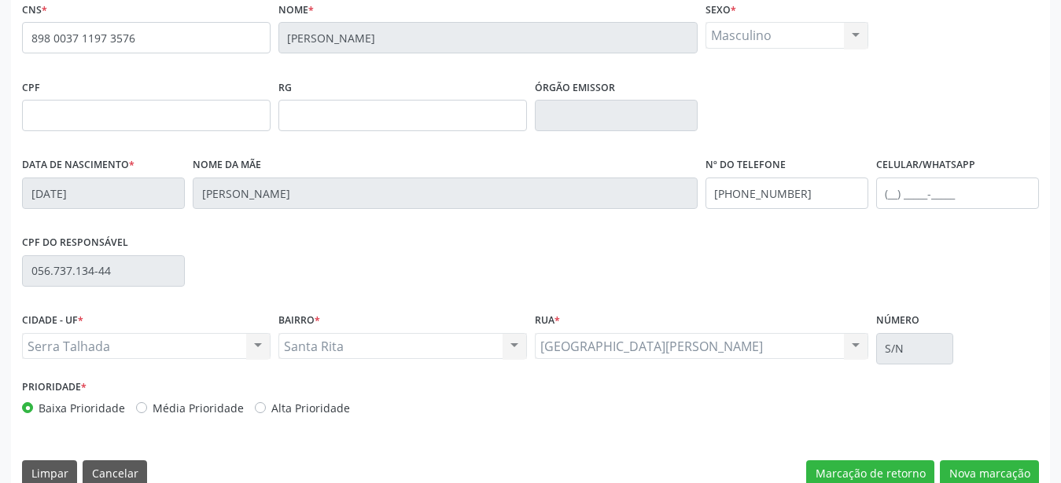
scroll to position [369, 0]
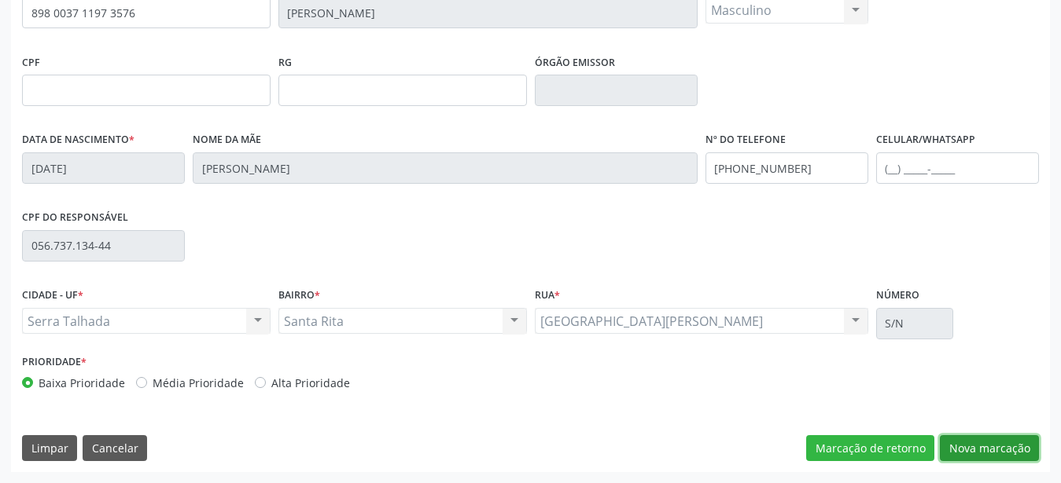
click at [1000, 450] on button "Nova marcação" at bounding box center [988, 449] width 99 height 27
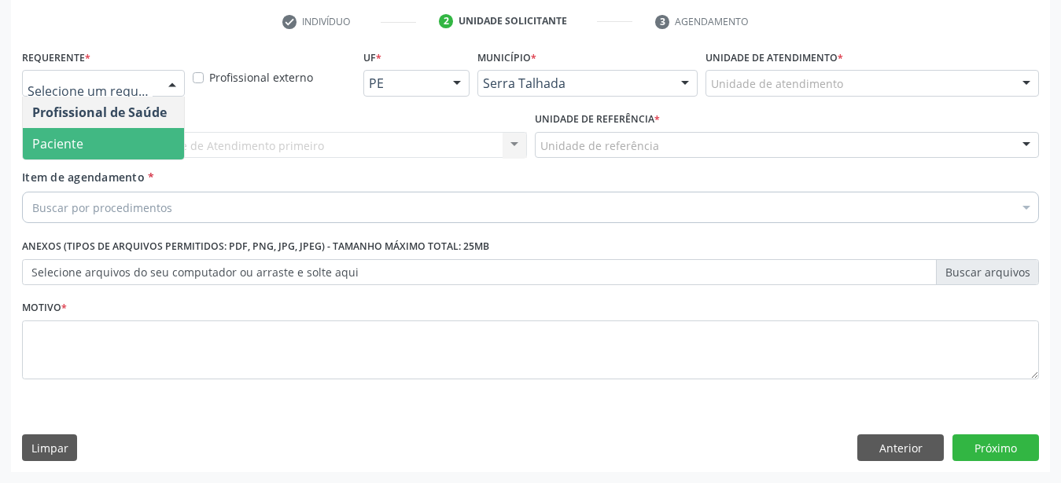
click at [91, 128] on span "Paciente" at bounding box center [103, 143] width 161 height 31
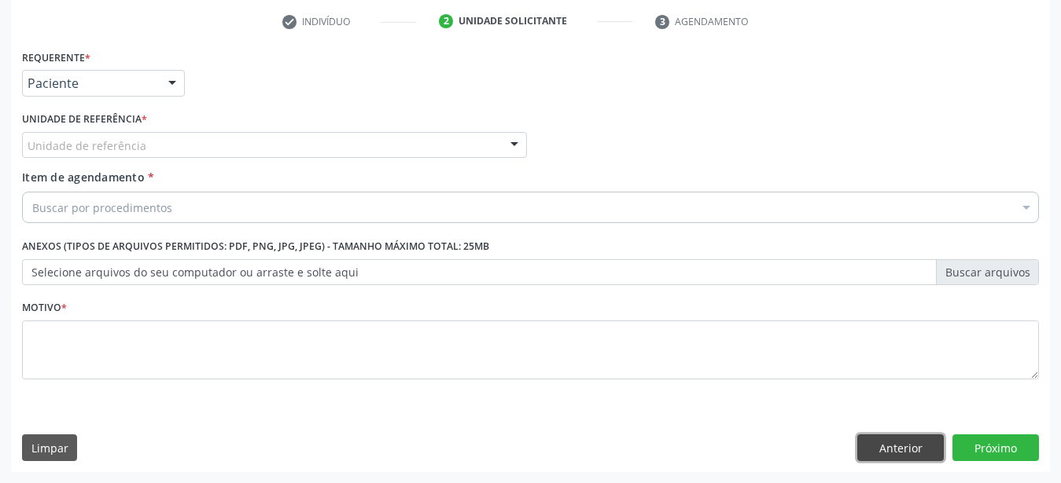
click at [922, 446] on button "Anterior" at bounding box center [900, 448] width 86 height 27
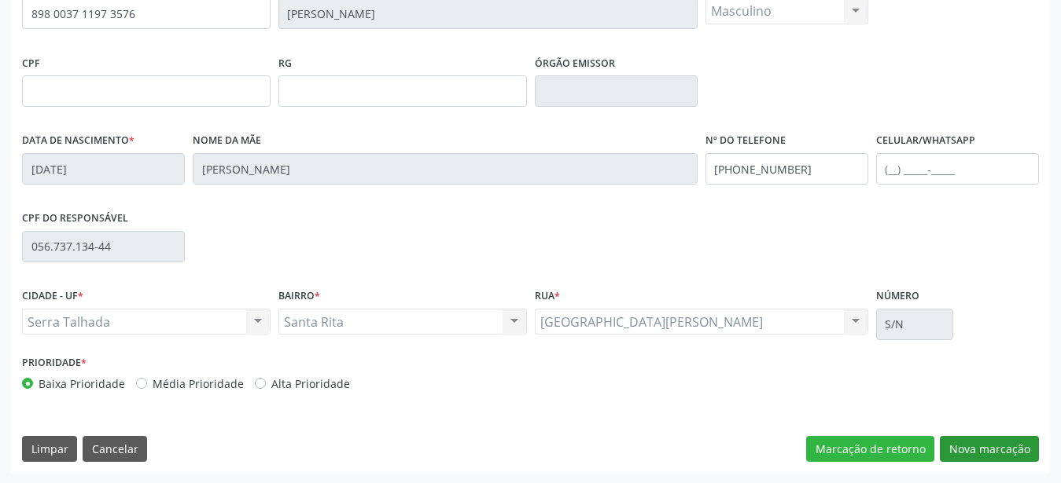
scroll to position [369, 0]
click at [1010, 464] on div "CNS * 898 0037 1197 3576 Nome * Jose Rodrigues da Silva Sexo * Masculino Mascul…" at bounding box center [530, 222] width 1038 height 500
click at [1005, 455] on button "Nova marcação" at bounding box center [988, 449] width 99 height 27
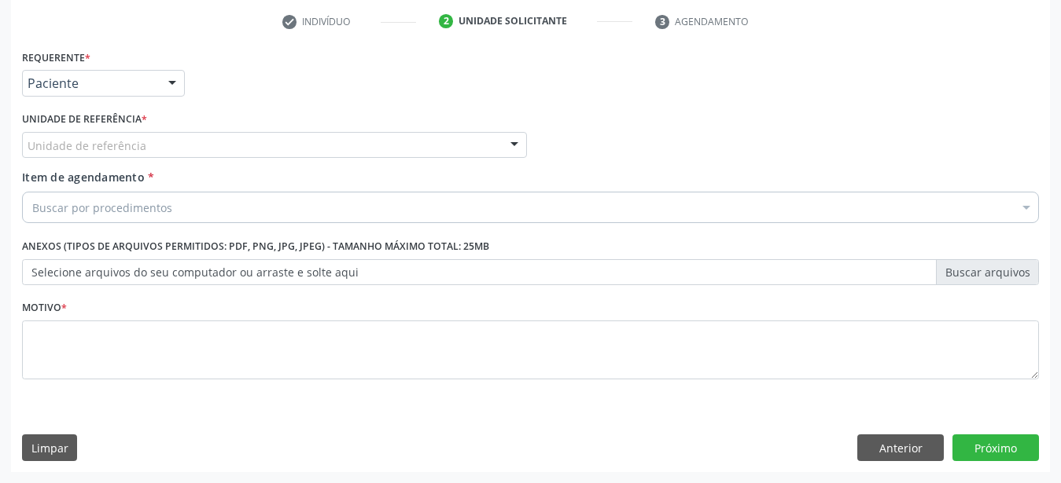
scroll to position [308, 0]
click at [150, 70] on div at bounding box center [103, 83] width 163 height 27
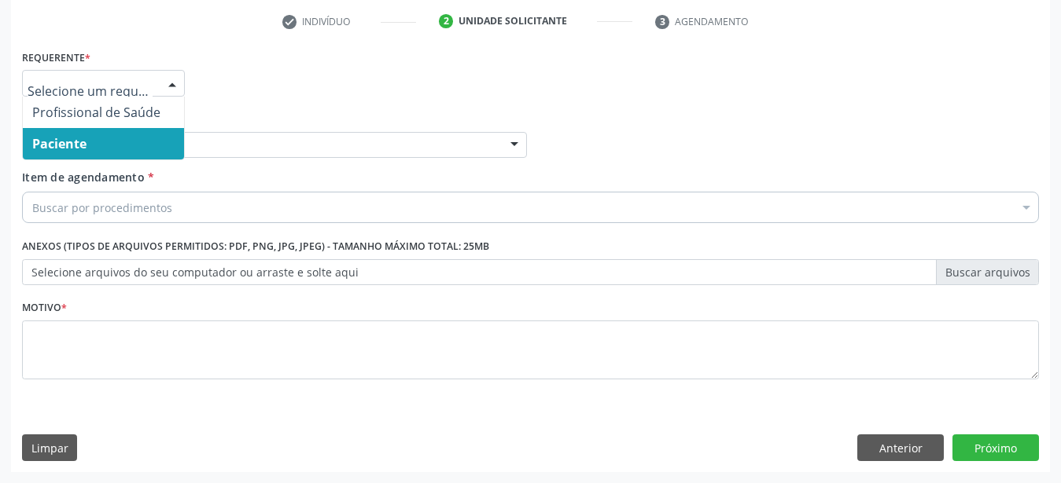
click at [124, 128] on span "Paciente" at bounding box center [103, 143] width 161 height 31
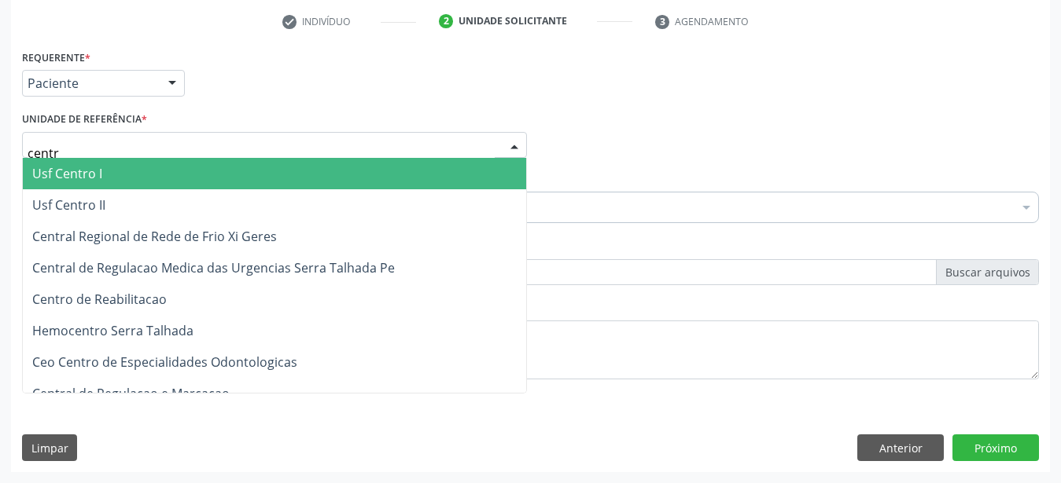
type input "centro"
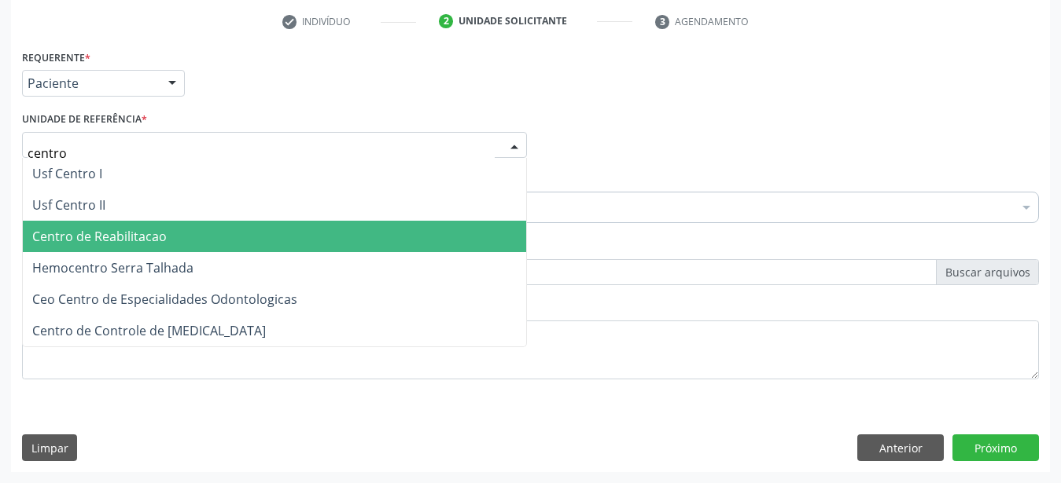
click at [142, 228] on span "Centro de Reabilitacao" at bounding box center [99, 236] width 134 height 17
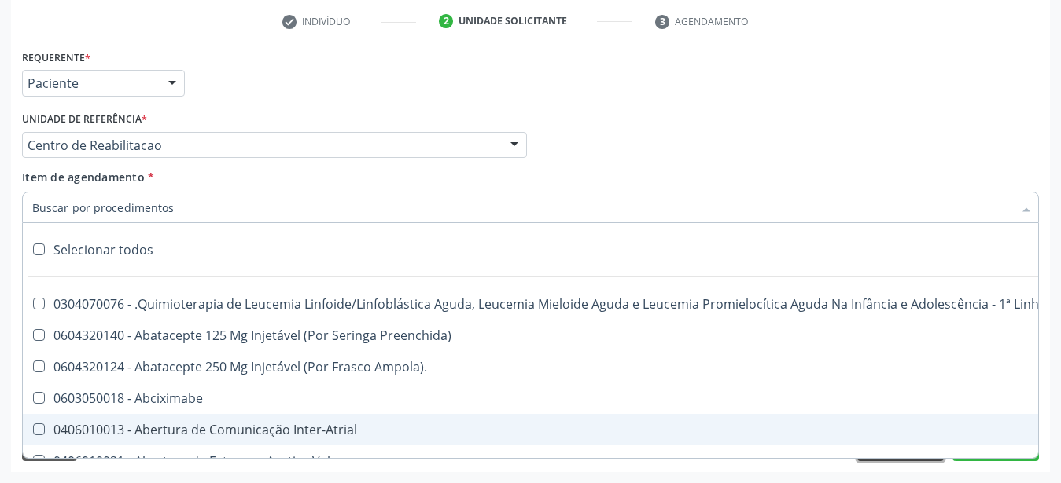
click at [903, 447] on button "Anterior" at bounding box center [900, 448] width 86 height 27
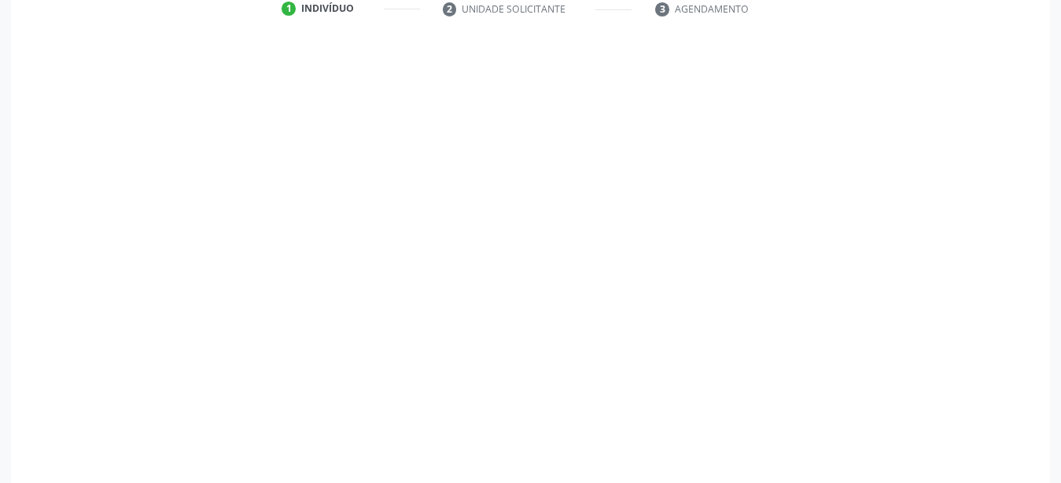
scroll to position [307, 0]
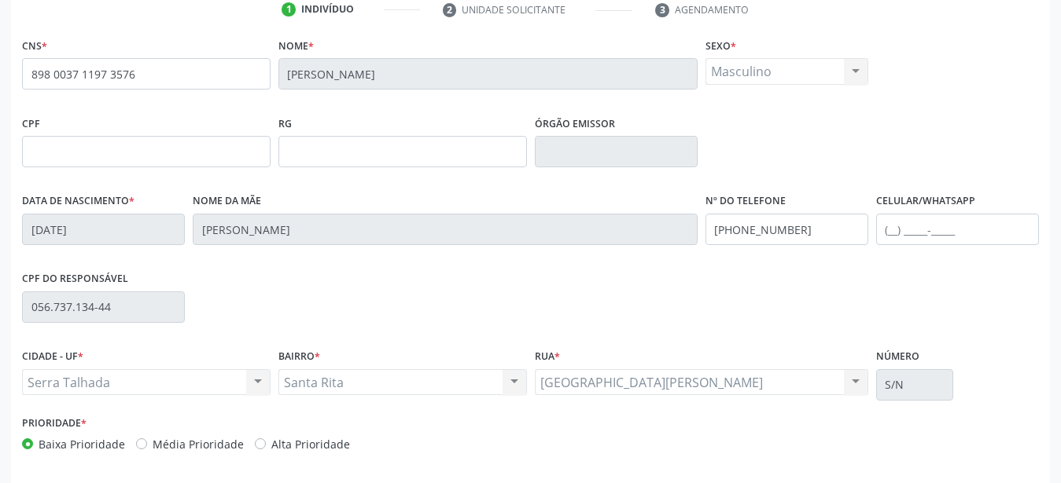
click at [904, 447] on div "Prioridade * Baixa Prioridade Média Prioridade Alta Prioridade" at bounding box center [530, 438] width 1024 height 52
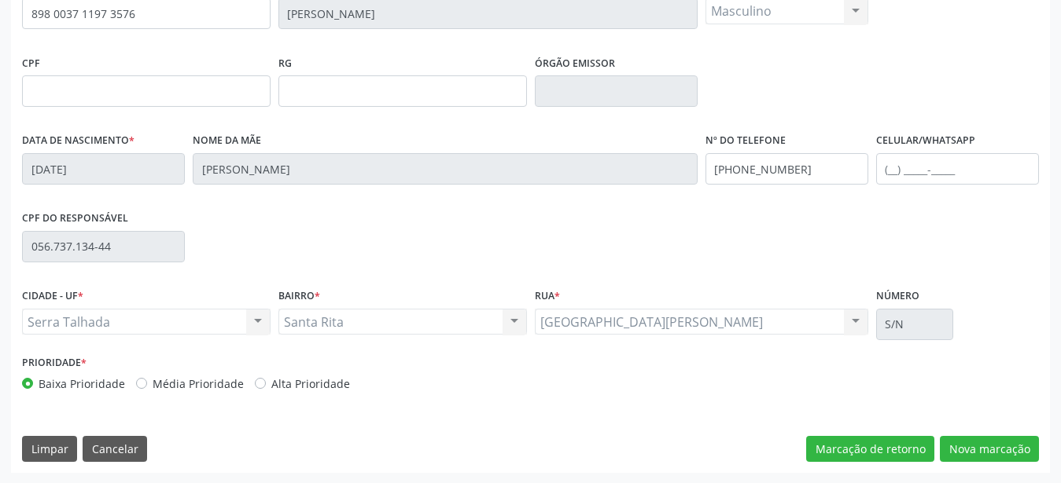
scroll to position [369, 0]
click at [994, 456] on button "Nova marcação" at bounding box center [988, 449] width 99 height 27
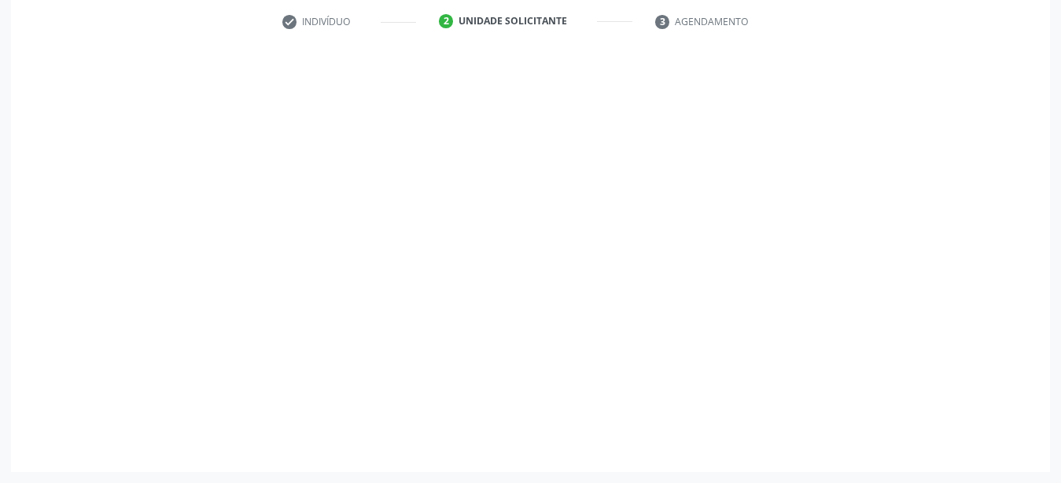
scroll to position [308, 0]
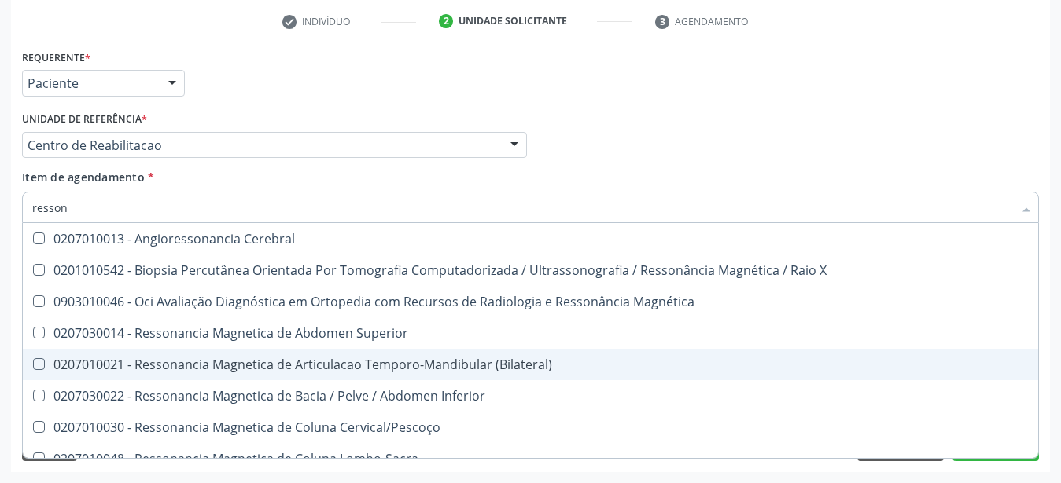
type input "ressona"
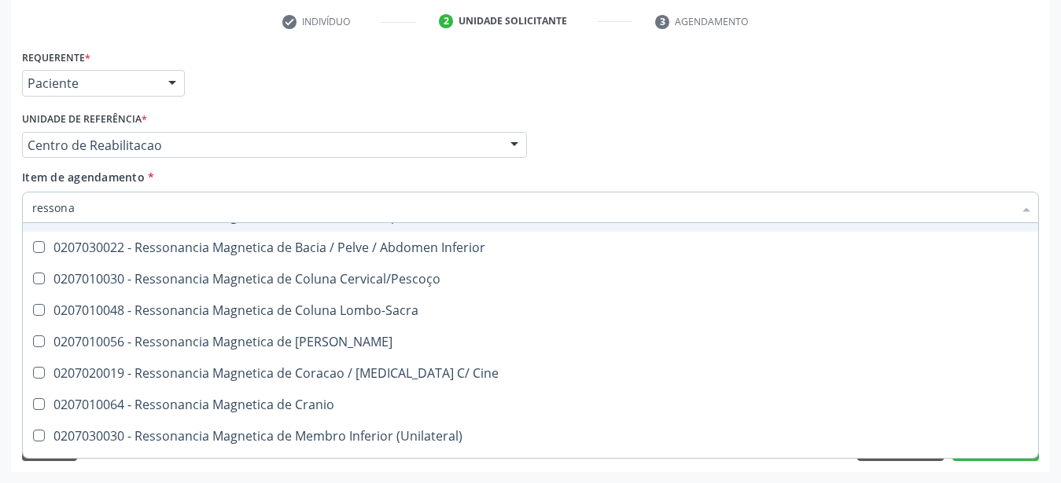
scroll to position [0, 0]
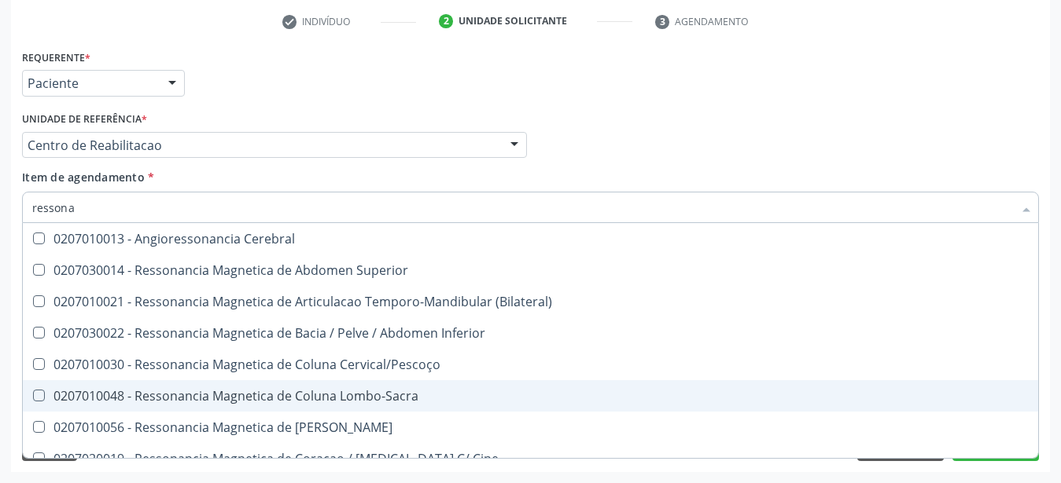
click at [434, 390] on div "0207010048 - Ressonancia Magnetica de Coluna Lombo-Sacra" at bounding box center [530, 396] width 996 height 13
checkbox Lombo-Sacra "true"
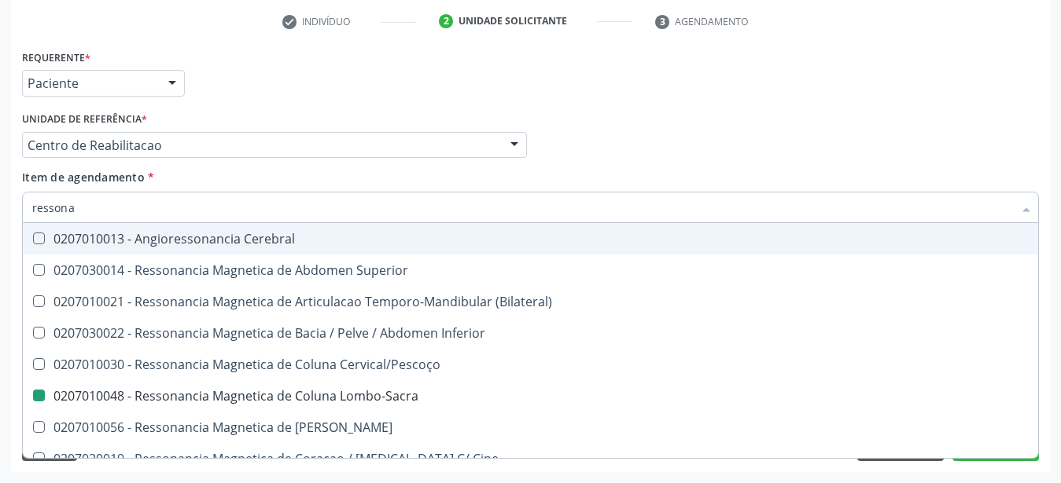
click at [637, 134] on div "Profissional Solicitante Por favor, selecione a Unidade de Atendimento primeiro…" at bounding box center [530, 138] width 1024 height 61
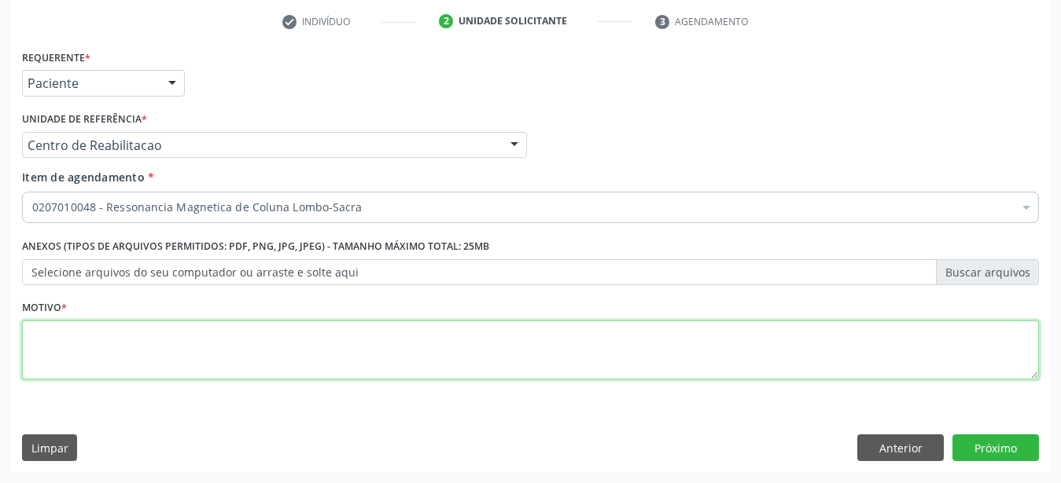
click at [159, 352] on textarea at bounding box center [530, 351] width 1016 height 60
type textarea "..."
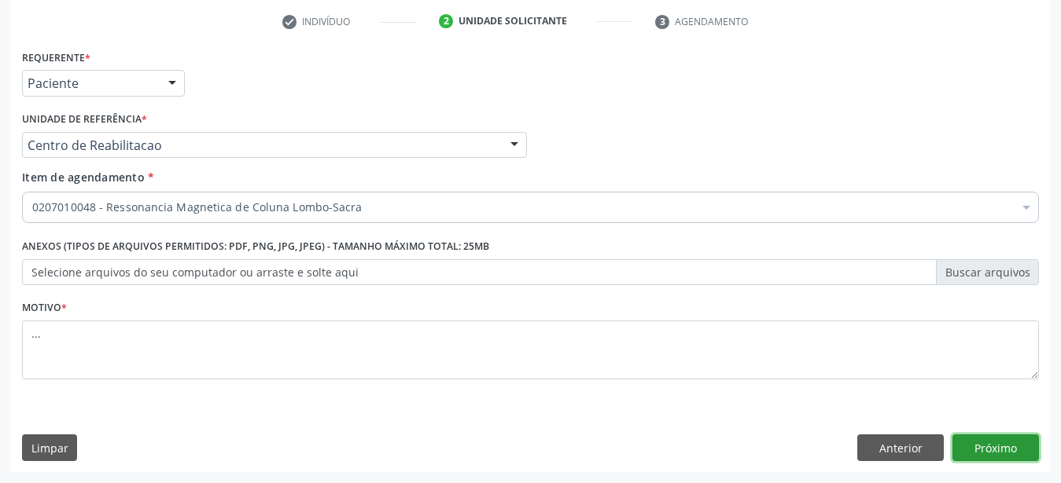
click at [1009, 442] on button "Próximo" at bounding box center [995, 448] width 86 height 27
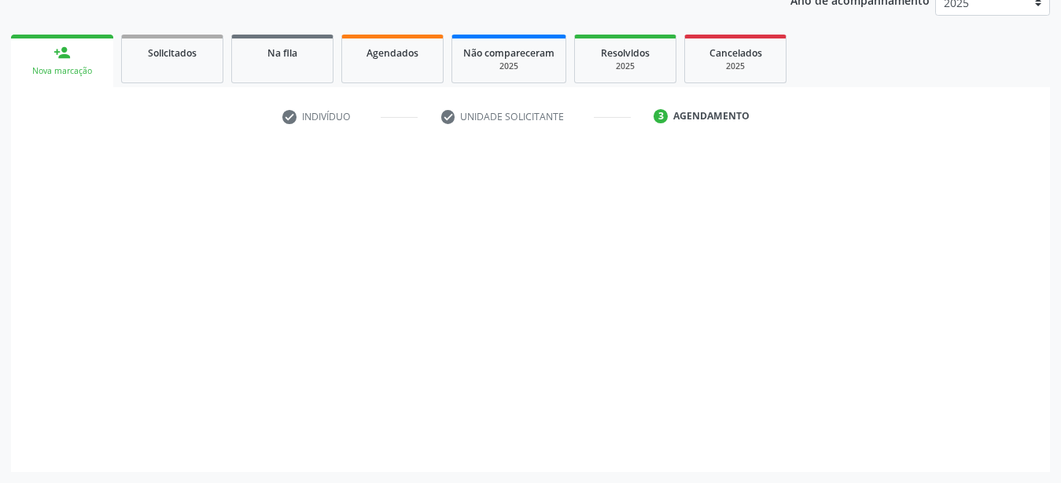
scroll to position [200, 0]
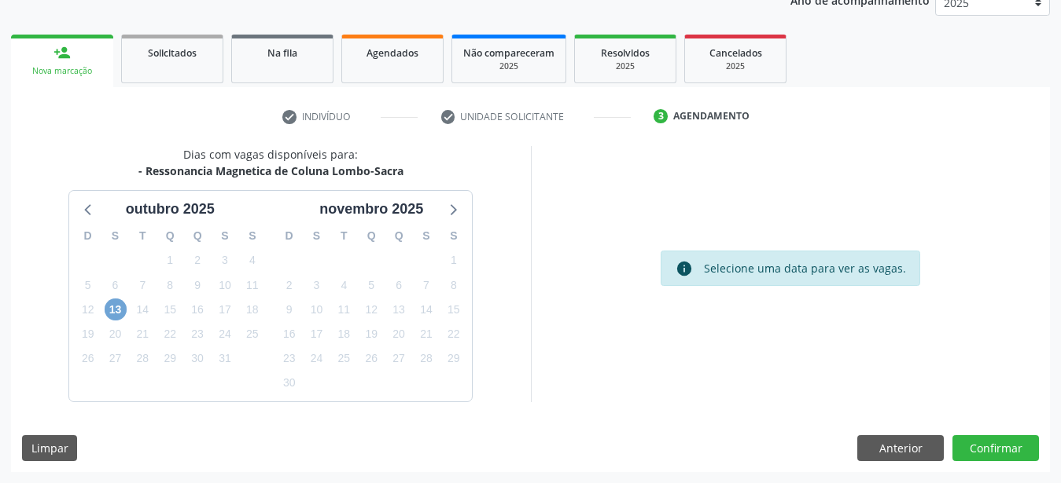
click at [118, 306] on span "13" at bounding box center [116, 310] width 22 height 22
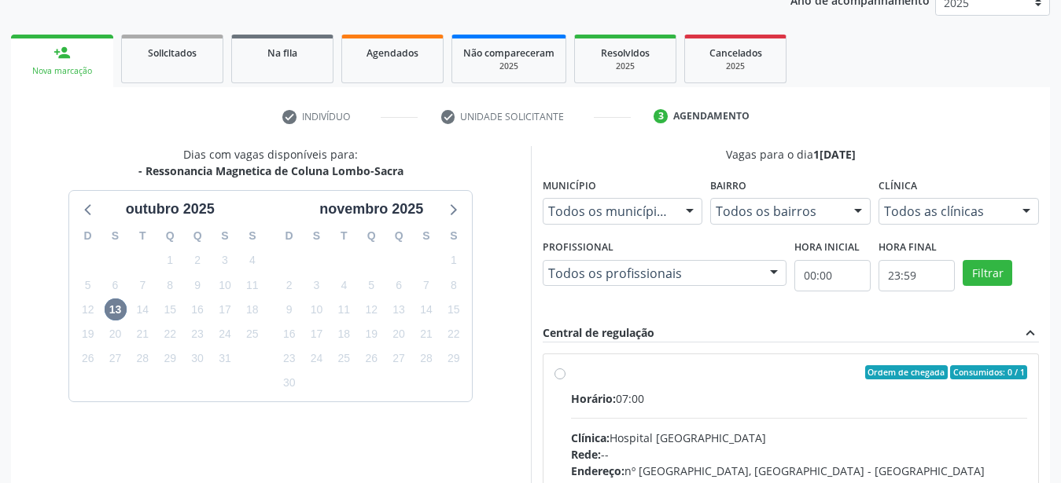
click at [571, 373] on label "Ordem de chegada Consumidos: 0 / 1 Horário: 07:00 Clínica: Hospital Santa Marta…" at bounding box center [799, 486] width 457 height 241
click at [561, 373] on input "Ordem de chegada Consumidos: 0 / 1 Horário: 07:00 Clínica: Hospital Santa Marta…" at bounding box center [559, 373] width 11 height 14
radio input "true"
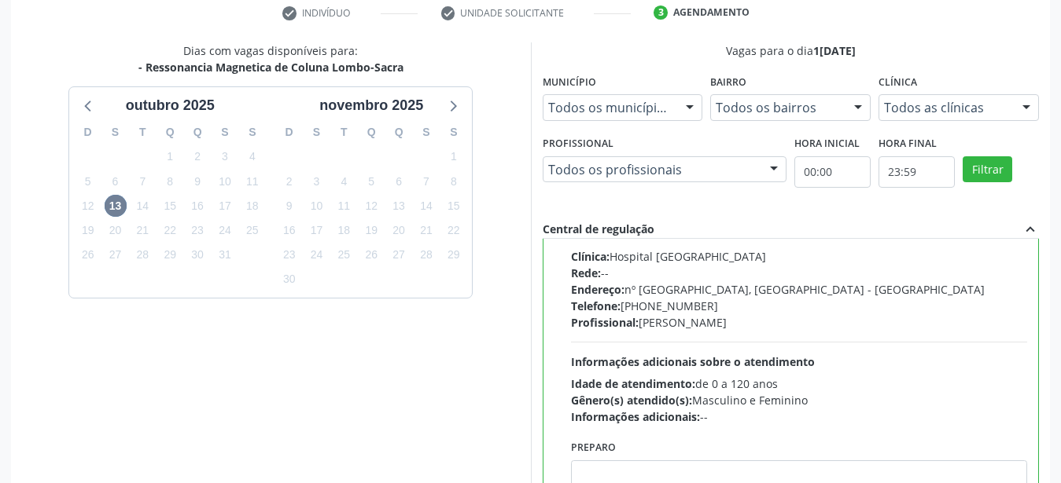
scroll to position [455, 0]
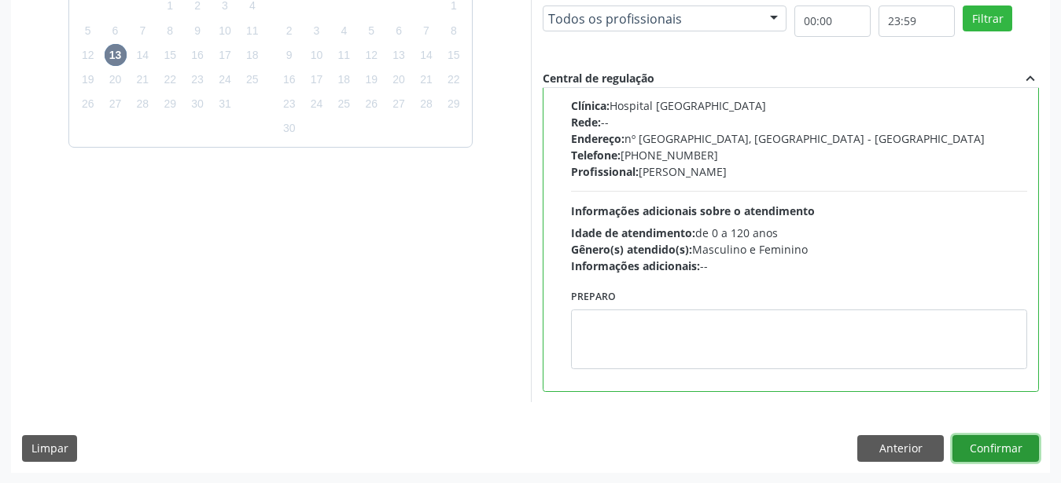
drag, startPoint x: 1003, startPoint y: 448, endPoint x: 957, endPoint y: 442, distance: 46.8
click at [1003, 450] on button "Confirmar" at bounding box center [995, 449] width 86 height 27
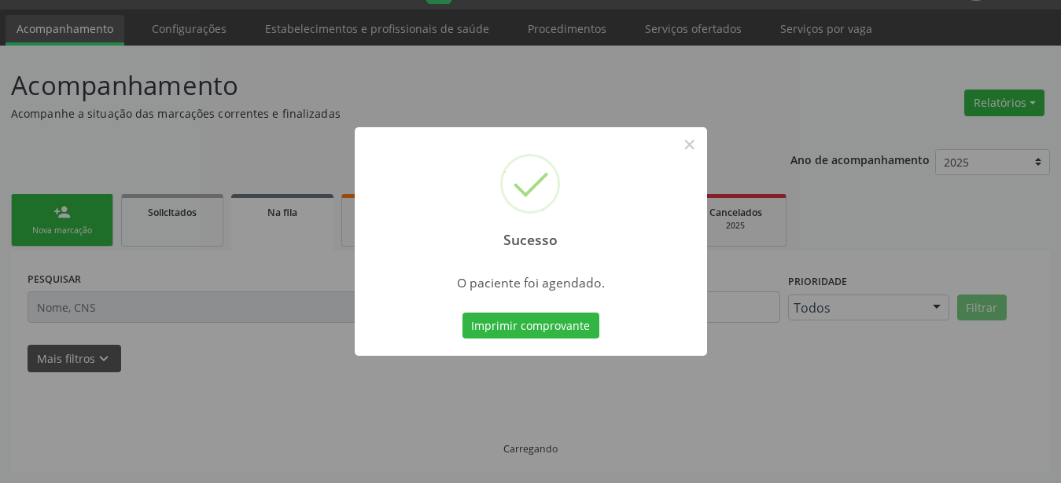
scroll to position [40, 0]
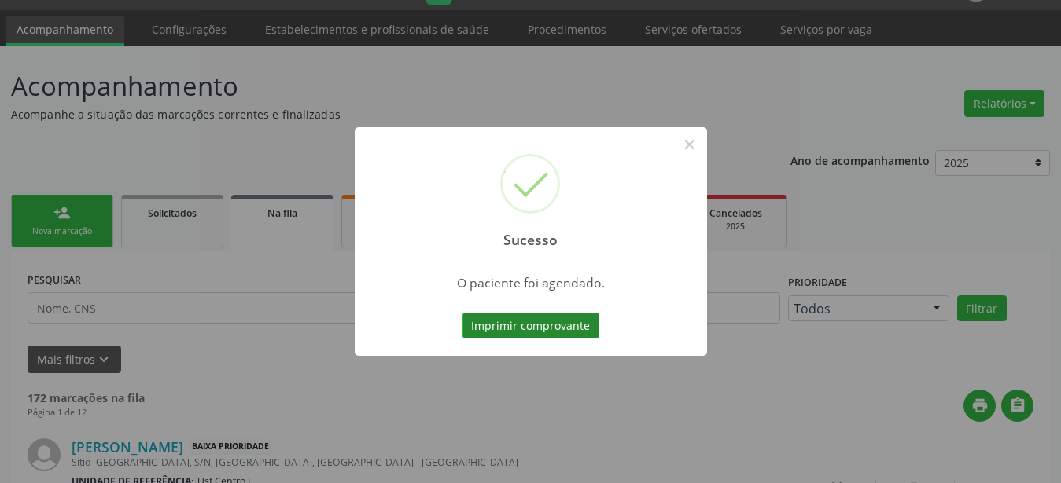
click at [539, 322] on button "Imprimir comprovante" at bounding box center [530, 326] width 137 height 27
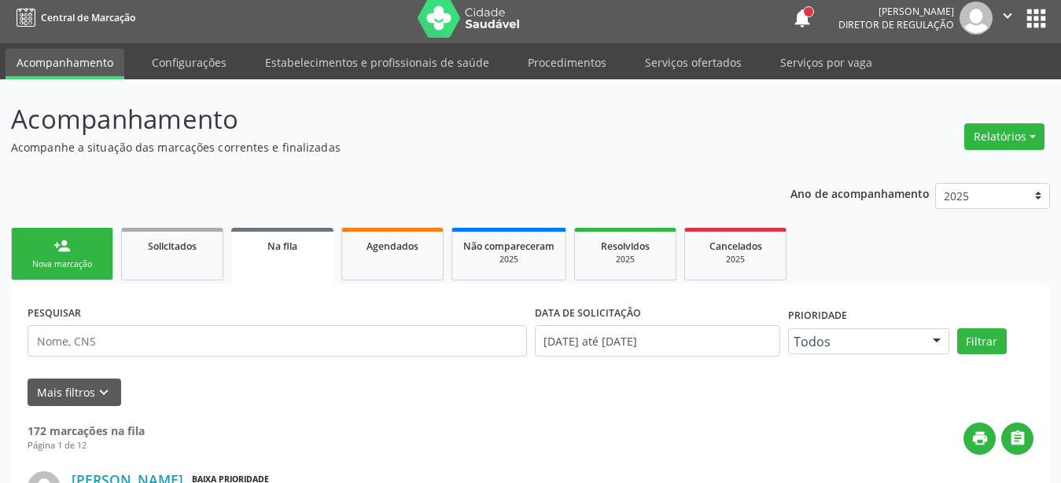
scroll to position [0, 0]
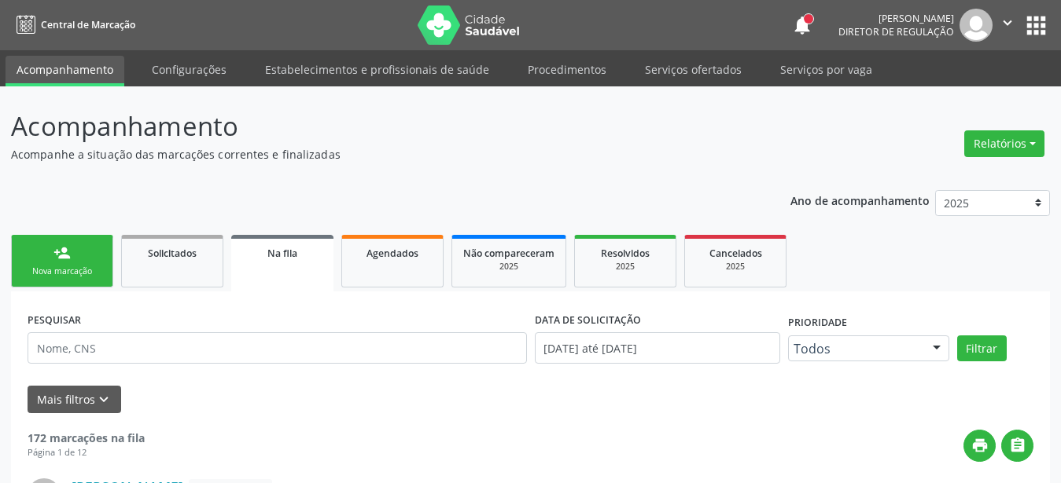
click at [1026, 28] on button "apps" at bounding box center [1036, 26] width 28 height 28
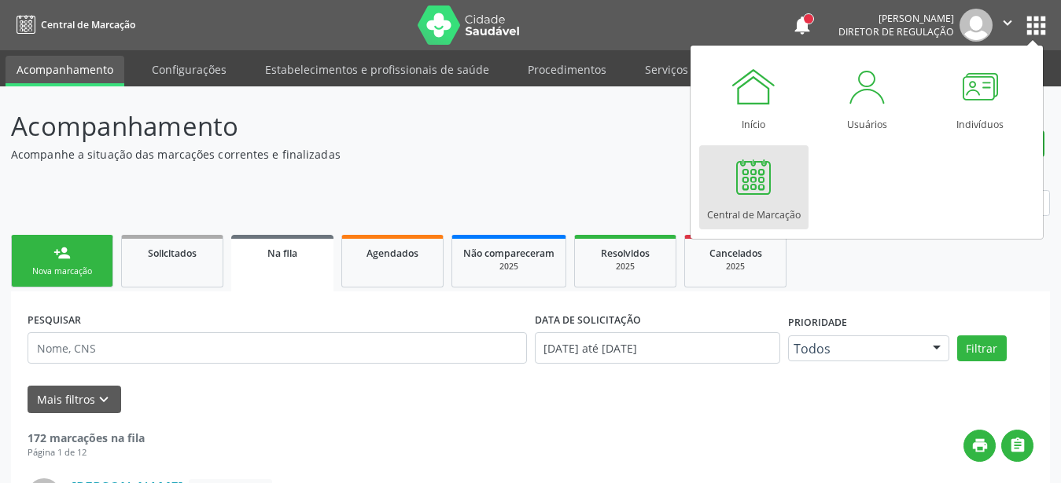
click at [777, 200] on link "Central de Marcação" at bounding box center [753, 187] width 109 height 84
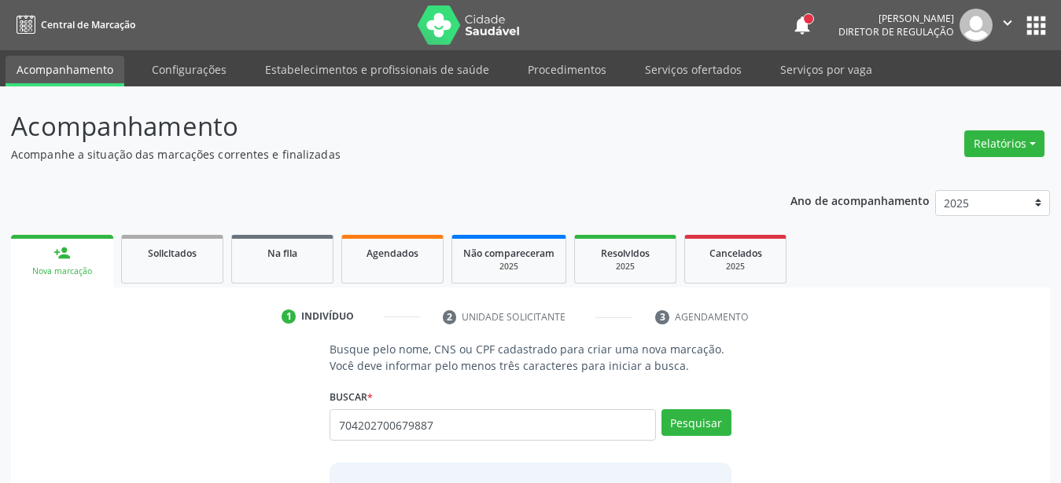
type input "704202700679887"
click at [678, 444] on div "Pesquisar" at bounding box center [693, 431] width 75 height 42
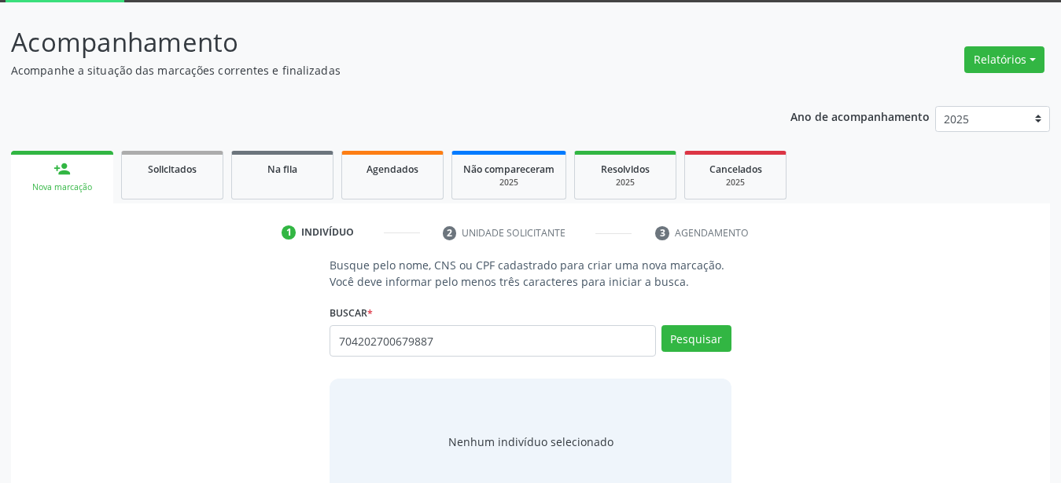
scroll to position [127, 0]
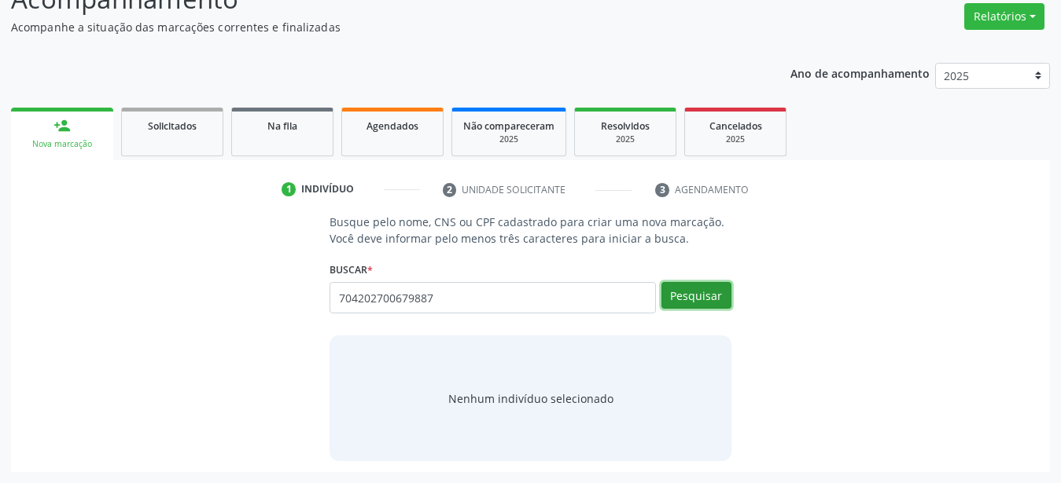
click at [699, 294] on button "Pesquisar" at bounding box center [696, 295] width 70 height 27
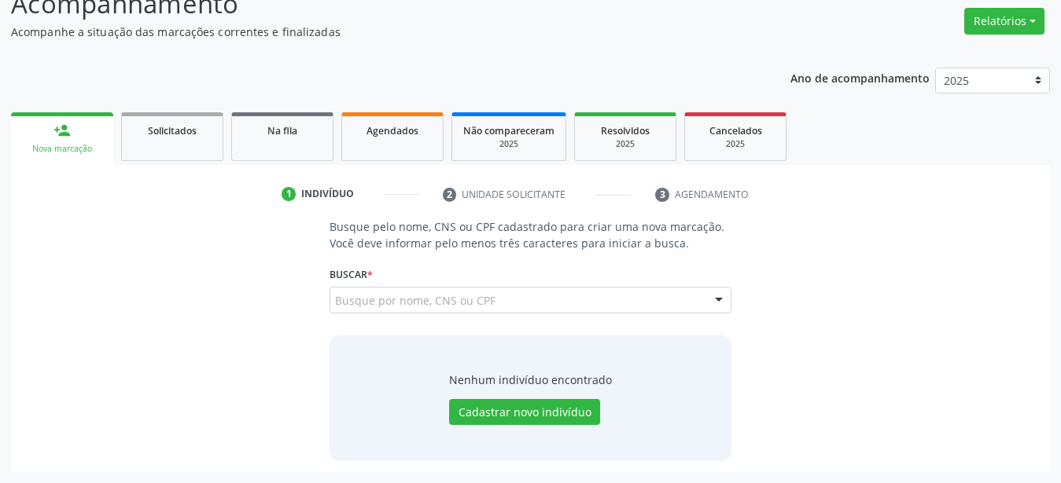
scroll to position [122, 0]
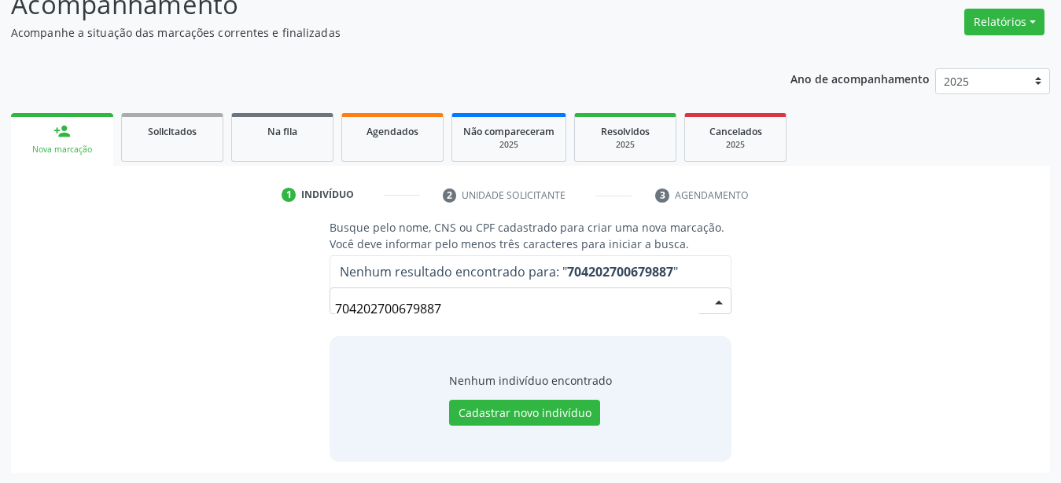
drag, startPoint x: 458, startPoint y: 305, endPoint x: 210, endPoint y: 315, distance: 248.6
click at [335, 315] on input "704202700679887" at bounding box center [517, 308] width 364 height 31
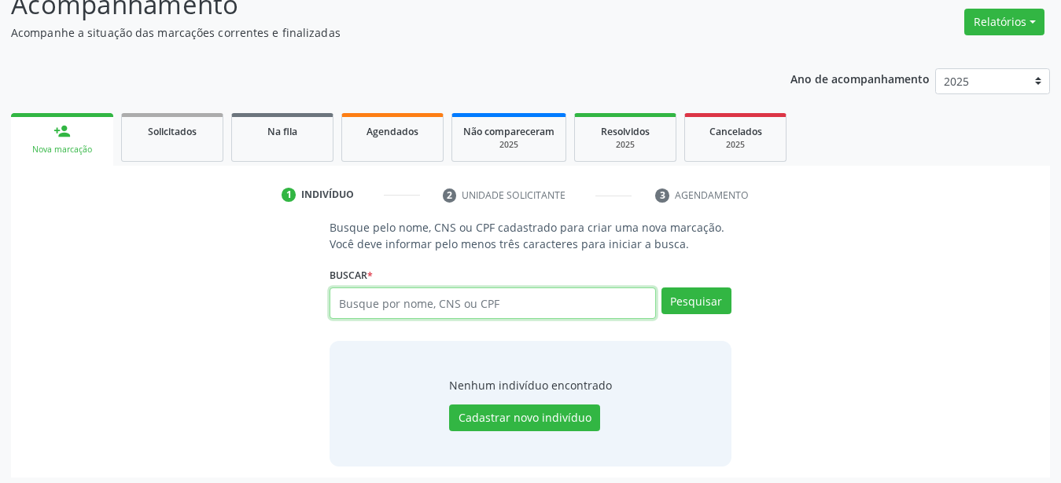
paste input "704202700270067"
type input "704202700270067"
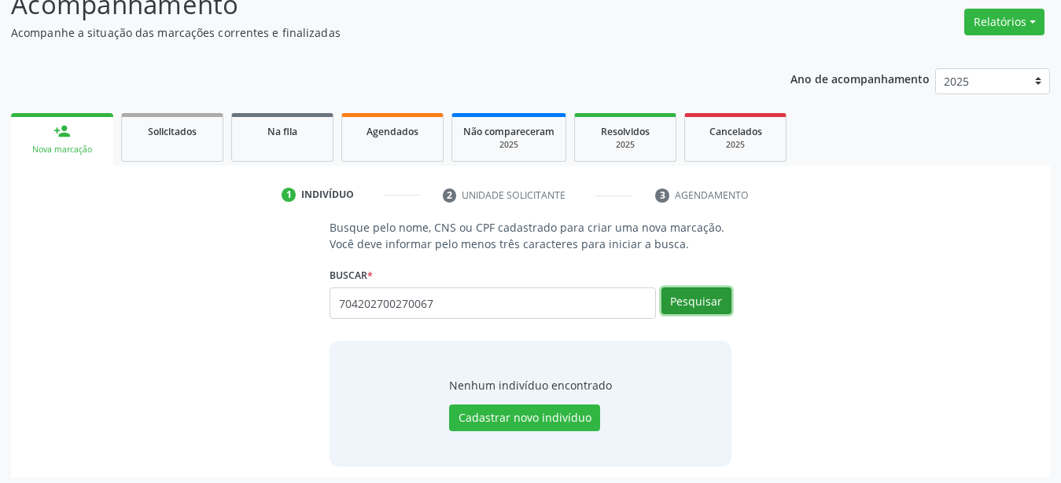
click at [673, 300] on button "Pesquisar" at bounding box center [696, 301] width 70 height 27
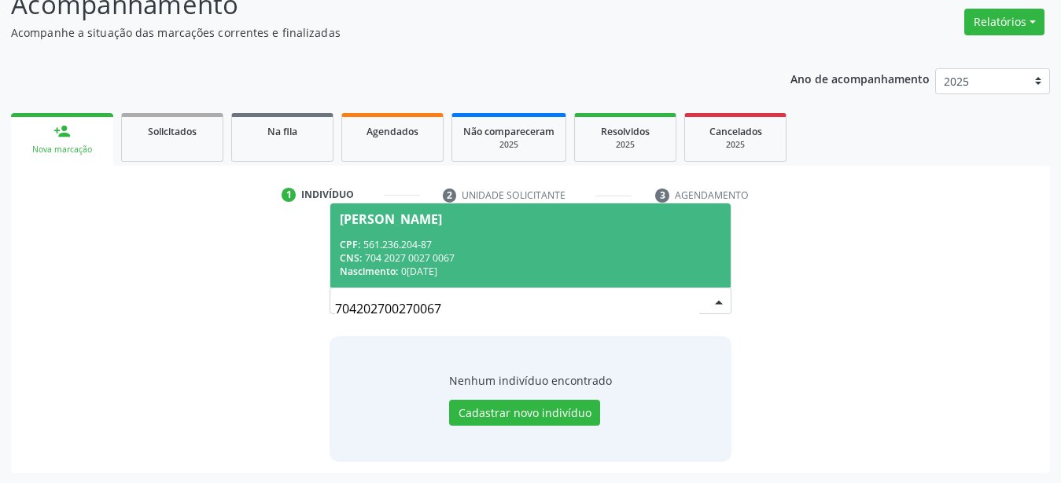
click at [494, 253] on div "CNS: 704 2027 0027 0067" at bounding box center [530, 258] width 381 height 13
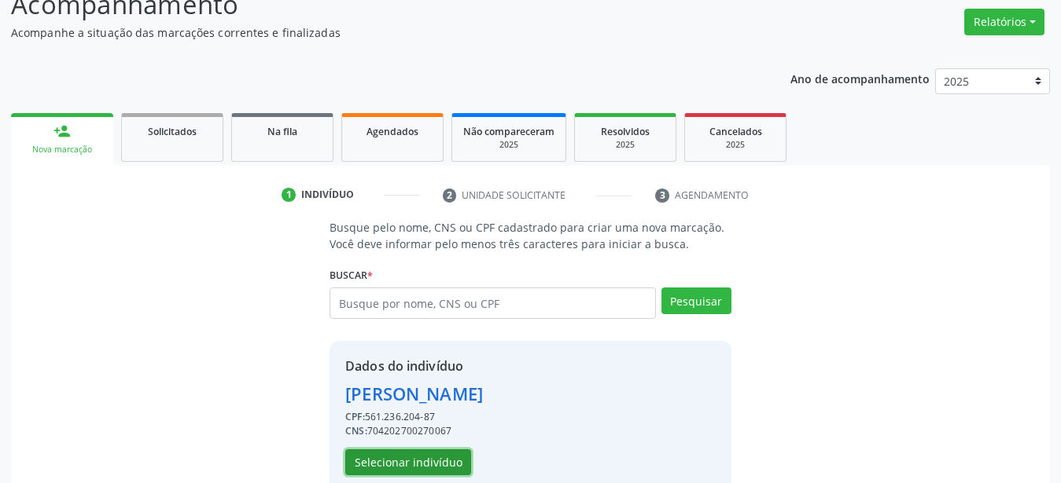
click at [428, 459] on button "Selecionar indivíduo" at bounding box center [408, 463] width 126 height 27
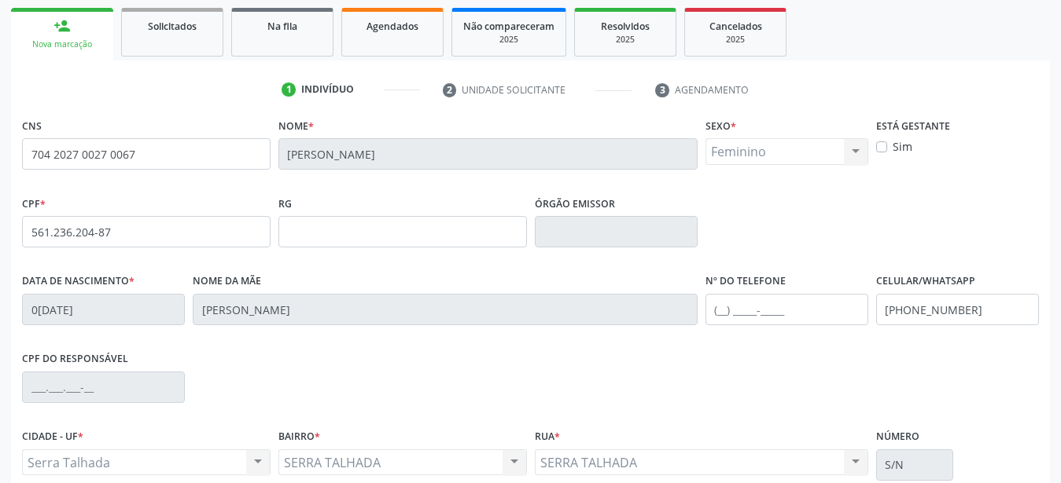
scroll to position [282, 0]
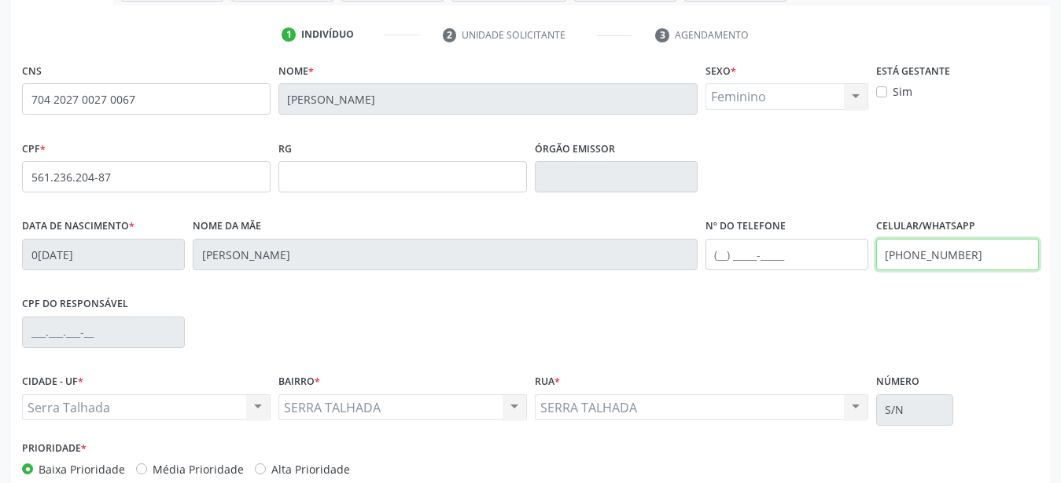
drag, startPoint x: 987, startPoint y: 249, endPoint x: 642, endPoint y: 272, distance: 345.9
click at [876, 270] on input "[PHONE_NUMBER]" at bounding box center [957, 254] width 163 height 31
type input "("
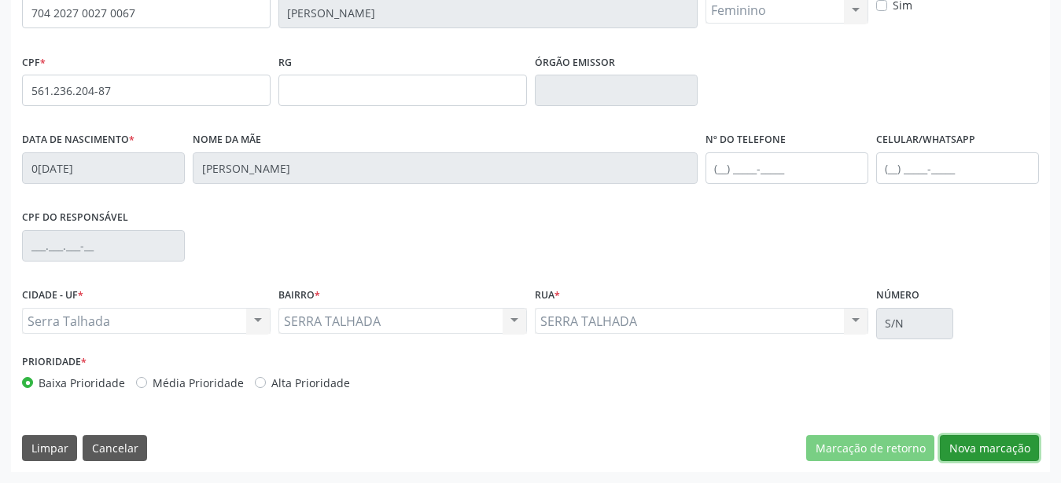
click at [979, 452] on button "Nova marcação" at bounding box center [988, 449] width 99 height 27
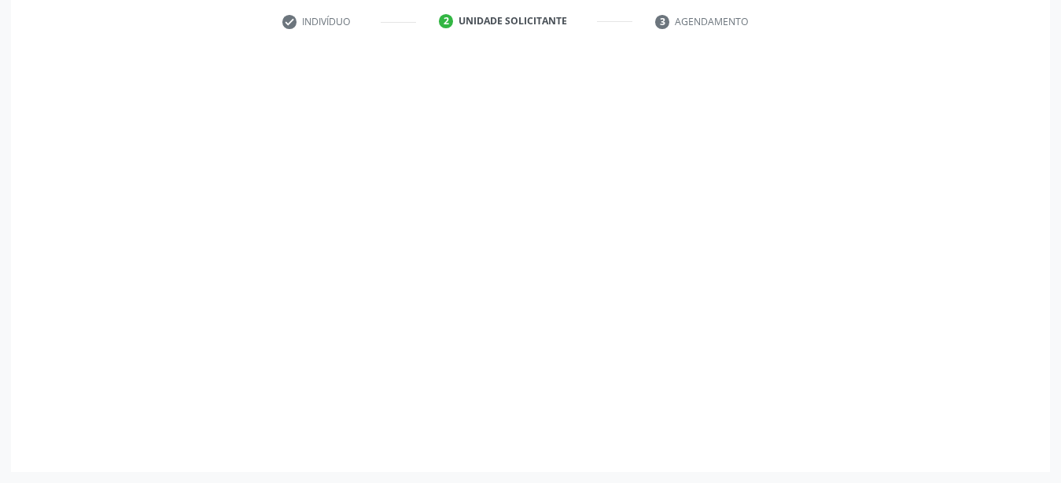
scroll to position [308, 0]
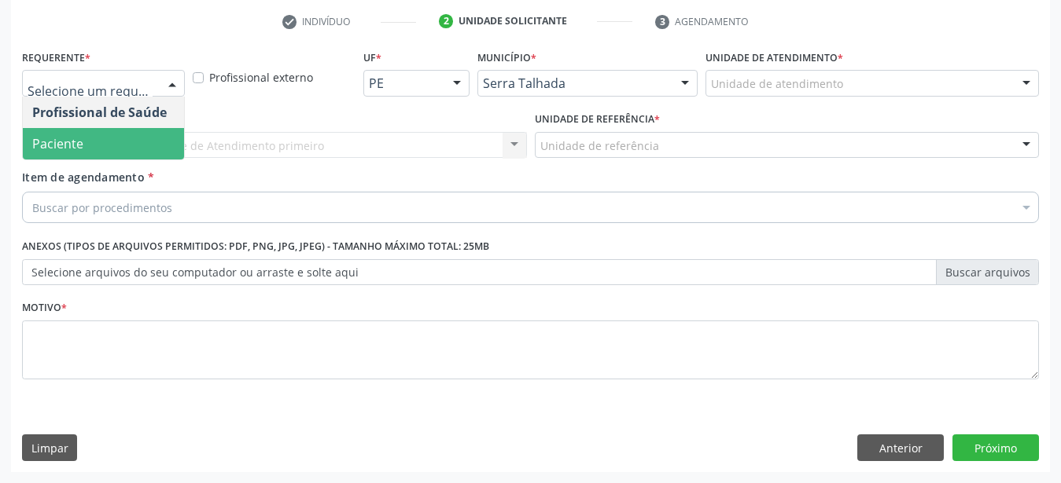
click at [126, 128] on span "Paciente" at bounding box center [103, 143] width 161 height 31
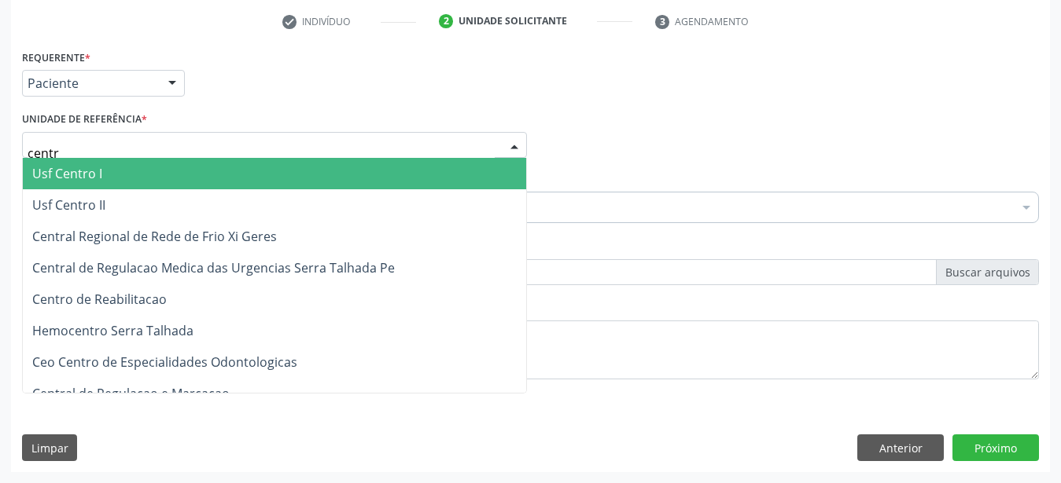
type input "centro"
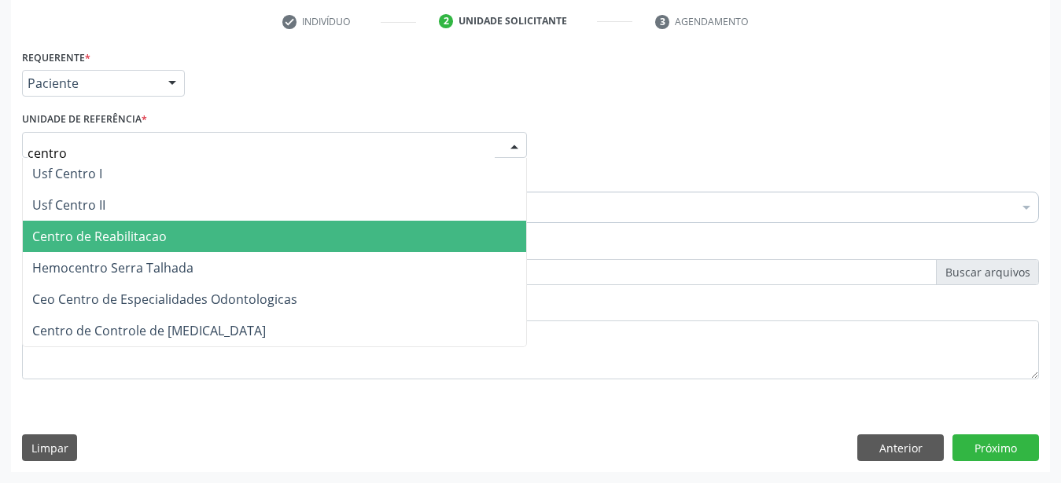
click at [136, 221] on span "Centro de Reabilitacao" at bounding box center [274, 236] width 503 height 31
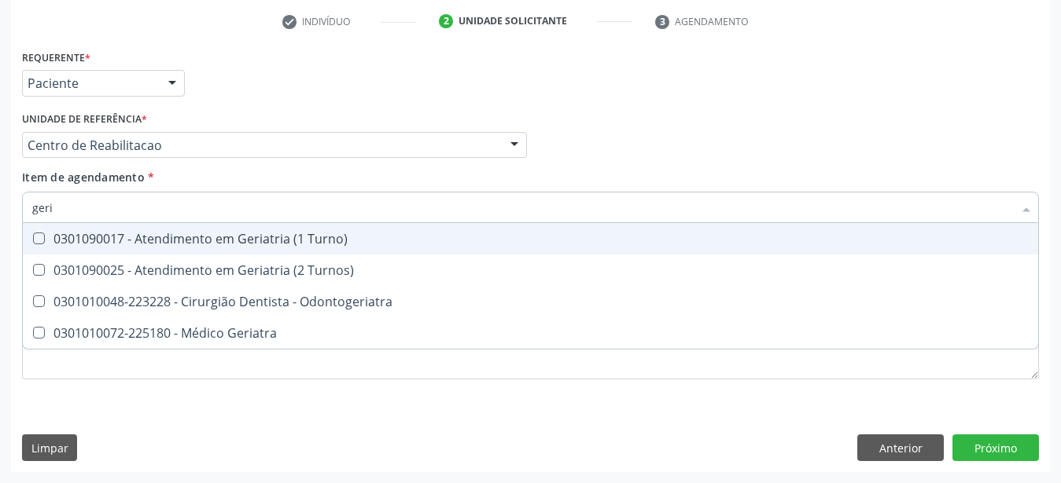
type input "geria"
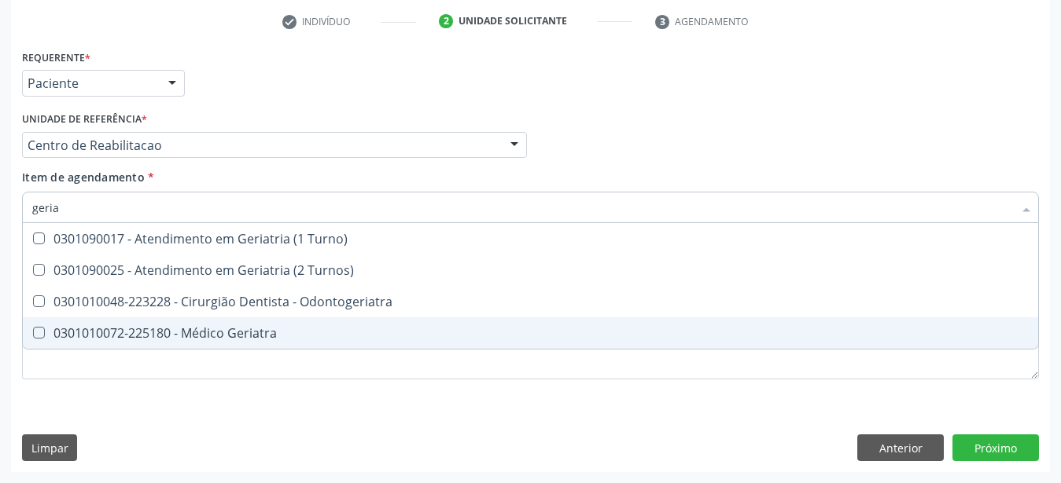
click at [148, 327] on div "0301010072-225180 - Médico Geriatra" at bounding box center [530, 333] width 996 height 13
click at [130, 330] on span "0301010072-225180 - Médico Geriatra" at bounding box center [530, 333] width 1015 height 31
checkbox Geriatra "false"
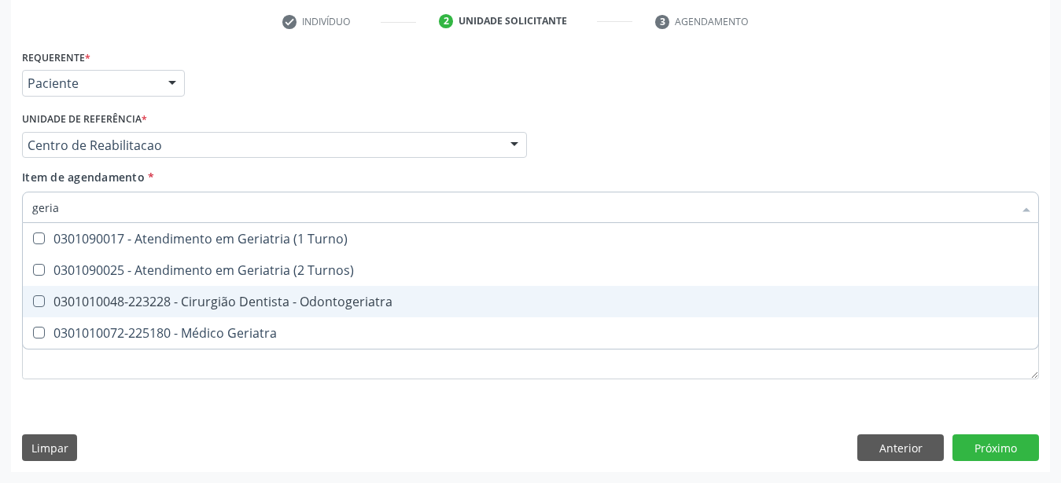
click at [144, 304] on span "0301010048-223228 - Cirurgião Dentista - Odontogeriatra" at bounding box center [530, 301] width 1015 height 31
checkbox Odontogeriatra "true"
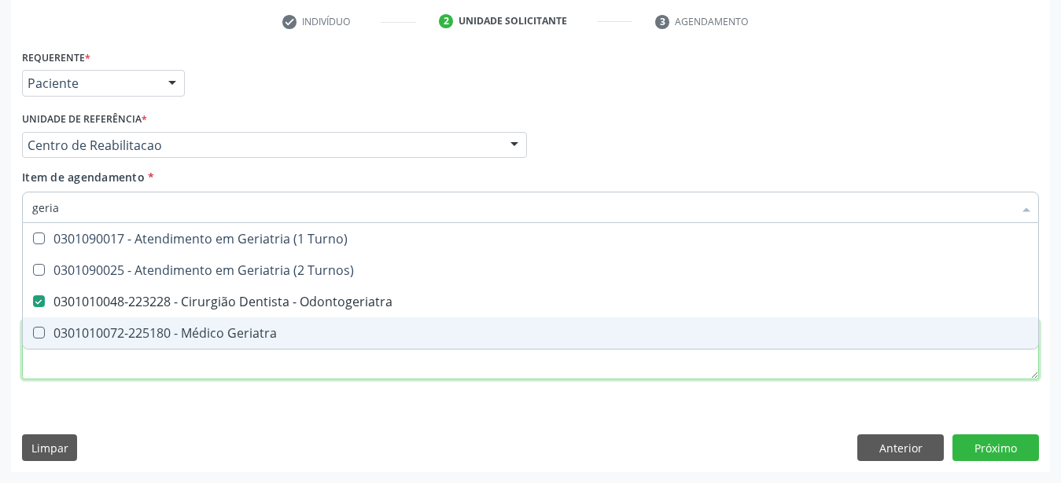
drag, startPoint x: 107, startPoint y: 369, endPoint x: 114, endPoint y: 374, distance: 9.0
click at [107, 369] on textarea at bounding box center [530, 351] width 1016 height 60
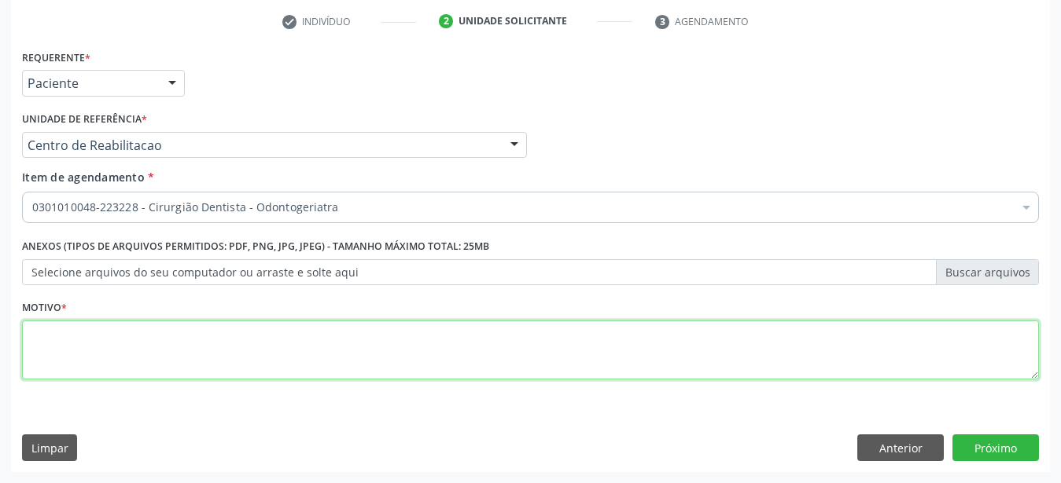
checkbox Odontogeriatra "true"
type textarea "...."
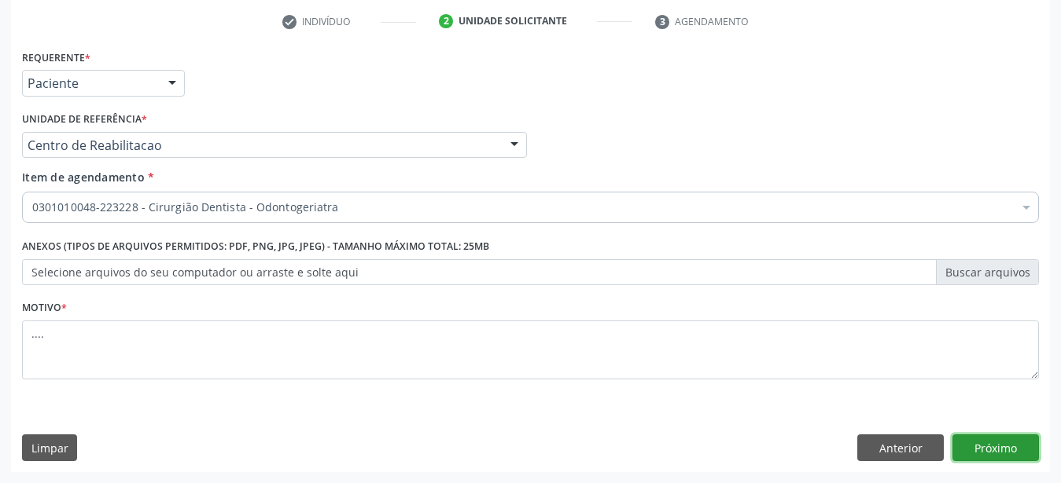
click at [1009, 440] on button "Próximo" at bounding box center [995, 448] width 86 height 27
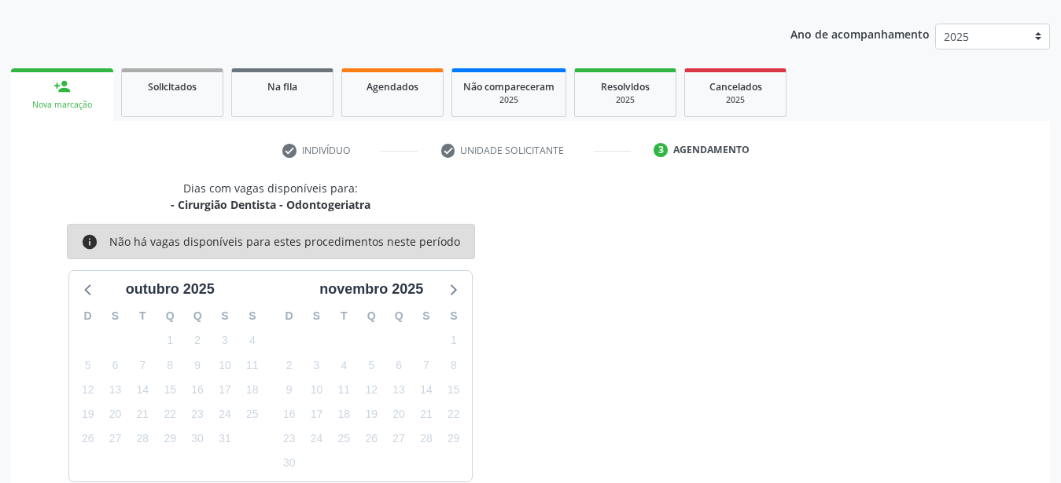
scroll to position [247, 0]
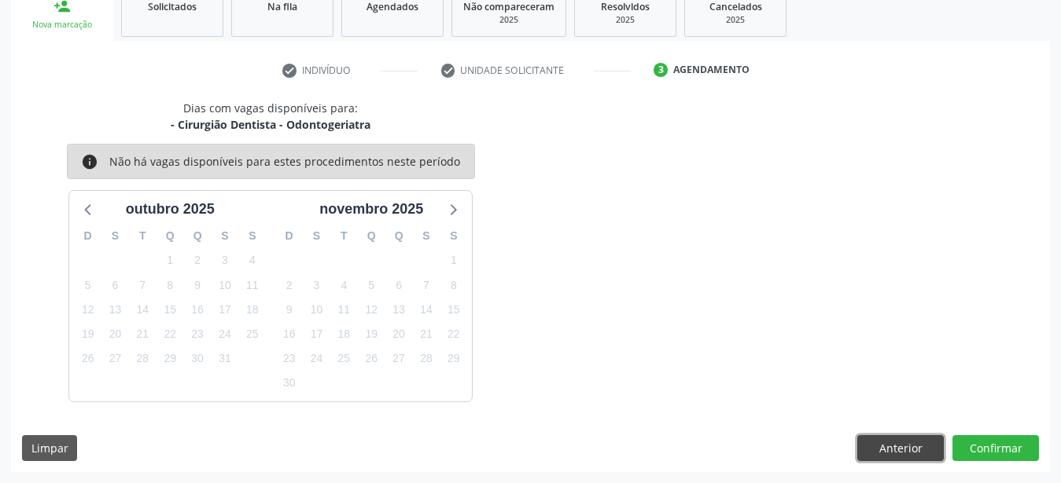
click at [914, 447] on button "Anterior" at bounding box center [900, 449] width 86 height 27
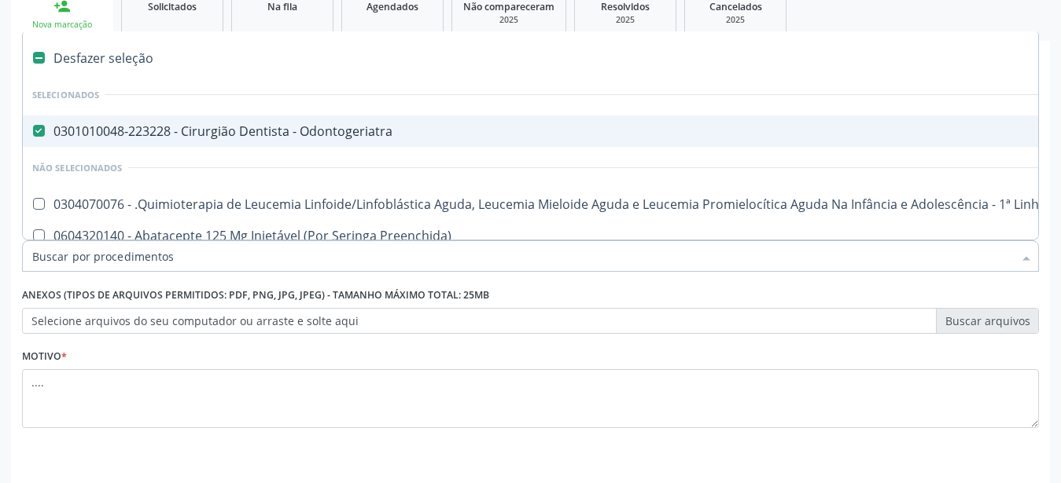
click at [35, 132] on Odontogeriatra at bounding box center [39, 131] width 12 height 12
click at [33, 132] on Odontogeriatra "checkbox" at bounding box center [28, 131] width 10 height 10
checkbox Odontogeriatra "false"
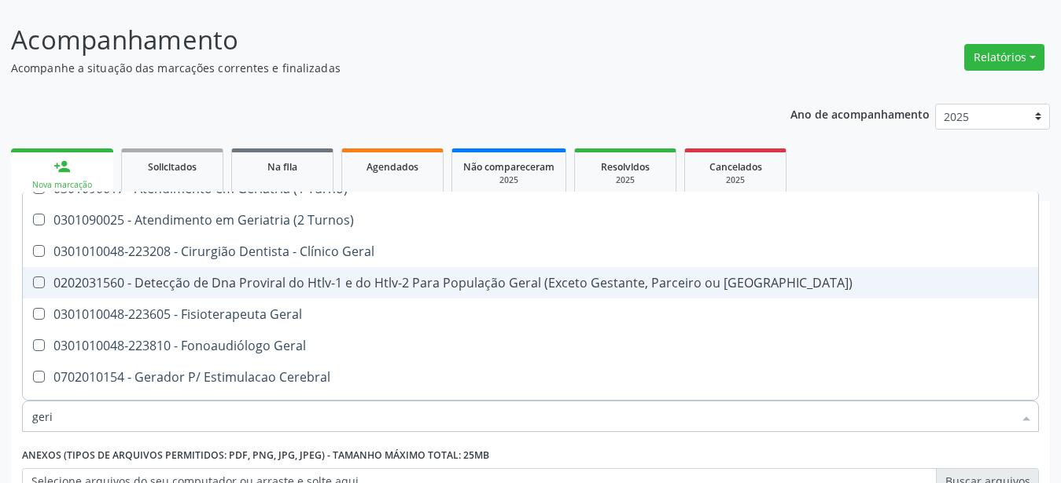
scroll to position [1, 0]
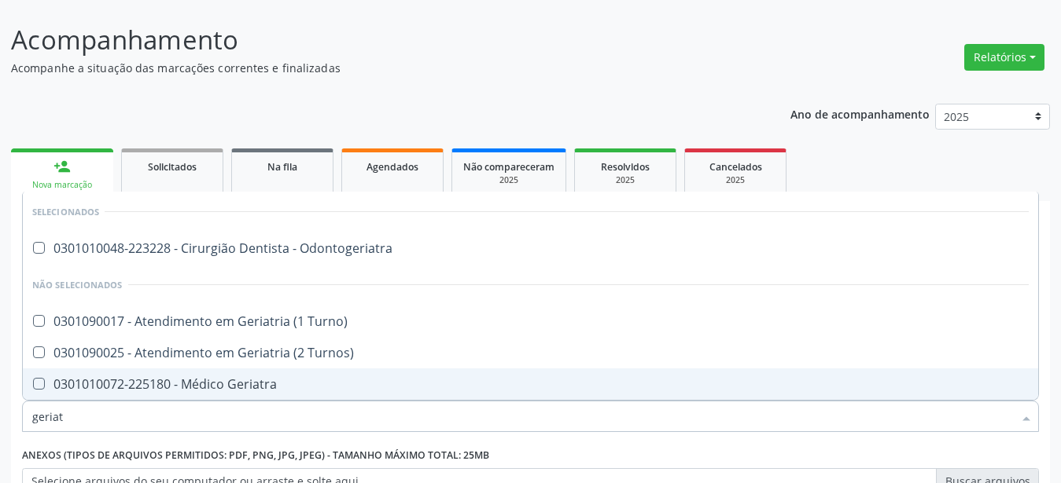
type input "geriatr"
click at [221, 384] on div "0301010072-225180 - Médico Geriatra" at bounding box center [530, 384] width 996 height 13
checkbox Geriatra "true"
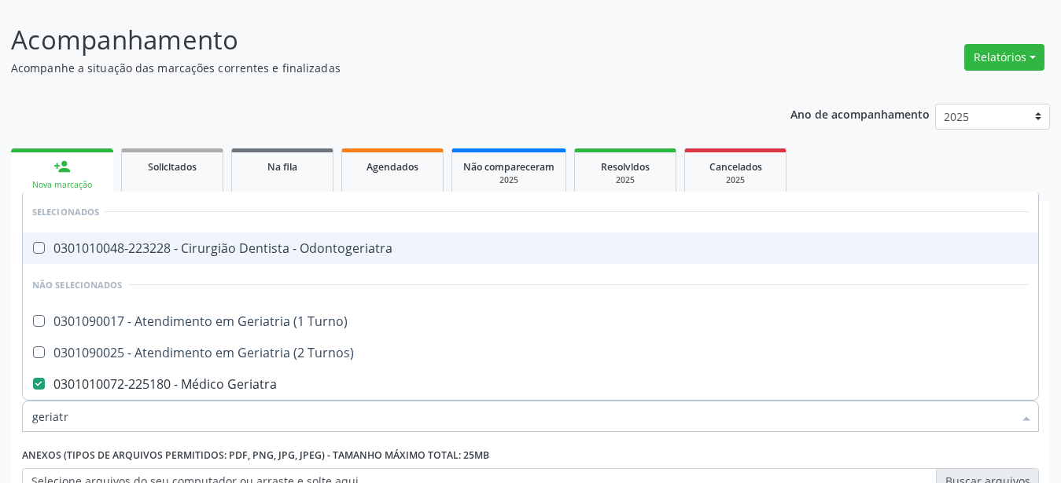
click at [607, 94] on div "Ano de acompanhamento 2025 2024 person_add Nova marcação Solicitados Na fila Ag…" at bounding box center [530, 387] width 1038 height 589
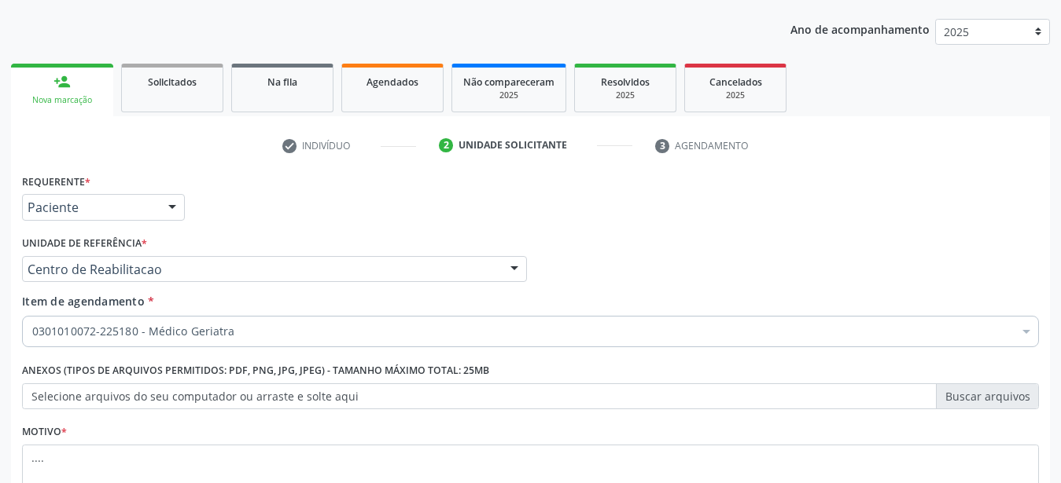
scroll to position [308, 0]
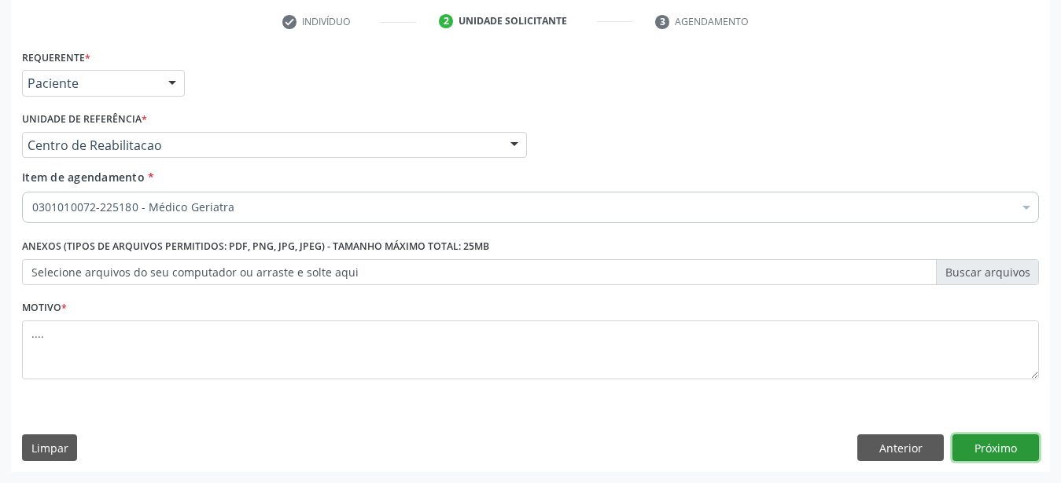
click at [990, 448] on button "Próximo" at bounding box center [995, 448] width 86 height 27
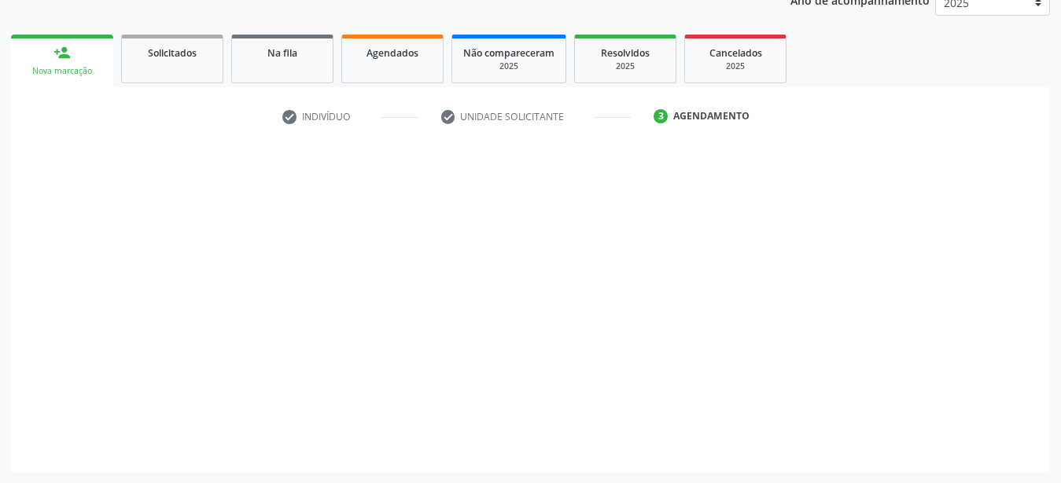
scroll to position [200, 0]
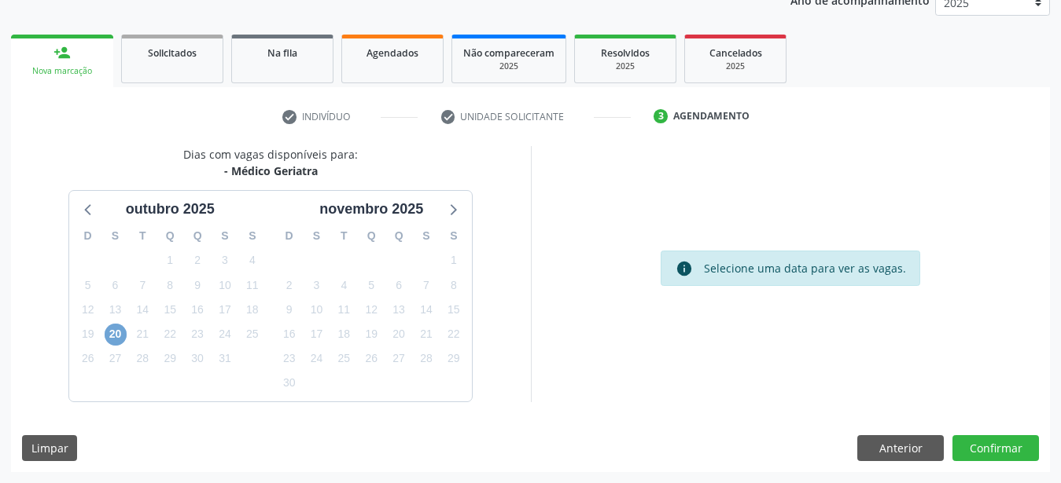
click at [112, 337] on span "20" at bounding box center [116, 335] width 22 height 22
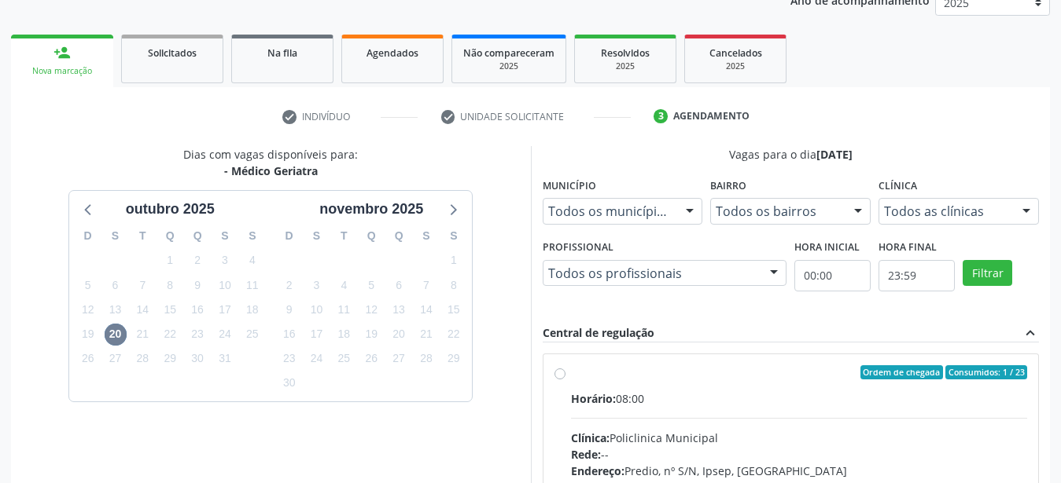
click at [571, 377] on label "Ordem de chegada Consumidos: 1 / 23 Horário: 08:00 Clínica: Policlinica Municip…" at bounding box center [799, 486] width 457 height 241
click at [556, 377] on input "Ordem de chegada Consumidos: 1 / 23 Horário: 08:00 Clínica: Policlinica Municip…" at bounding box center [559, 373] width 11 height 14
radio input "true"
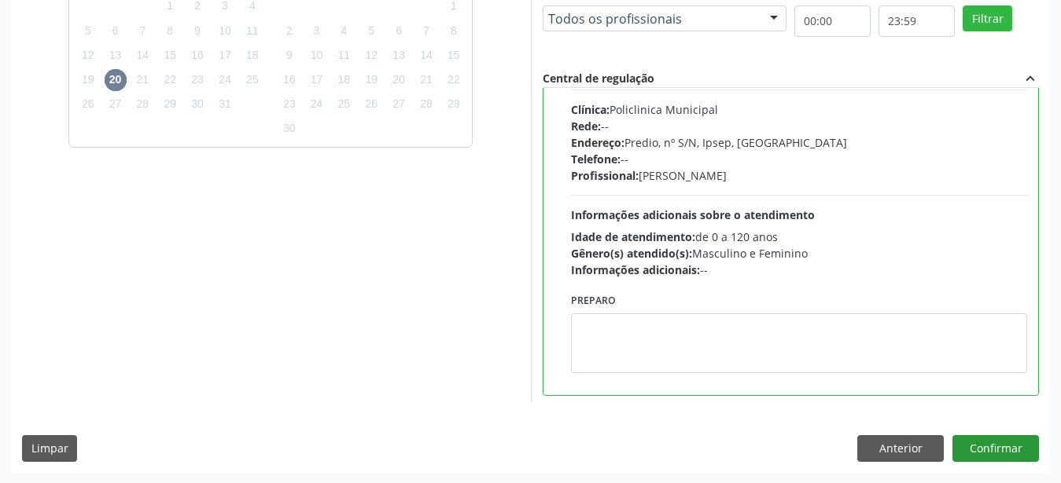
scroll to position [78, 0]
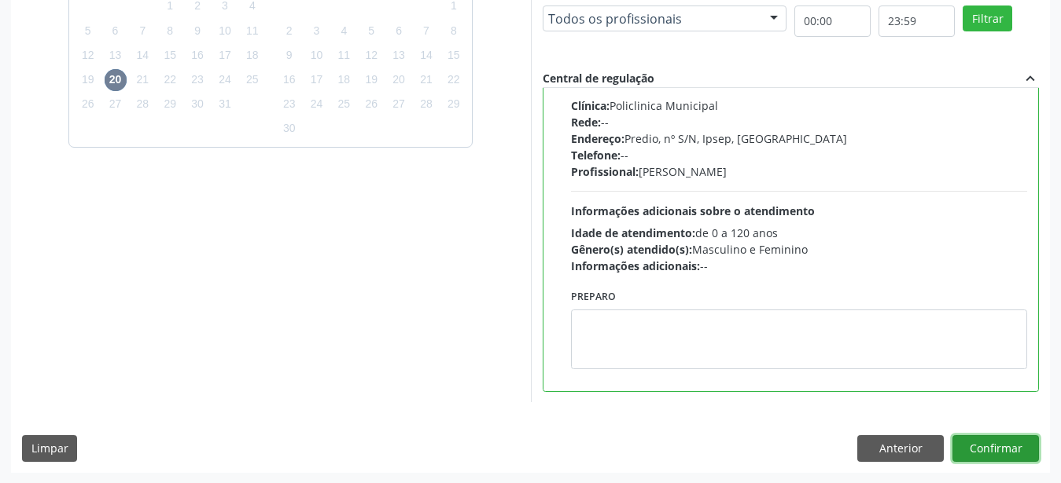
click at [1013, 451] on button "Confirmar" at bounding box center [995, 449] width 86 height 27
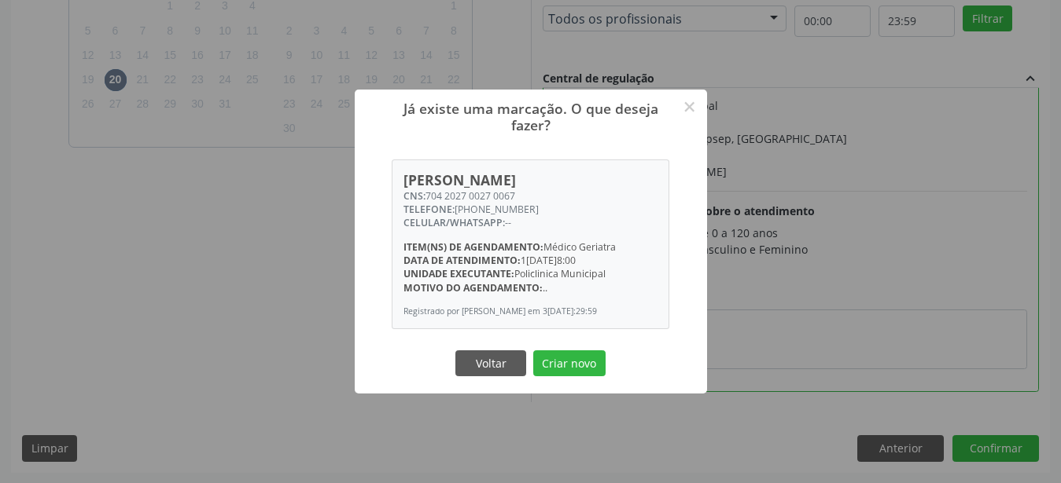
drag, startPoint x: 428, startPoint y: 199, endPoint x: 522, endPoint y: 201, distance: 93.6
click at [522, 201] on div "CNS: 704 2027 0027 0067" at bounding box center [530, 195] width 254 height 13
copy div "704 2027 0027 0067"
click at [510, 373] on button "Voltar" at bounding box center [490, 364] width 71 height 27
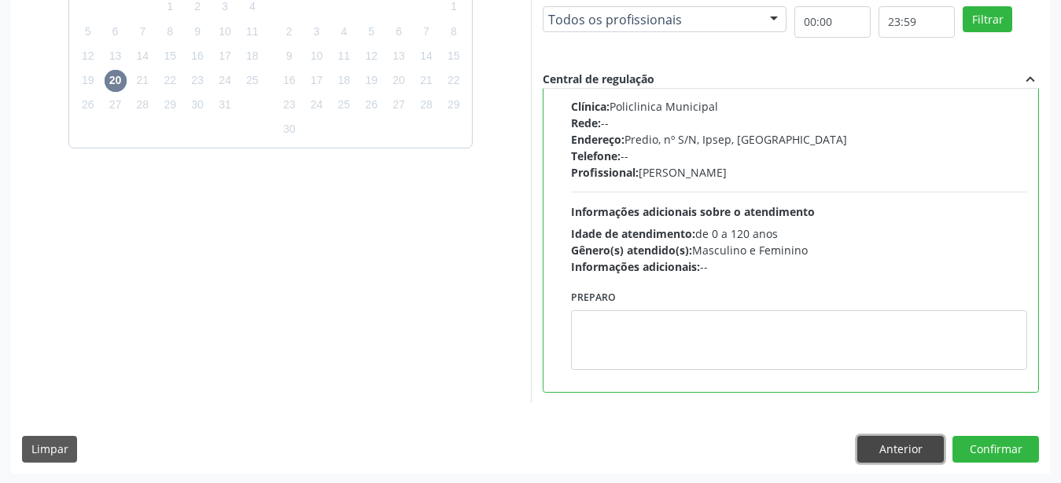
click at [892, 445] on button "Anterior" at bounding box center [900, 449] width 86 height 27
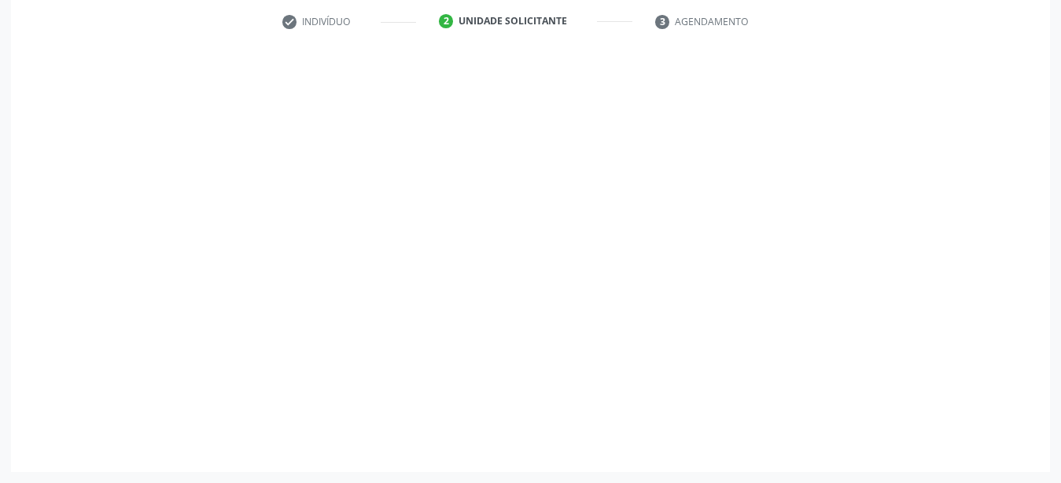
scroll to position [308, 0]
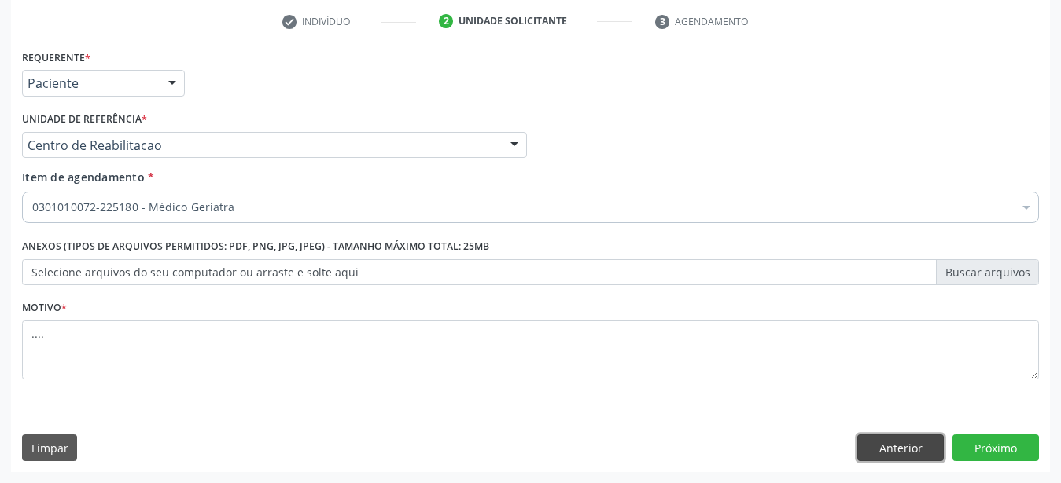
click at [908, 446] on button "Anterior" at bounding box center [900, 448] width 86 height 27
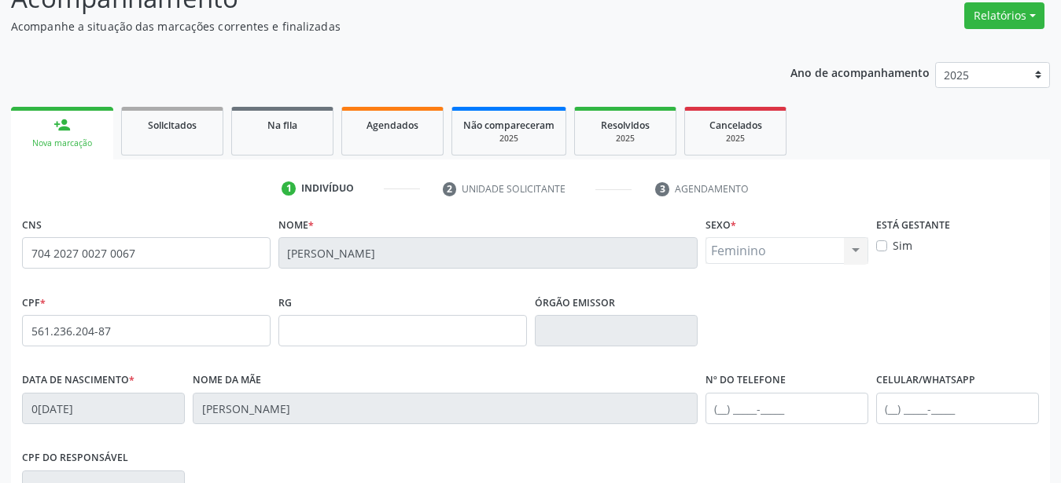
scroll to position [0, 0]
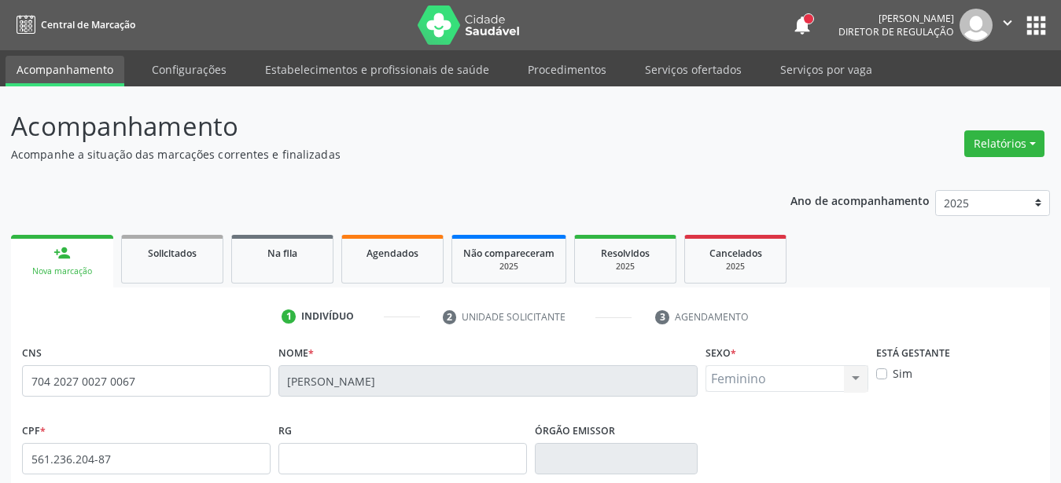
drag, startPoint x: 404, startPoint y: 258, endPoint x: 391, endPoint y: 318, distance: 61.2
click at [399, 263] on link "Agendados" at bounding box center [392, 259] width 102 height 49
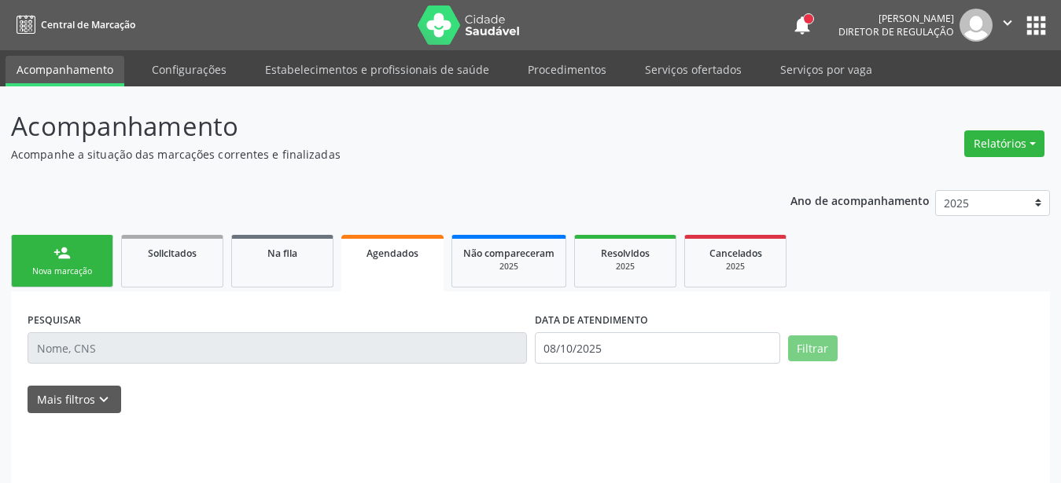
scroll to position [40, 0]
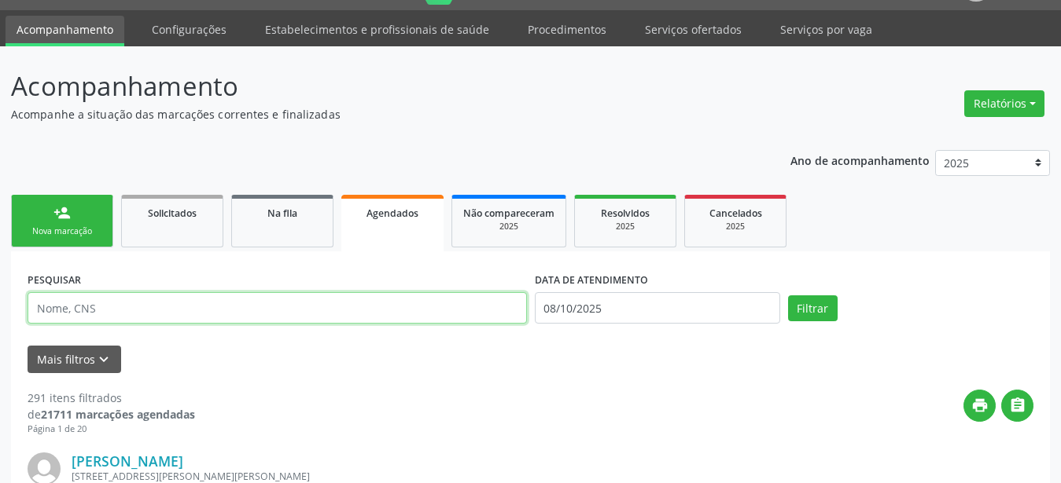
paste input "704 2027 0027 0067"
type input "704 2027 0027 0067"
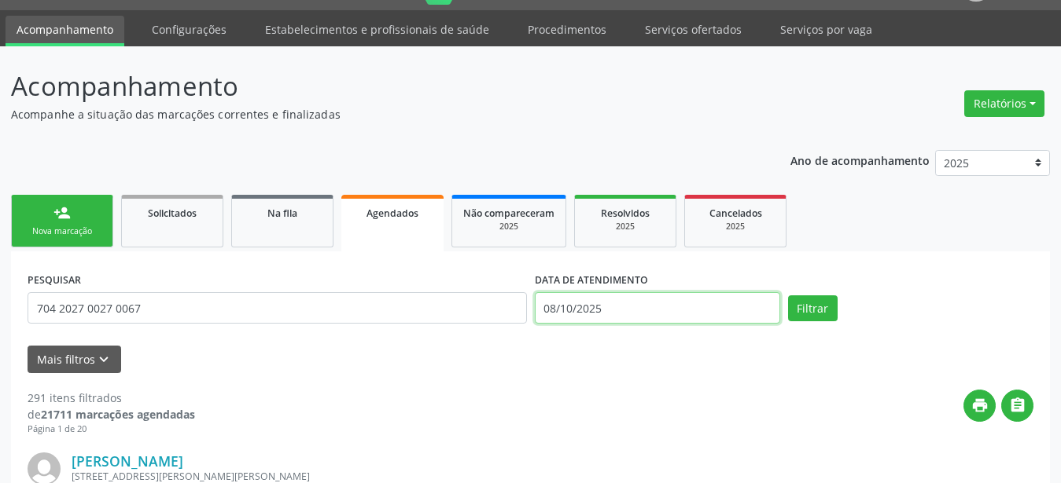
click at [598, 305] on input "08/10/2025" at bounding box center [657, 307] width 245 height 31
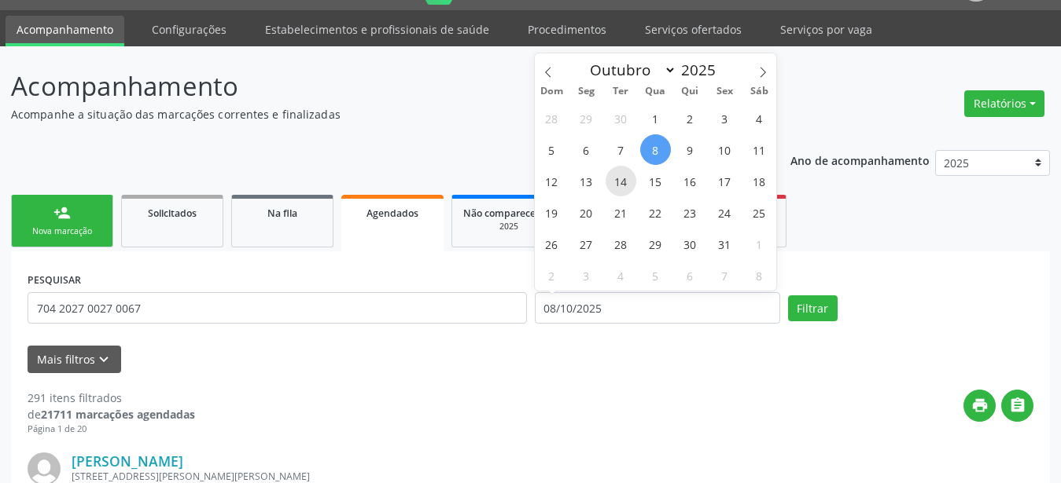
click at [620, 181] on span "14" at bounding box center [620, 181] width 31 height 31
type input "1[DATE]"
click at [619, 182] on span "14" at bounding box center [620, 181] width 31 height 31
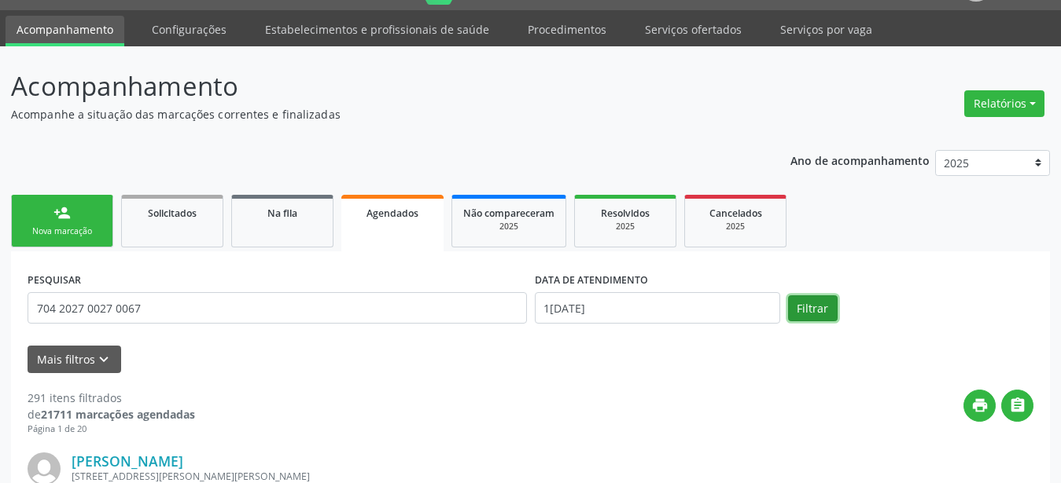
click at [808, 309] on button "Filtrar" at bounding box center [813, 309] width 50 height 27
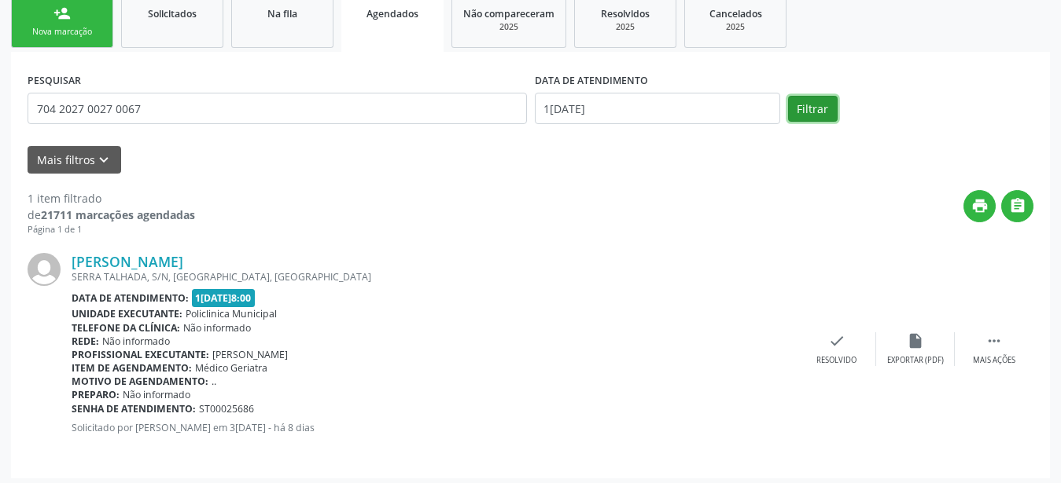
scroll to position [245, 0]
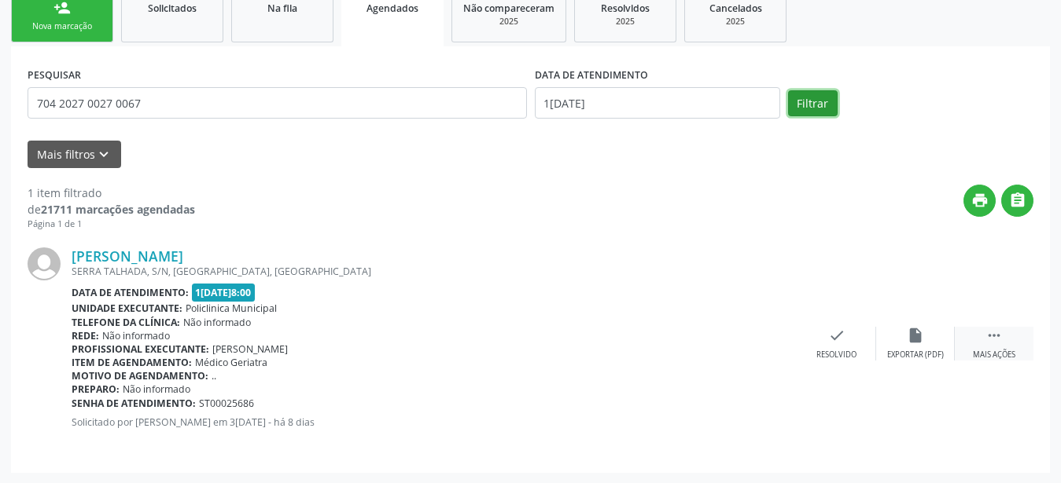
click at [991, 331] on icon "" at bounding box center [993, 335] width 17 height 17
click at [700, 350] on div "print Imprimir" at bounding box center [679, 344] width 79 height 34
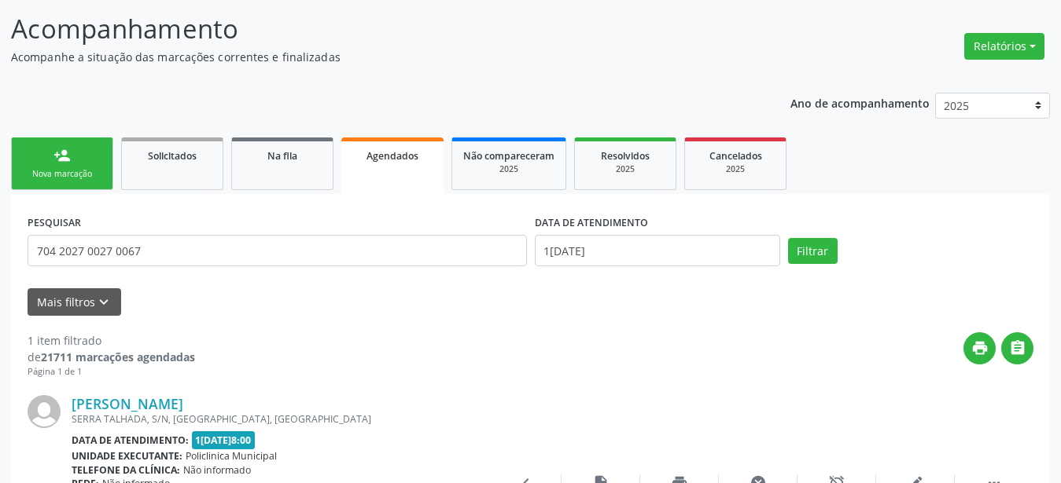
scroll to position [85, 0]
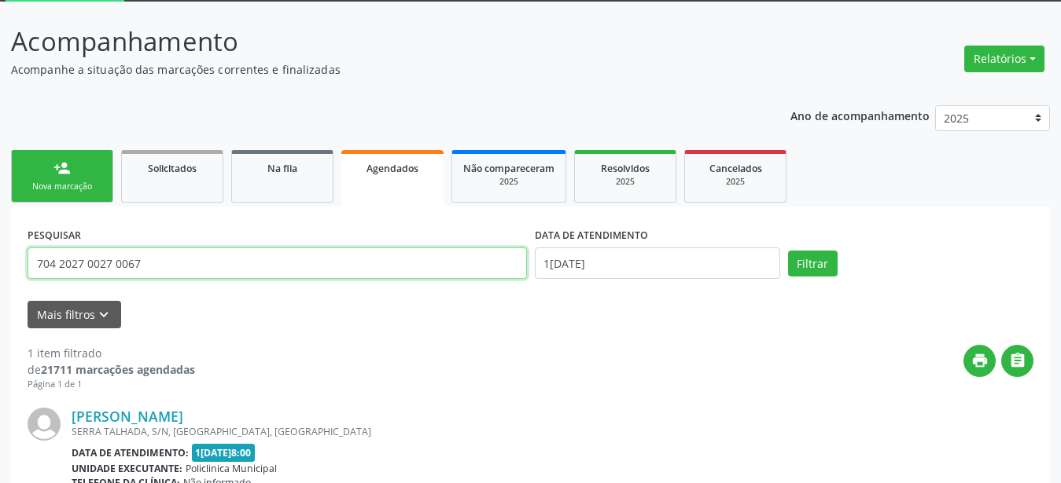
drag, startPoint x: 158, startPoint y: 267, endPoint x: 0, endPoint y: 259, distance: 158.3
click at [28, 259] on input "704 2027 0027 0067" at bounding box center [277, 263] width 499 height 31
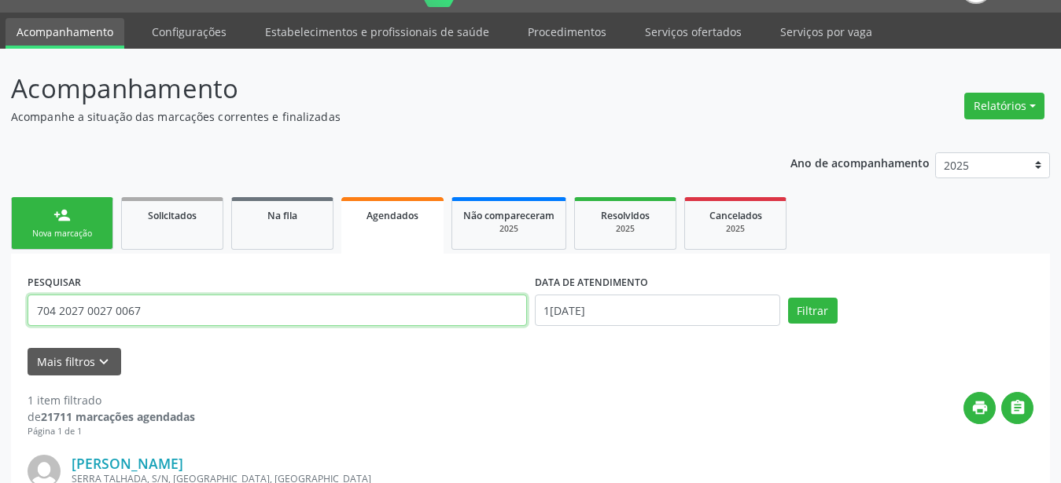
scroll to position [0, 0]
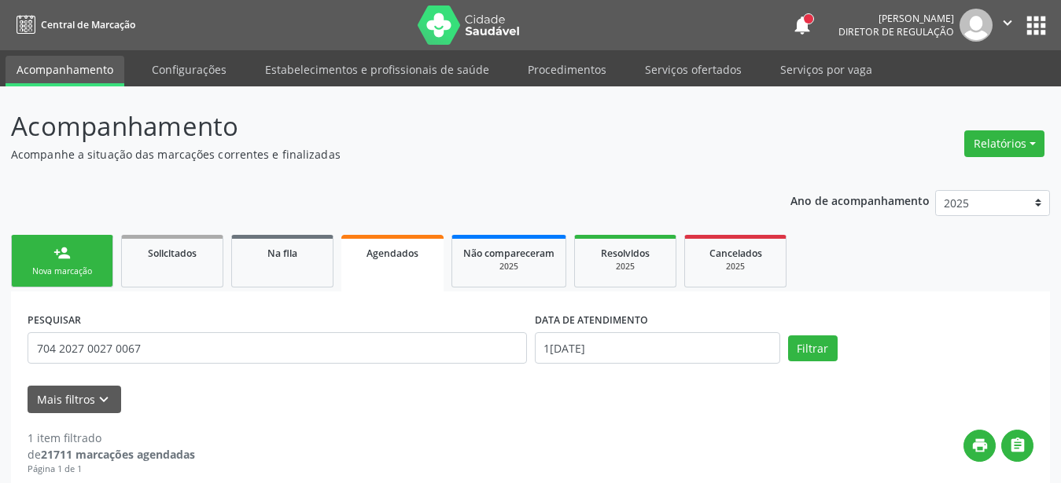
click at [1038, 29] on button "apps" at bounding box center [1036, 26] width 28 height 28
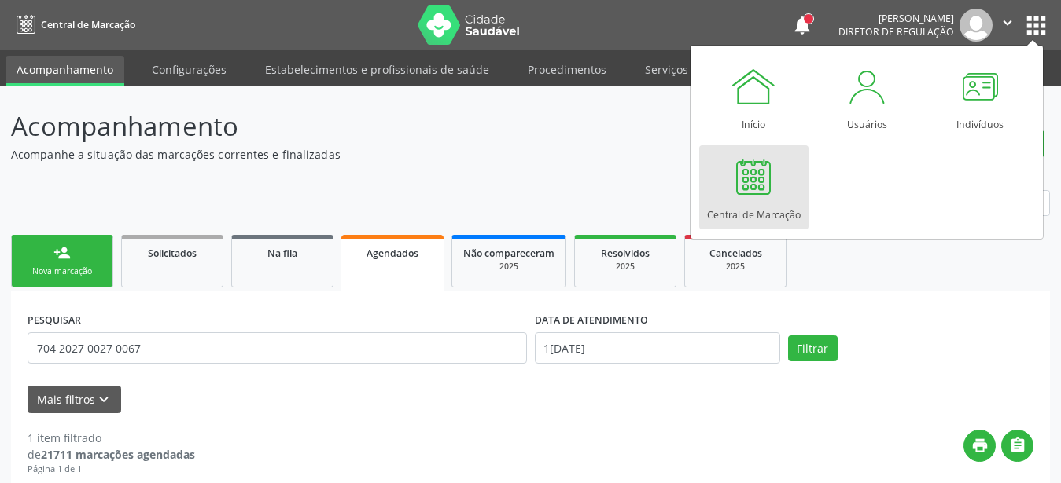
click at [738, 208] on div "Central de Marcação" at bounding box center [754, 210] width 94 height 21
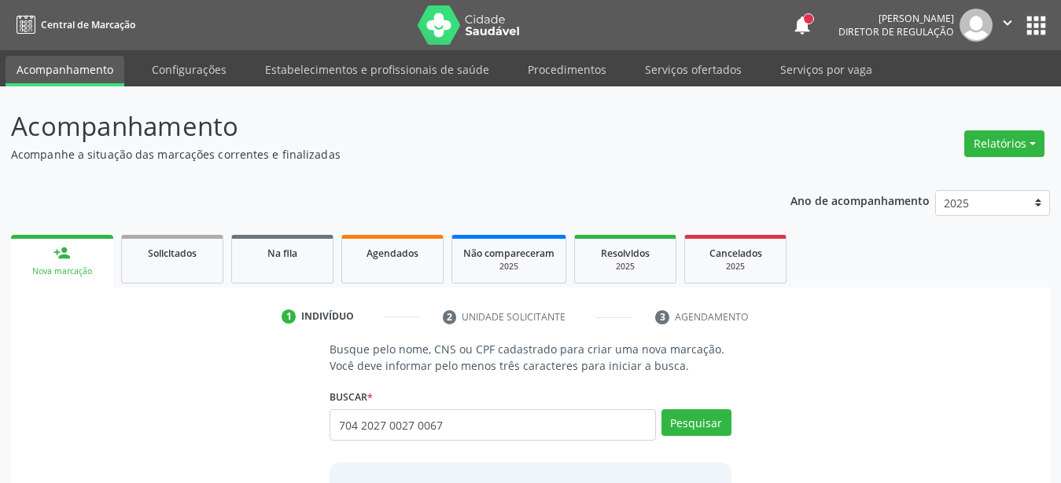
type input "704 2027 0027 0067"
click at [685, 425] on button "Pesquisar" at bounding box center [696, 423] width 70 height 27
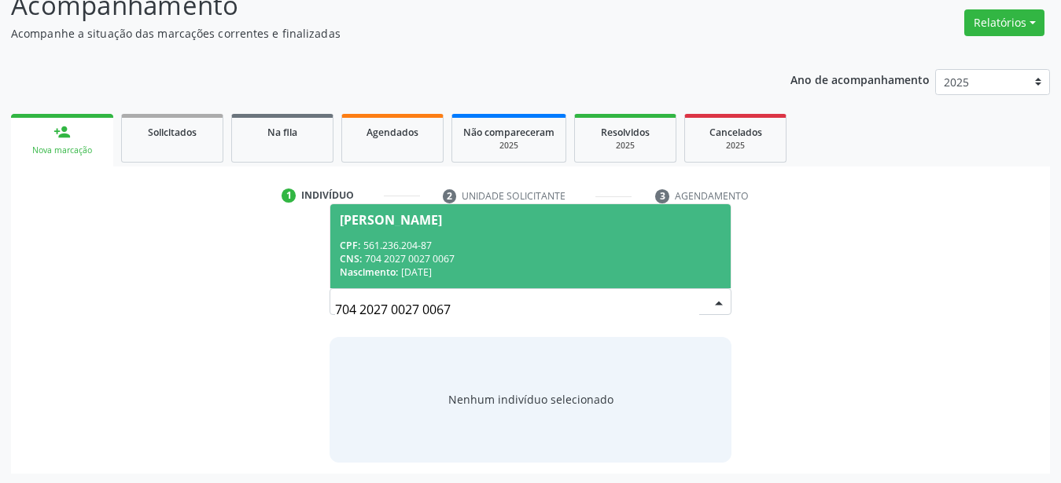
scroll to position [122, 0]
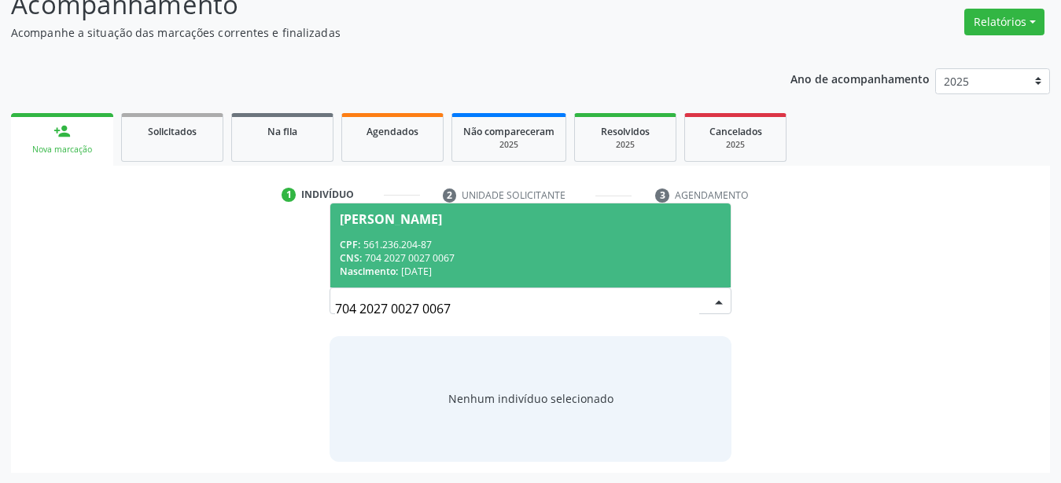
click at [445, 254] on div "CNS: 704 2027 0027 0067" at bounding box center [530, 258] width 381 height 13
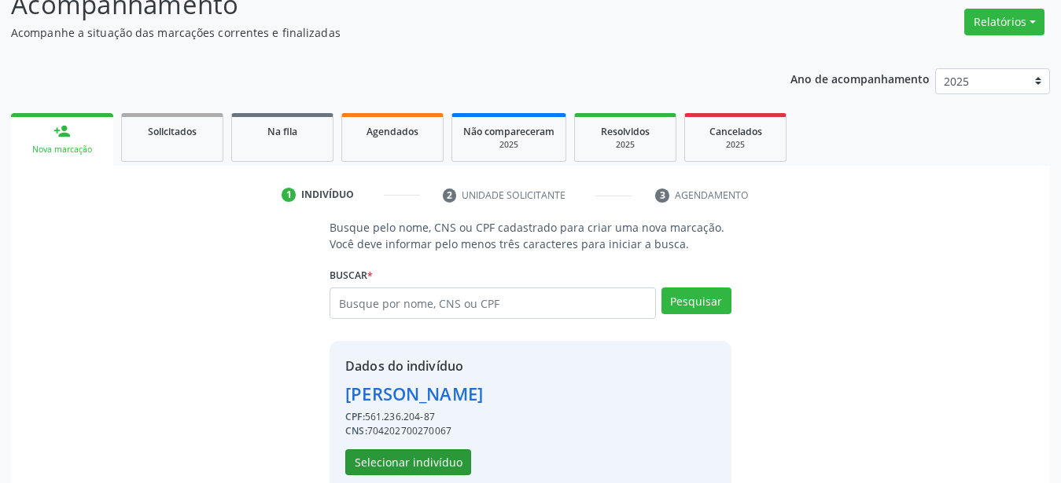
drag, startPoint x: 421, startPoint y: 481, endPoint x: 422, endPoint y: 469, distance: 11.8
click at [418, 477] on div "Dados do indivíduo [PERSON_NAME] Patu CPF: 561.236.204-87 CNS: 704202700270067 …" at bounding box center [530, 416] width 402 height 150
click at [419, 455] on button "Selecionar indivíduo" at bounding box center [408, 463] width 126 height 27
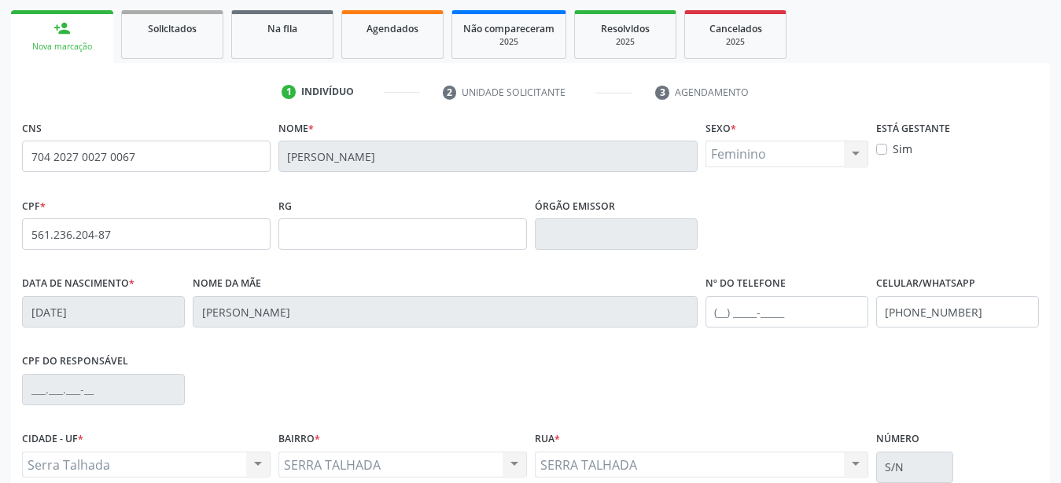
scroll to position [362, 0]
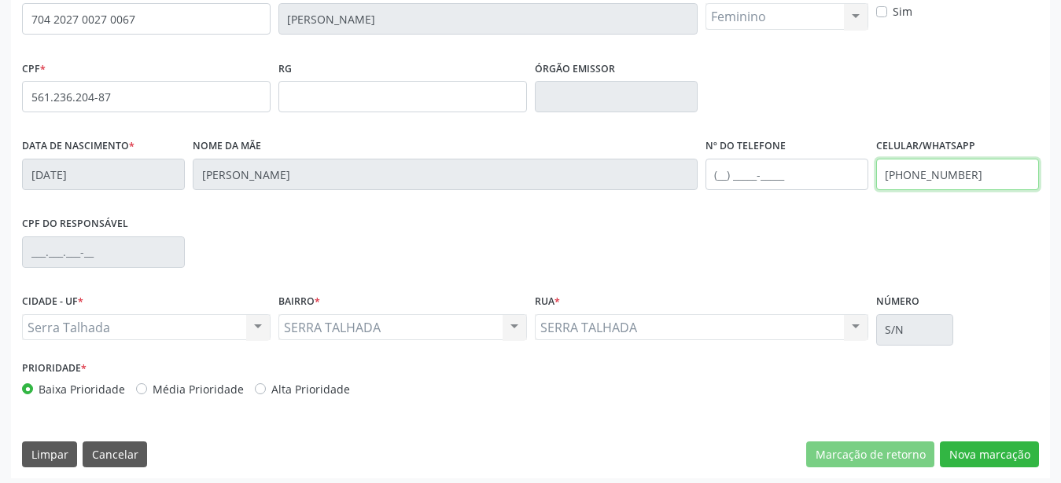
drag, startPoint x: 980, startPoint y: 171, endPoint x: 769, endPoint y: 211, distance: 214.3
click at [876, 190] on input "[PHONE_NUMBER]" at bounding box center [957, 174] width 163 height 31
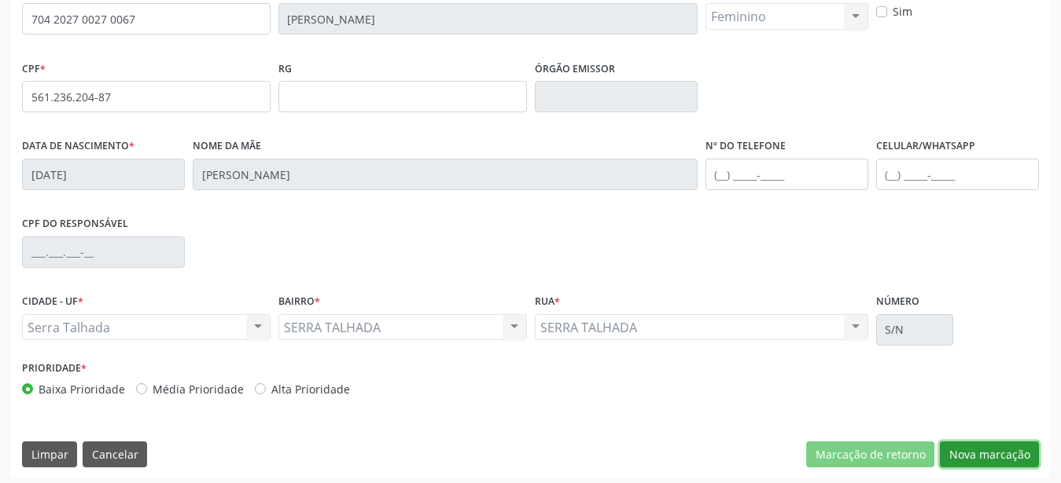
click at [983, 457] on button "Nova marcação" at bounding box center [988, 455] width 99 height 27
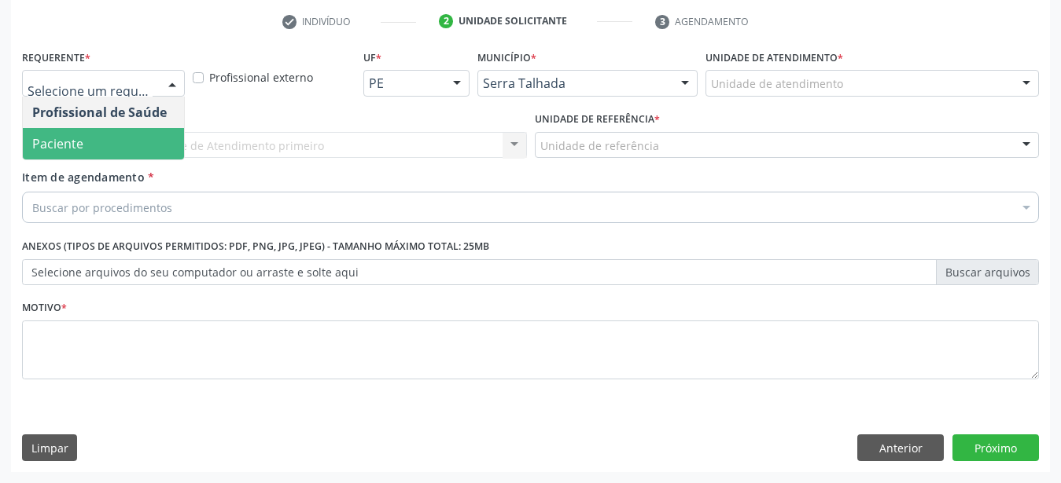
click at [125, 128] on span "Paciente" at bounding box center [103, 143] width 161 height 31
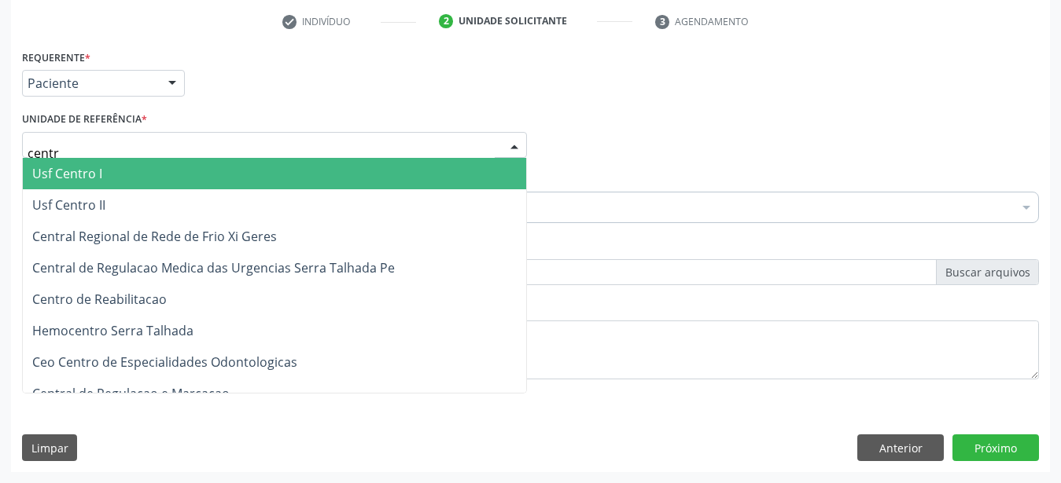
type input "centro"
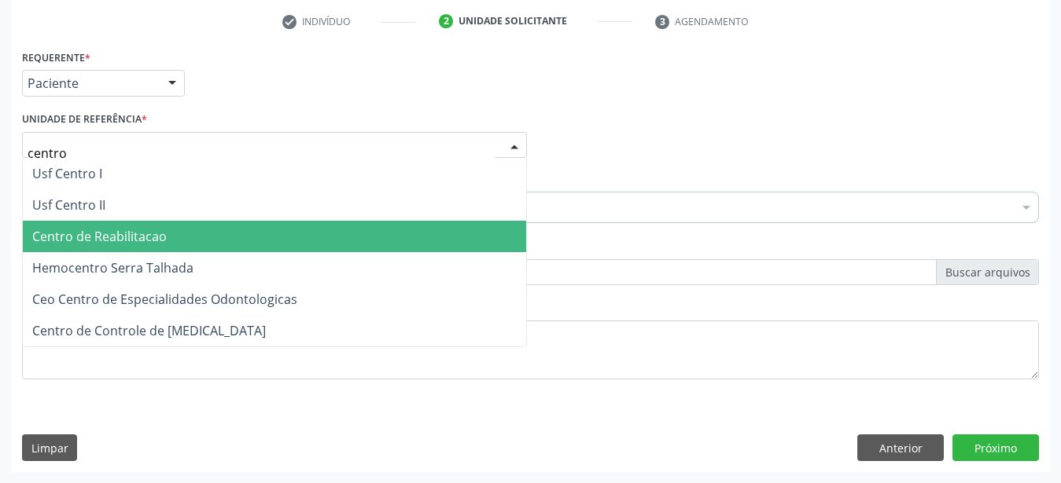
click at [147, 228] on span "Centro de Reabilitacao" at bounding box center [99, 236] width 134 height 17
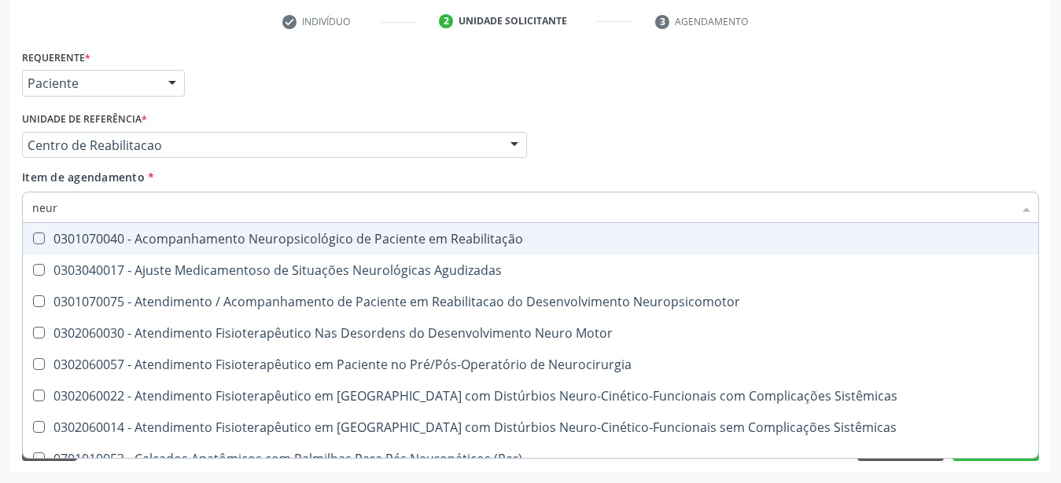
type input "neuro"
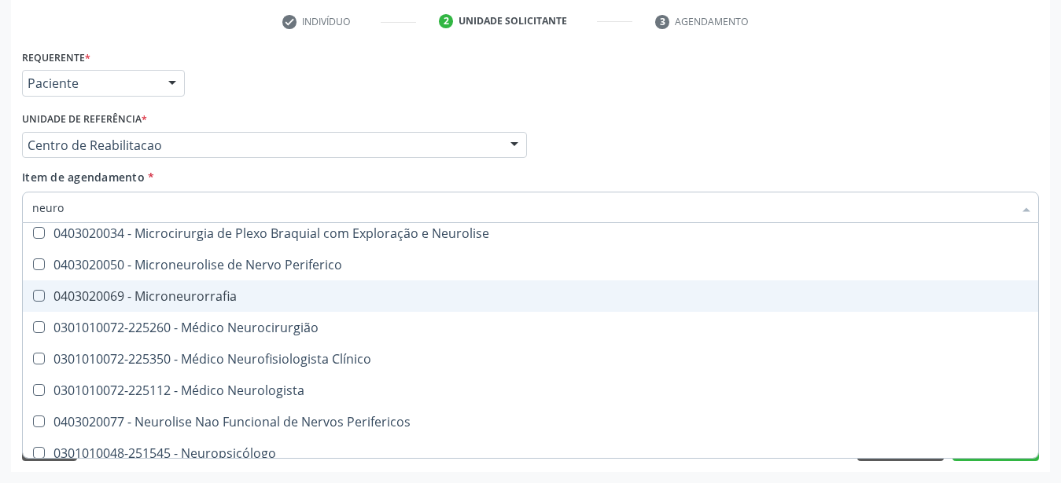
scroll to position [519, 0]
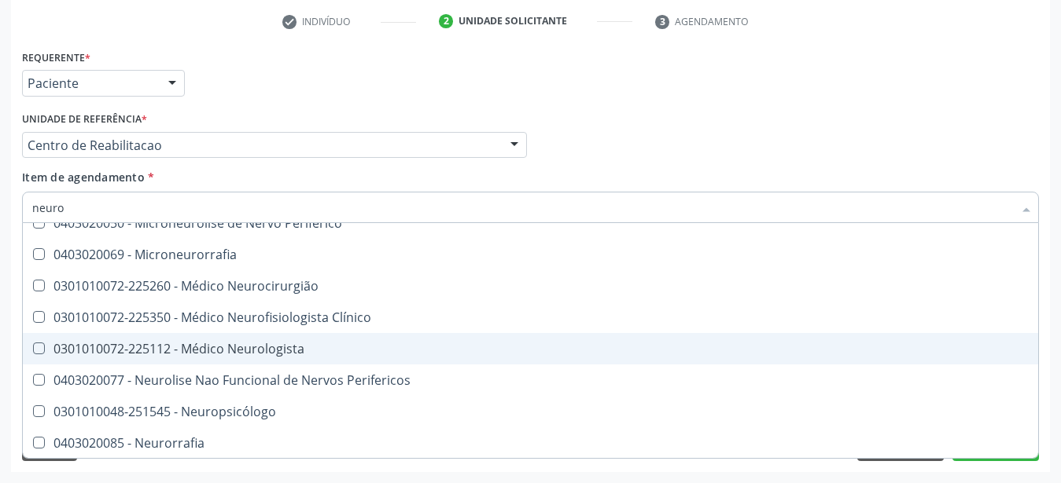
click at [310, 343] on div "0301010072-225112 - Médico Neurologista" at bounding box center [530, 349] width 996 height 13
checkbox Neurologista "true"
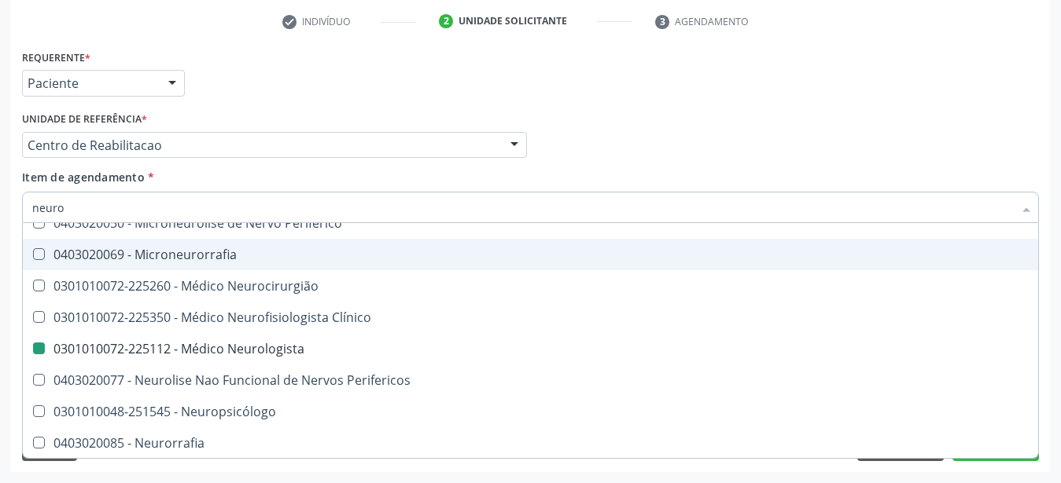
click at [725, 127] on div "Profissional Solicitante Por favor, selecione a Unidade de Atendimento primeiro…" at bounding box center [530, 138] width 1024 height 61
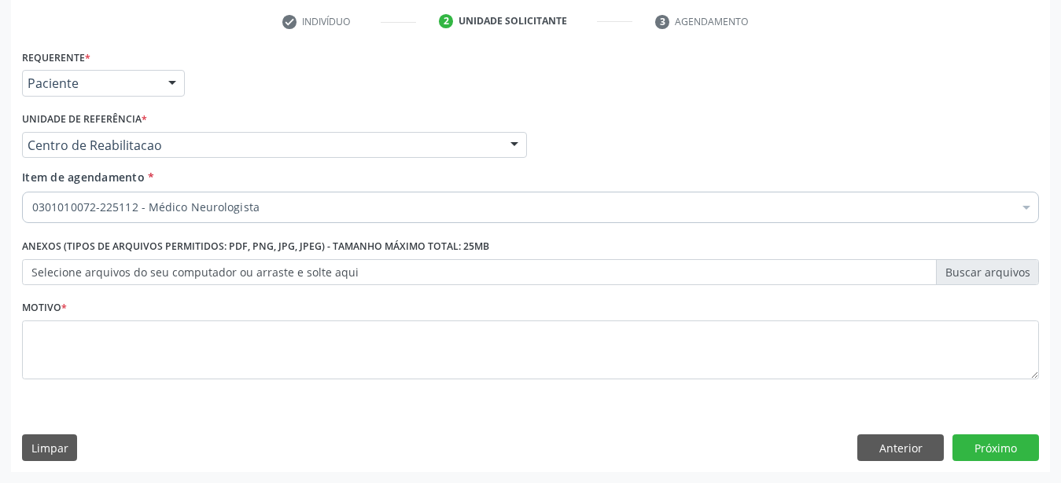
scroll to position [0, 0]
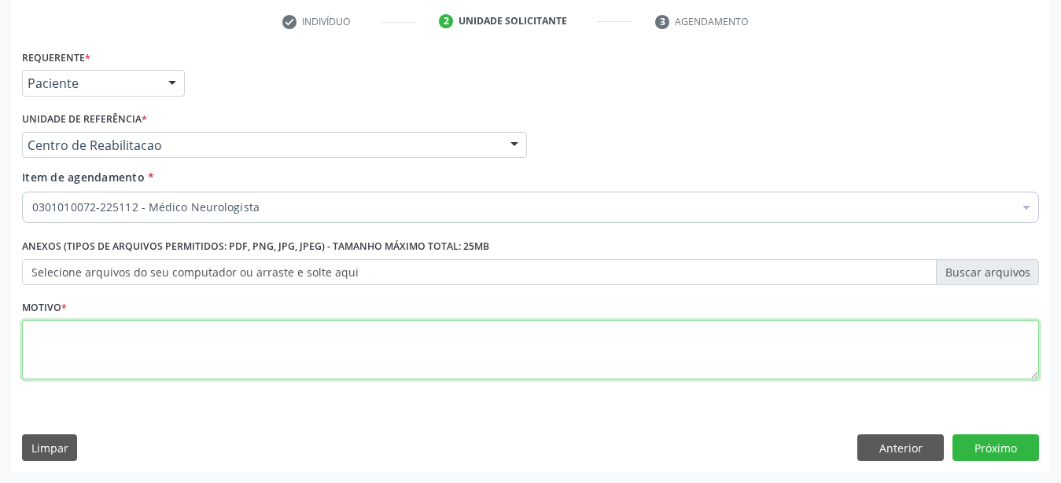
click at [167, 356] on textarea at bounding box center [530, 351] width 1016 height 60
type textarea ".."
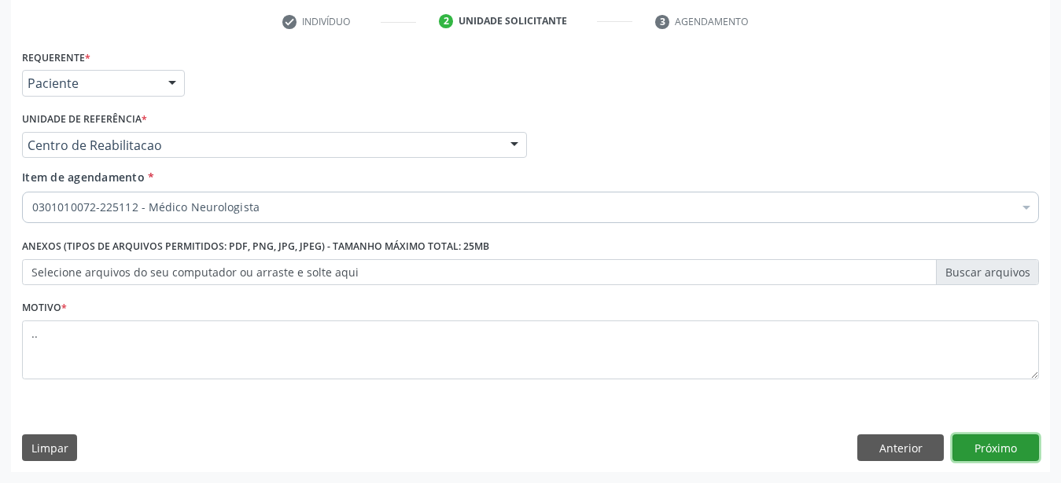
click at [998, 454] on button "Próximo" at bounding box center [995, 448] width 86 height 27
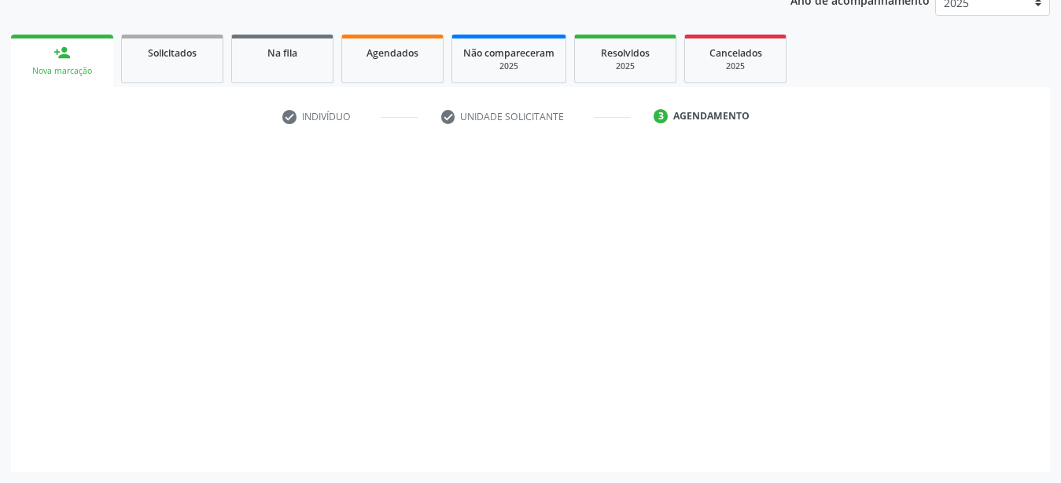
scroll to position [200, 0]
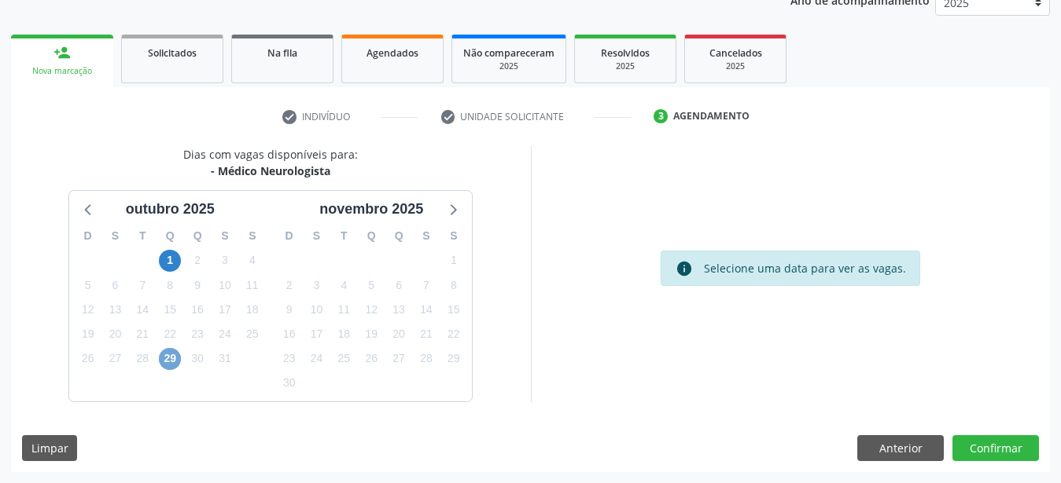
click at [172, 362] on span "29" at bounding box center [170, 359] width 22 height 22
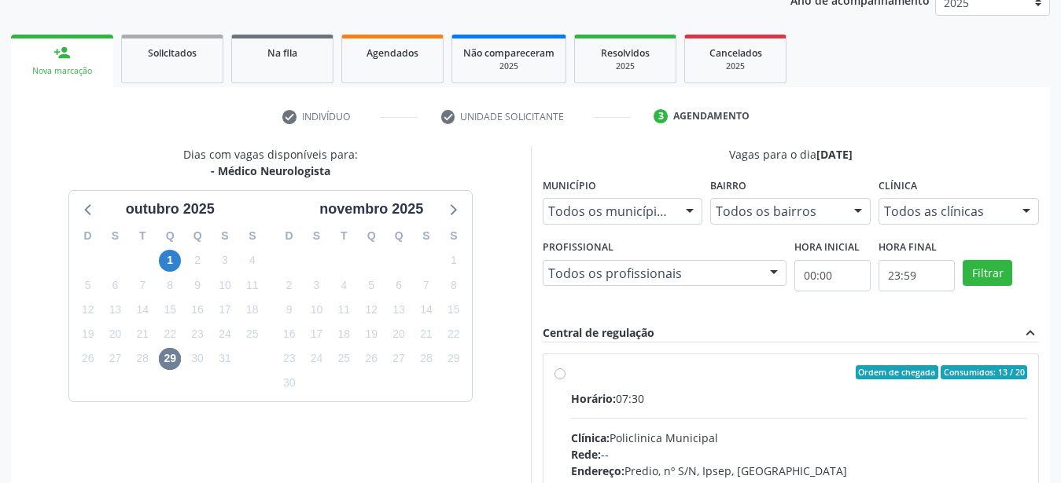
click at [557, 381] on div "Ordem de chegada Consumidos: 13 / 20 Horário: 07:30 Clínica: Policlinica Munici…" at bounding box center [790, 486] width 473 height 241
radio input "true"
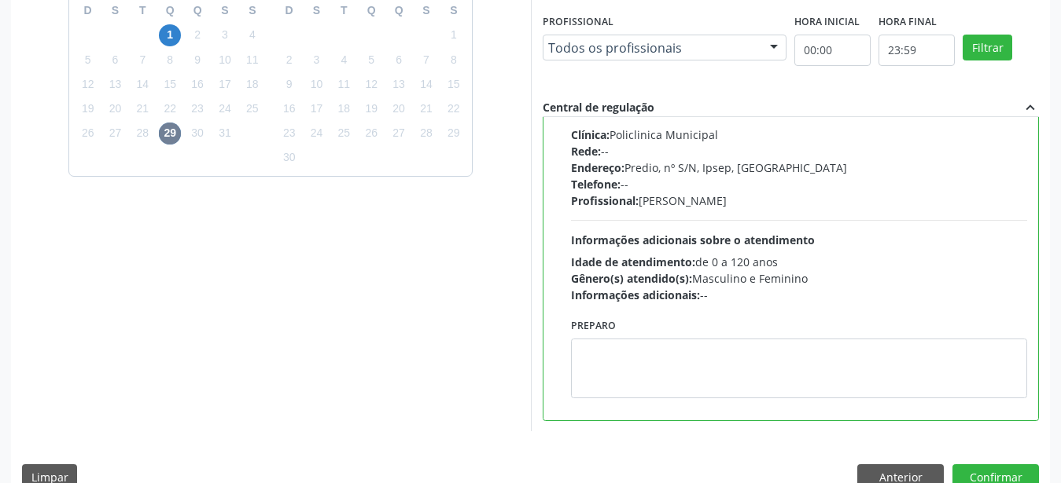
scroll to position [455, 0]
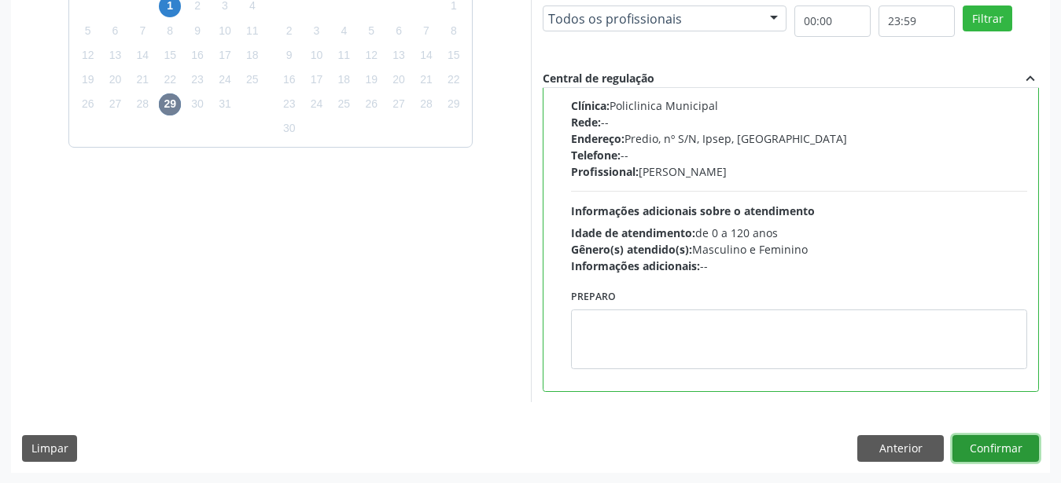
click at [1007, 453] on button "Confirmar" at bounding box center [995, 449] width 86 height 27
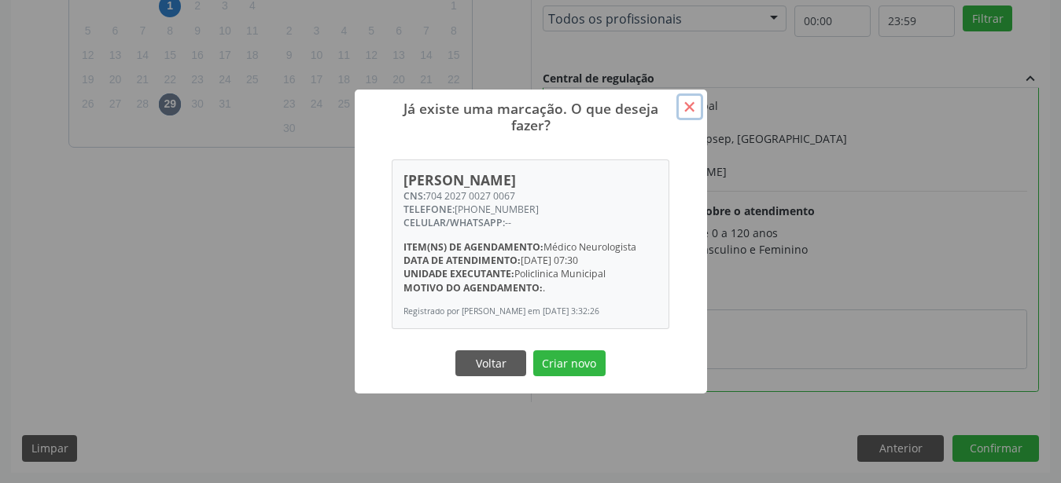
click at [695, 94] on button "×" at bounding box center [689, 107] width 27 height 27
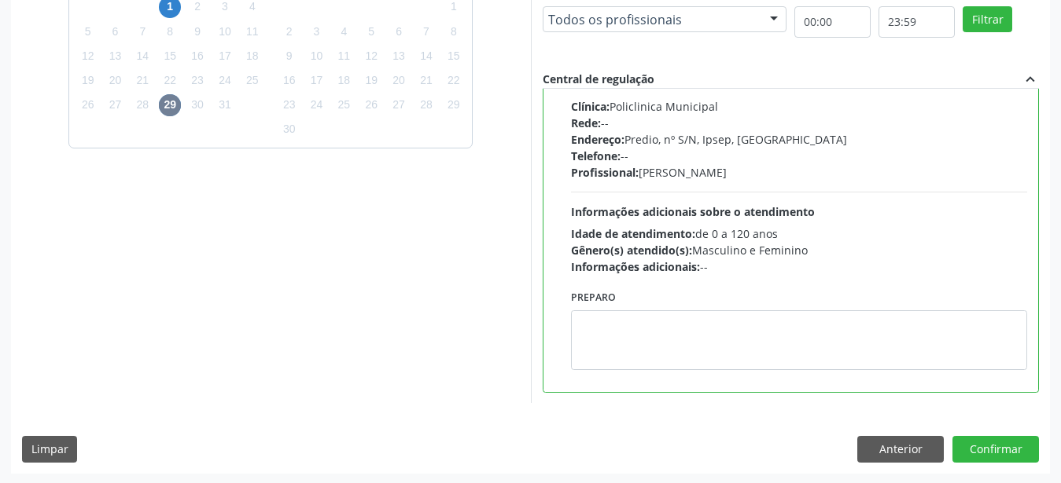
scroll to position [0, 0]
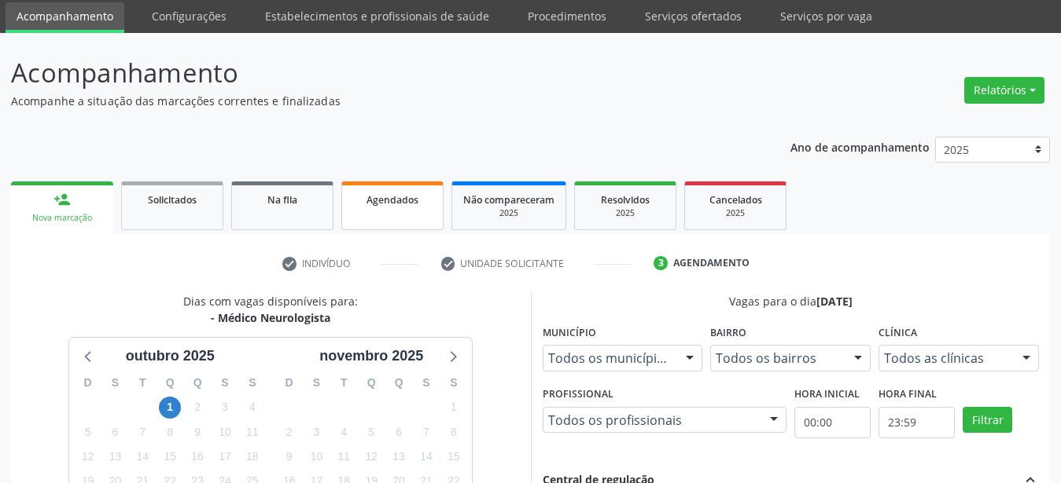
click at [399, 193] on div "Agendados" at bounding box center [392, 199] width 79 height 17
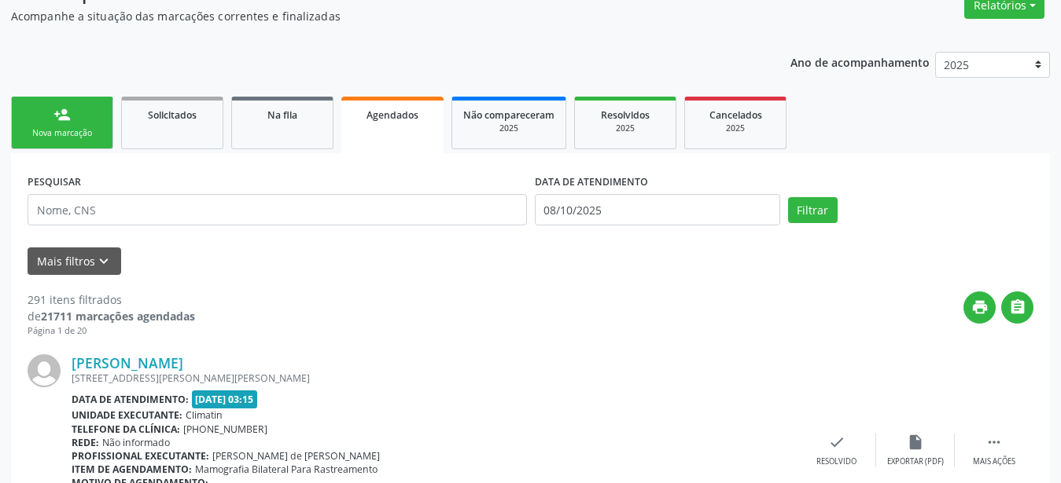
scroll to position [120, 0]
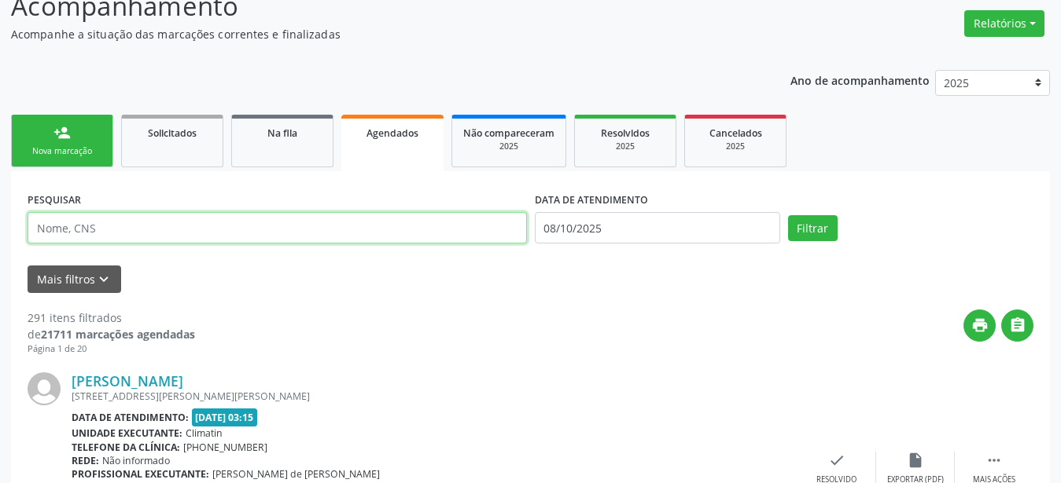
paste input "704 2027 0027 0067"
type input "704 2027 0027 0067"
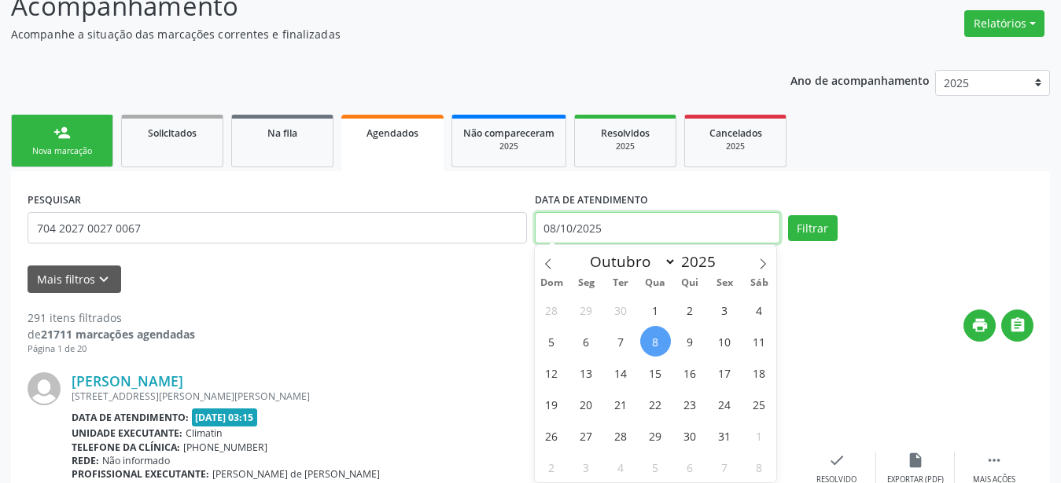
click at [579, 225] on input "08/10/2025" at bounding box center [657, 227] width 245 height 31
click at [656, 399] on span "22" at bounding box center [655, 404] width 31 height 31
type input "[DATE]"
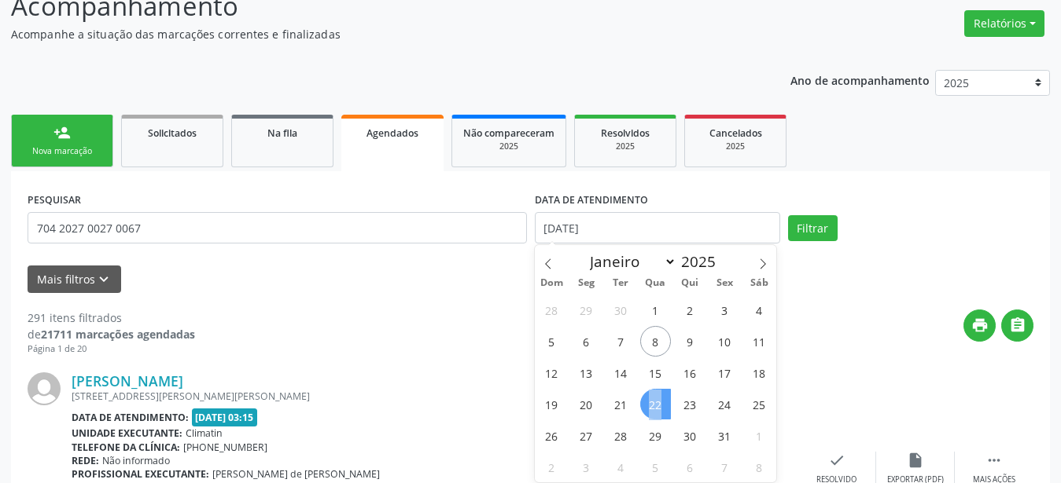
click at [656, 399] on span "22" at bounding box center [655, 404] width 31 height 31
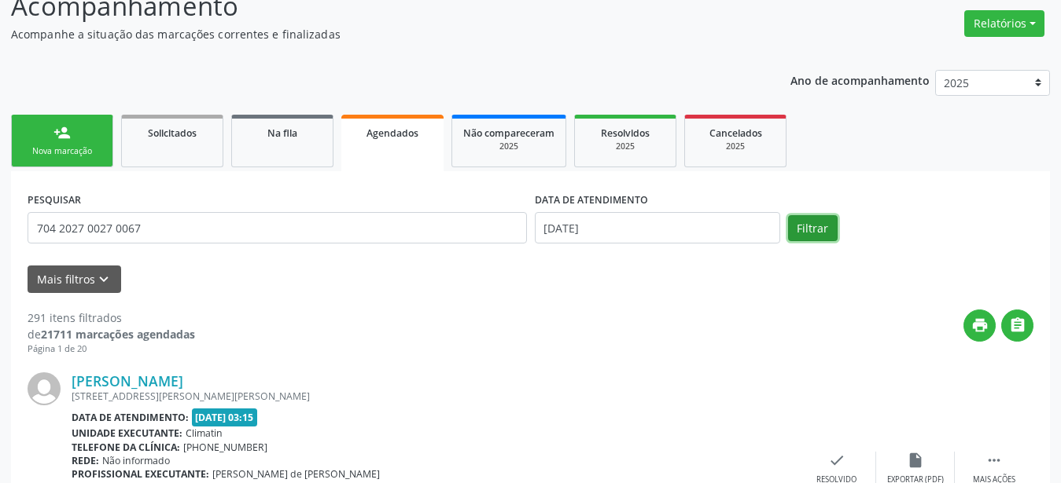
click at [816, 223] on button "Filtrar" at bounding box center [813, 228] width 50 height 27
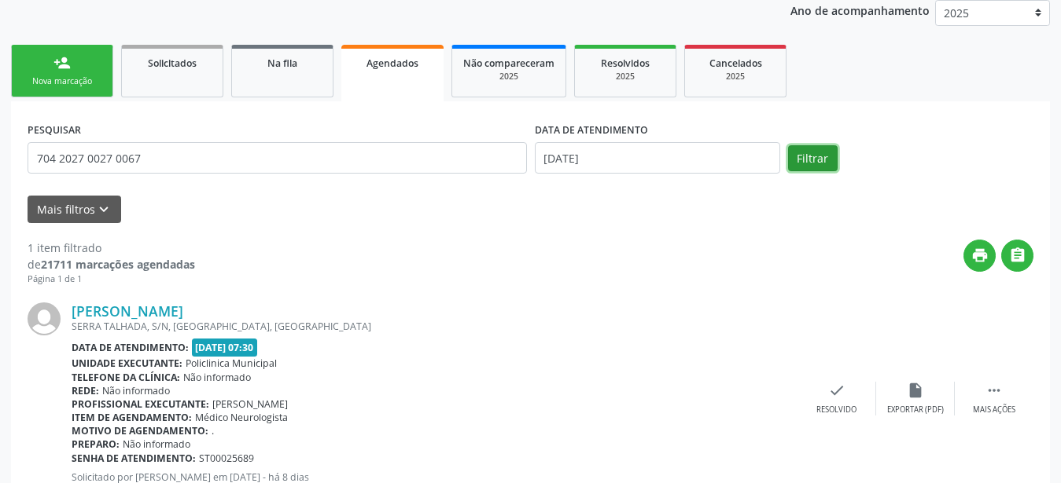
scroll to position [245, 0]
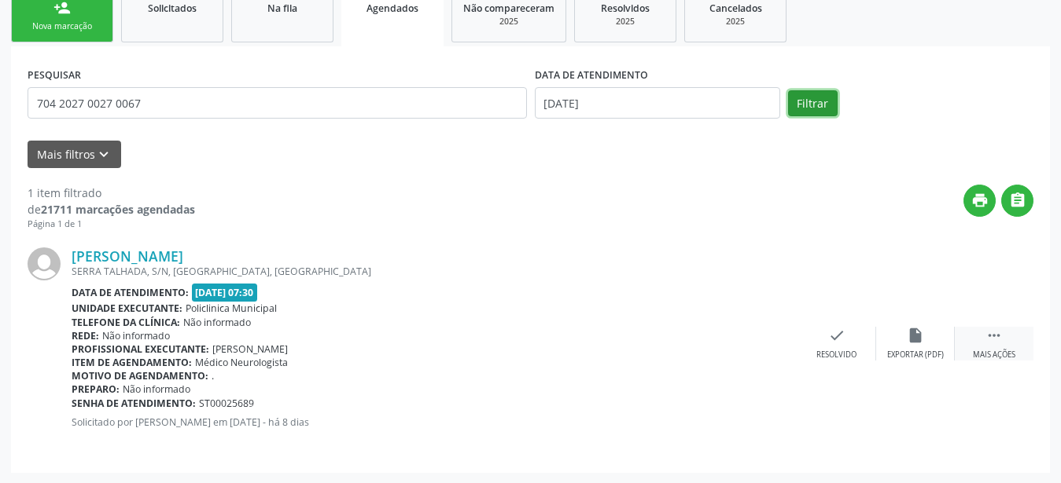
click at [998, 333] on icon "" at bounding box center [993, 335] width 17 height 17
click at [697, 350] on div "print Imprimir" at bounding box center [679, 344] width 79 height 34
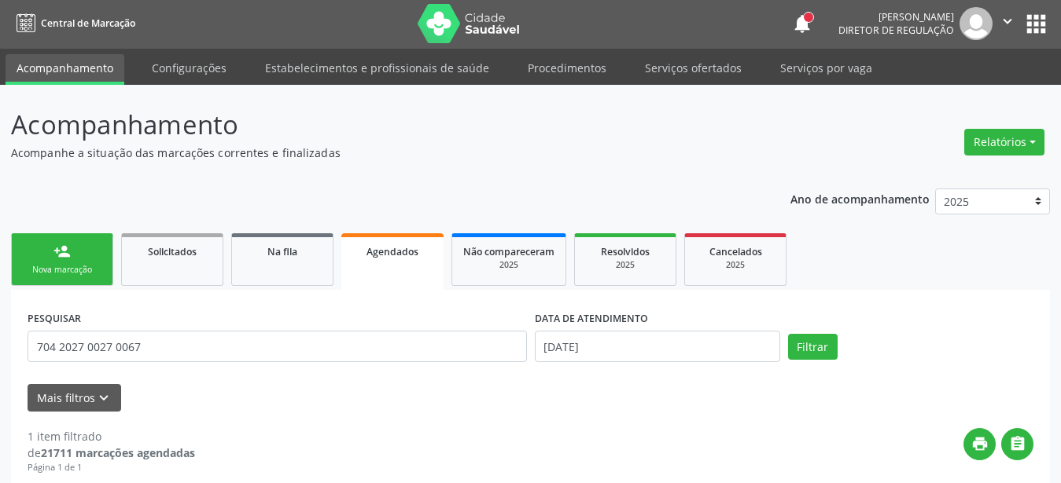
scroll to position [0, 0]
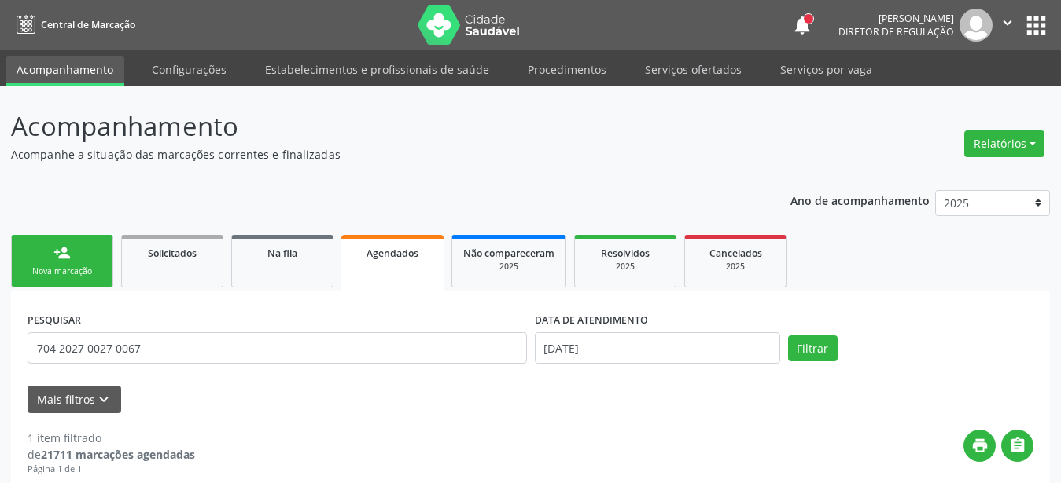
drag, startPoint x: 1002, startPoint y: 15, endPoint x: 1014, endPoint y: 27, distance: 16.7
click at [1005, 16] on icon "" at bounding box center [1006, 22] width 17 height 17
click at [973, 91] on link "Sair" at bounding box center [967, 96] width 108 height 22
